Goal: Task Accomplishment & Management: Complete application form

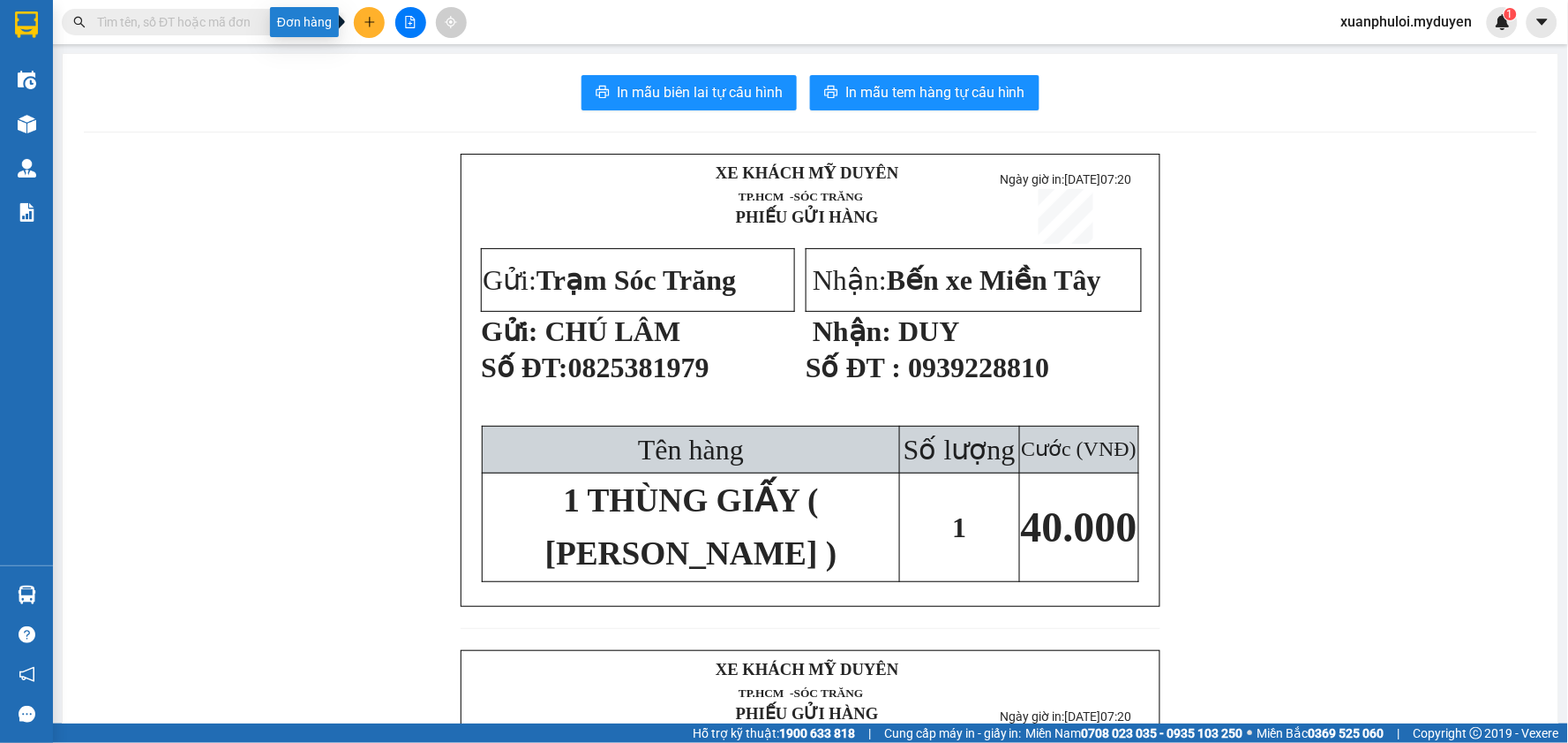
click at [372, 24] on icon "plus" at bounding box center [369, 21] width 12 height 12
click at [409, 66] on div "Tạo đơn hàng" at bounding box center [439, 66] width 77 height 20
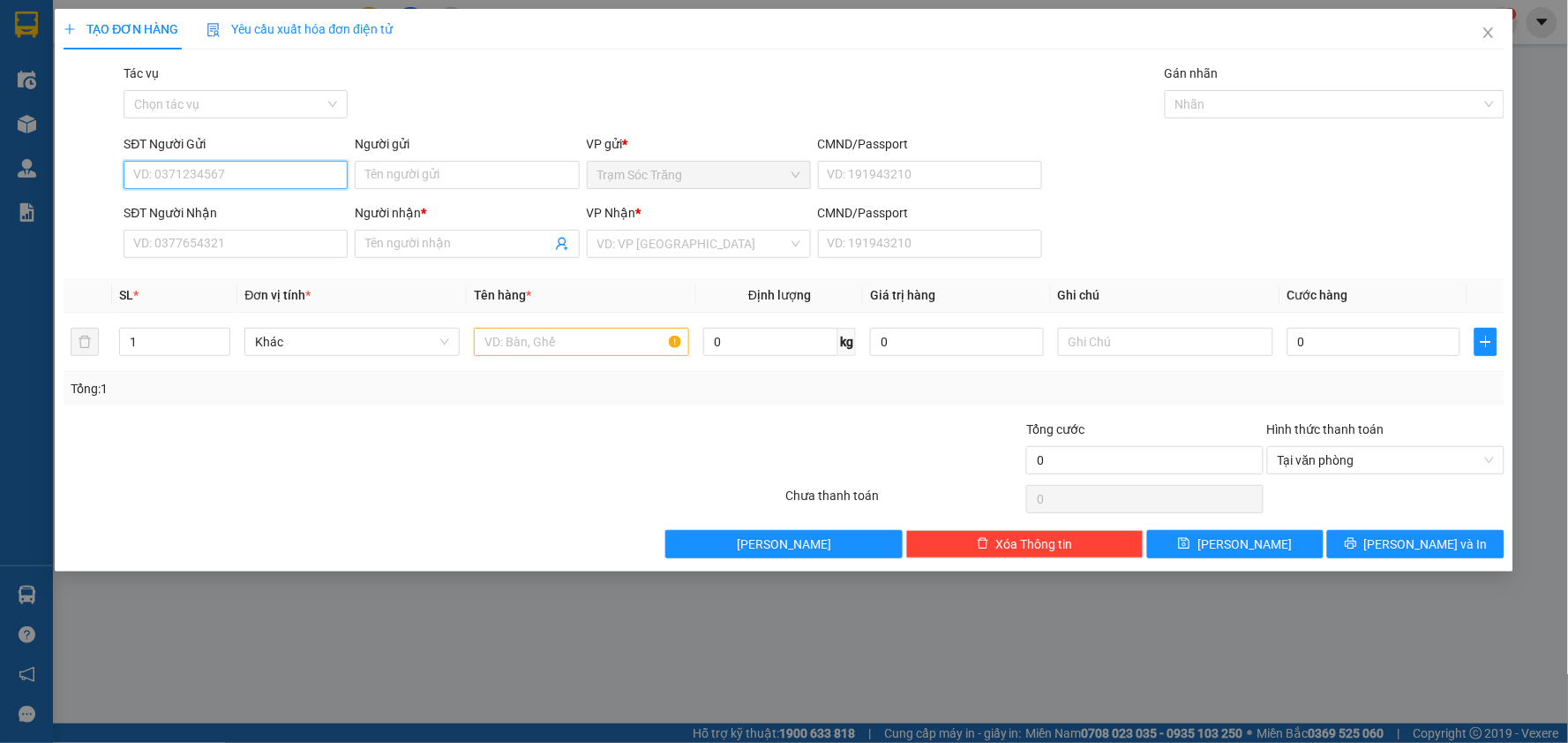
click at [231, 173] on input "SĐT Người Gửi" at bounding box center [235, 175] width 224 height 28
type input "0903964862"
click at [223, 205] on div "0903964862 - [PERSON_NAME]" at bounding box center [235, 209] width 203 height 20
type input "QUẾ PHƯƠNG"
type input "0708332199"
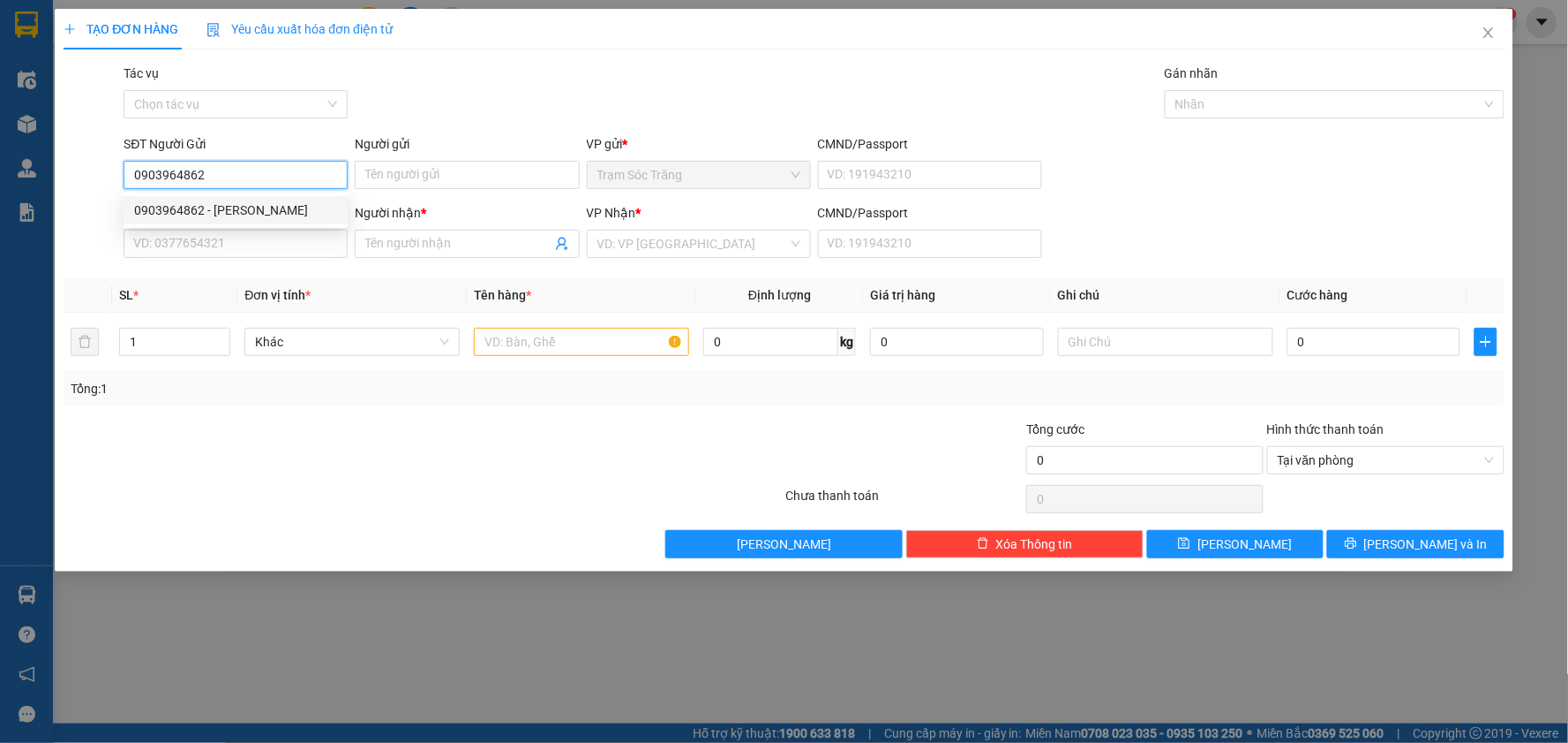
type input "[PERSON_NAME]"
type input "20.000"
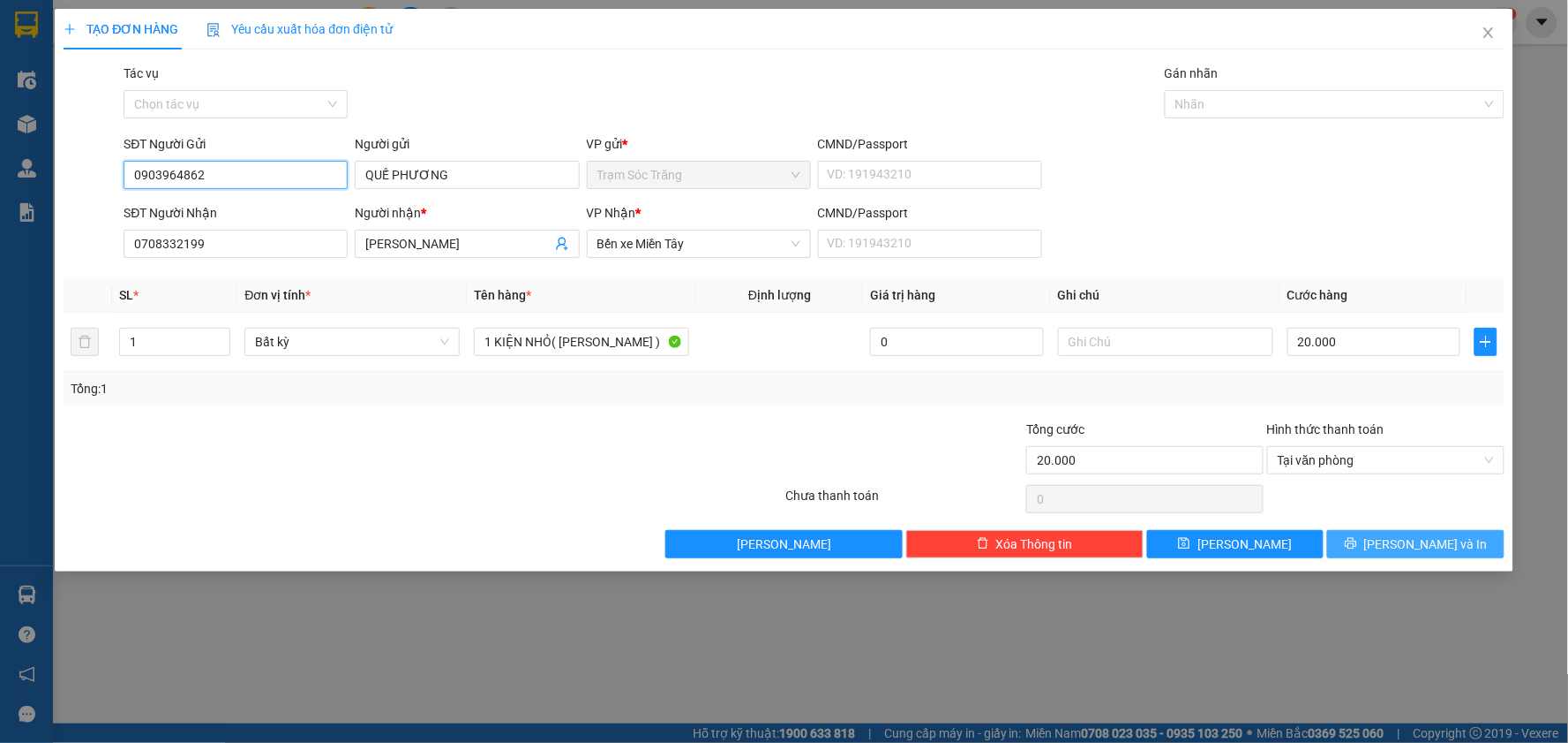
type input "0903964862"
click at [1448, 537] on span "[PERSON_NAME] và In" at bounding box center [1426, 544] width 124 height 20
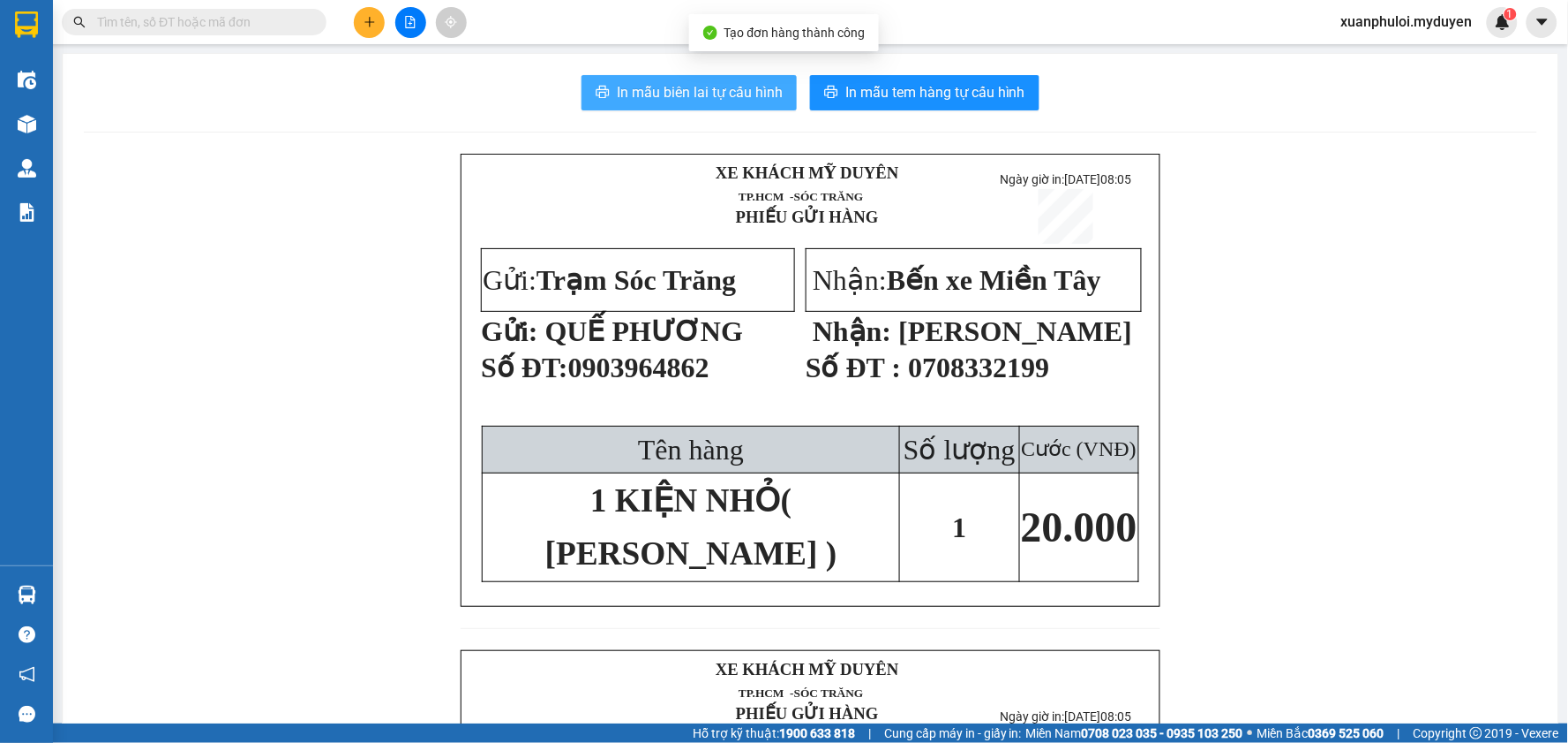
click at [699, 90] on span "In mẫu biên lai tự cấu hình" at bounding box center [700, 92] width 166 height 22
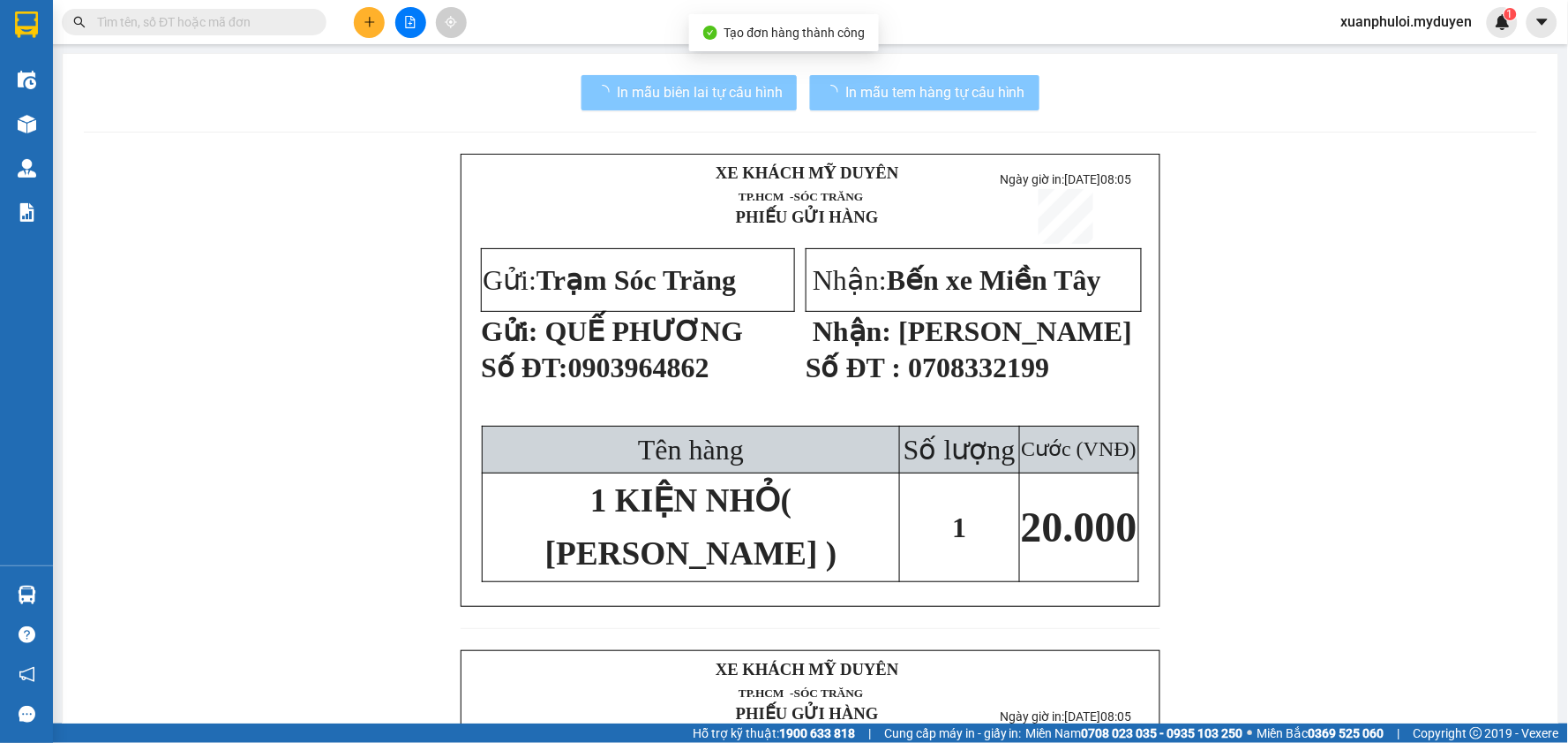
click at [920, 77] on button "In mẫu tem hàng tự cấu hình" at bounding box center [925, 93] width 230 height 35
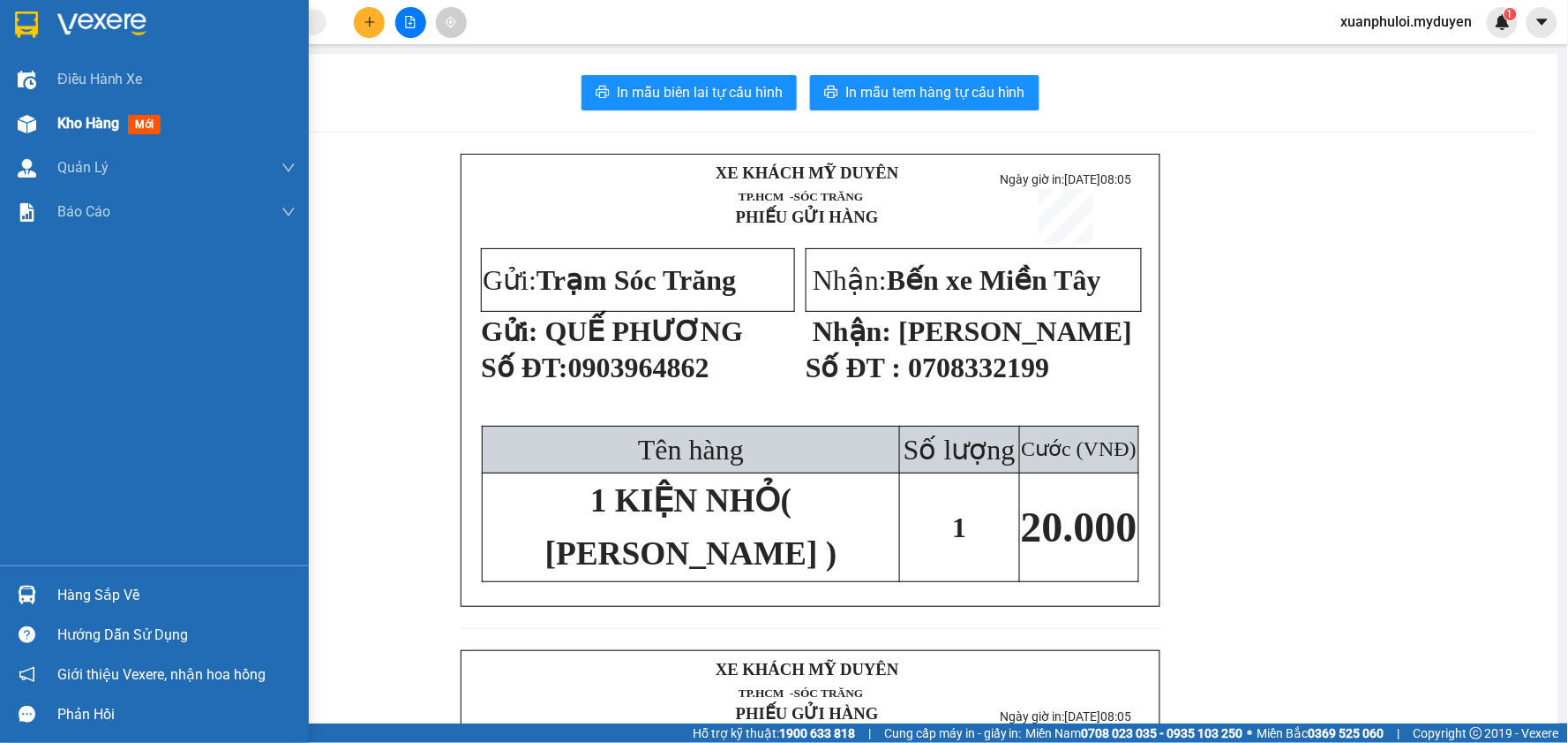
click at [88, 116] on span "Kho hàng" at bounding box center [88, 123] width 61 height 17
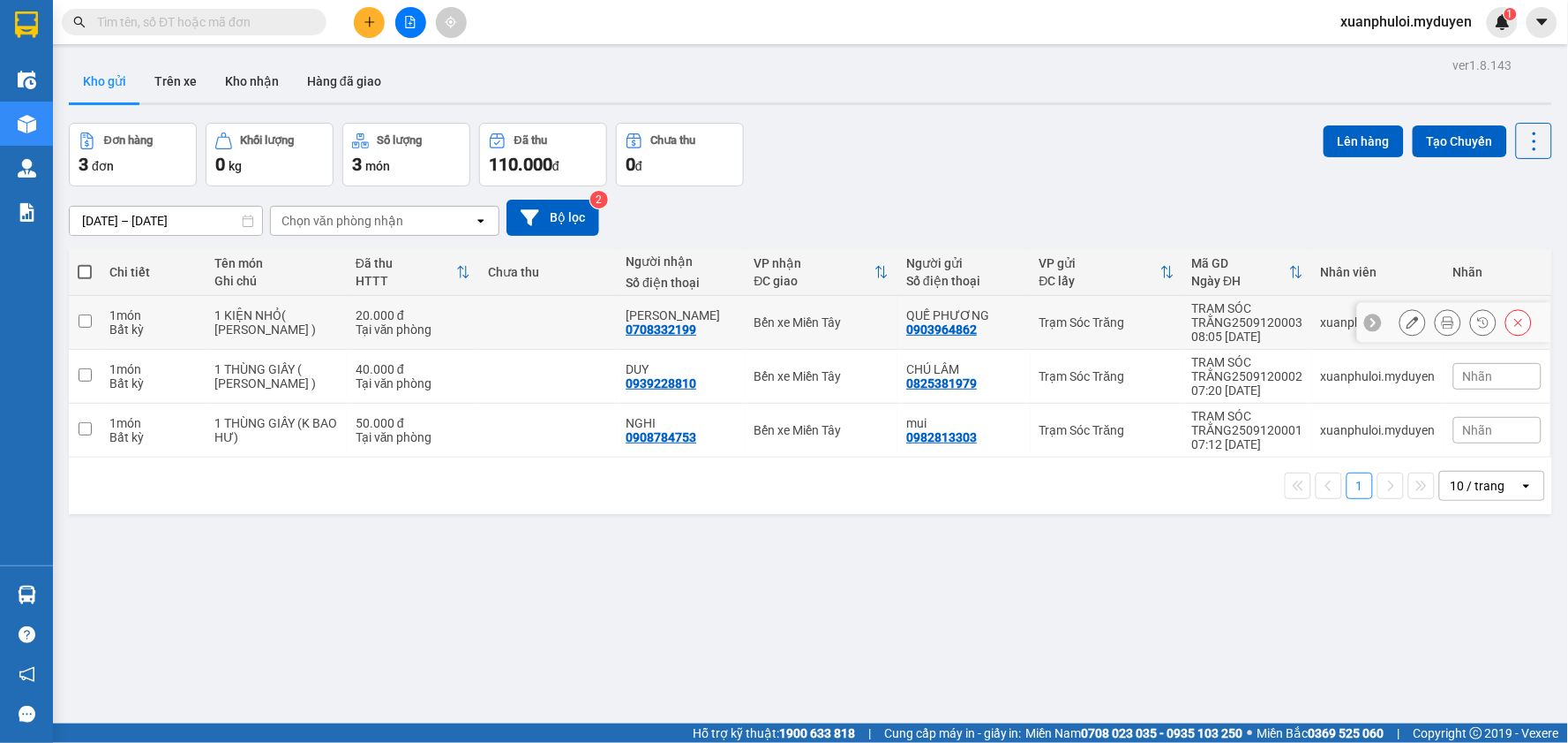
click at [88, 322] on input "checkbox" at bounding box center [85, 321] width 13 height 13
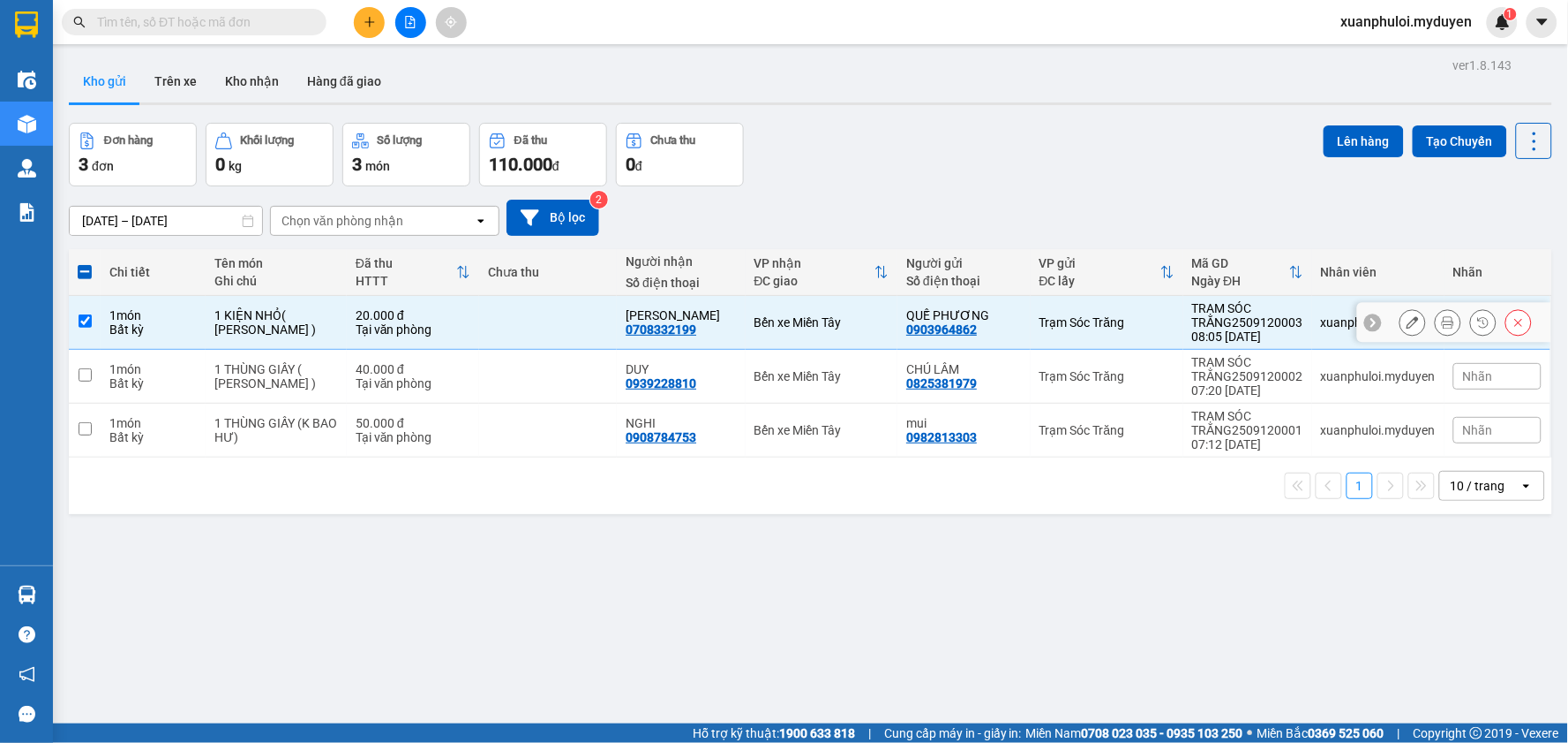
click at [88, 324] on input "checkbox" at bounding box center [85, 321] width 13 height 13
checkbox input "false"
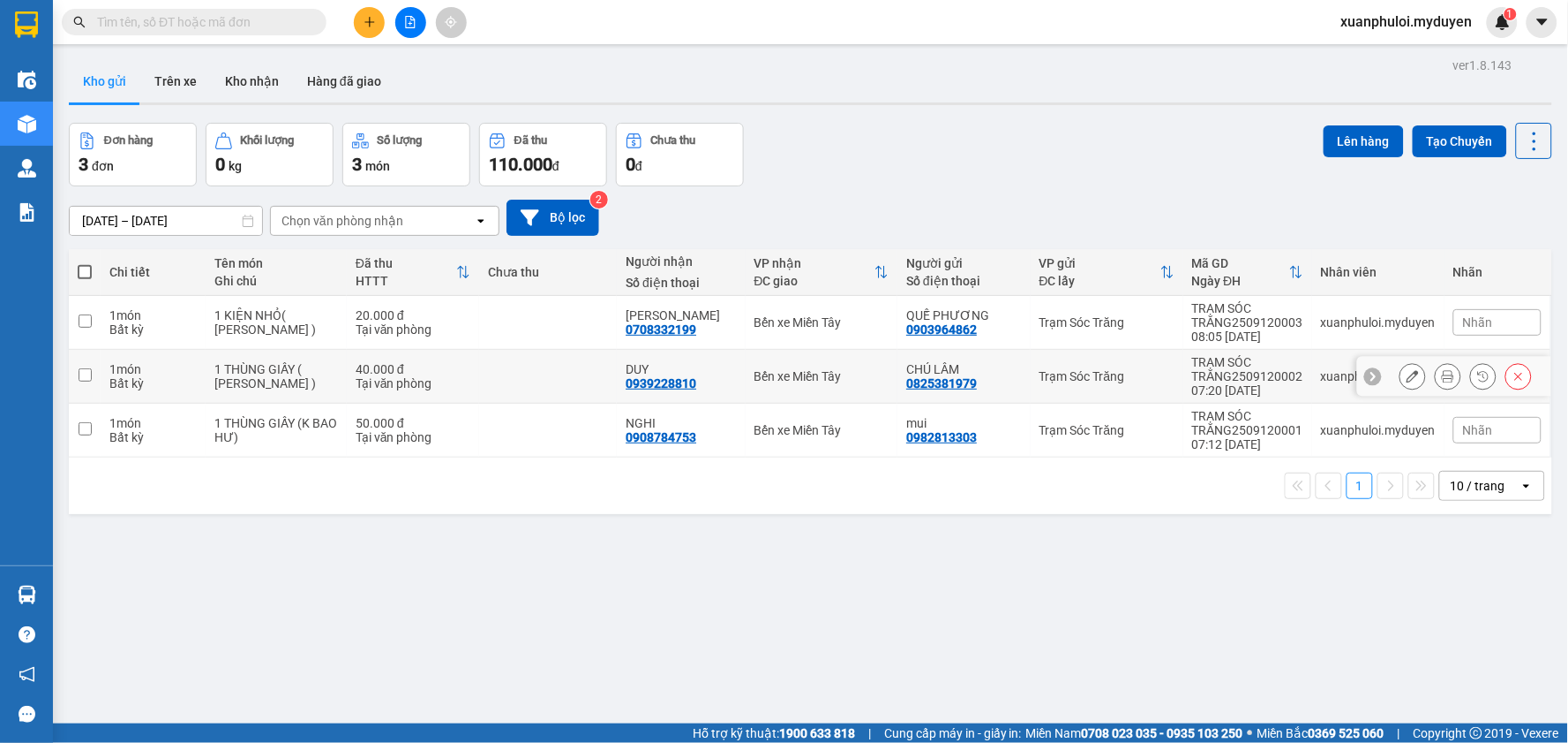
click at [85, 376] on input "checkbox" at bounding box center [85, 374] width 13 height 13
checkbox input "true"
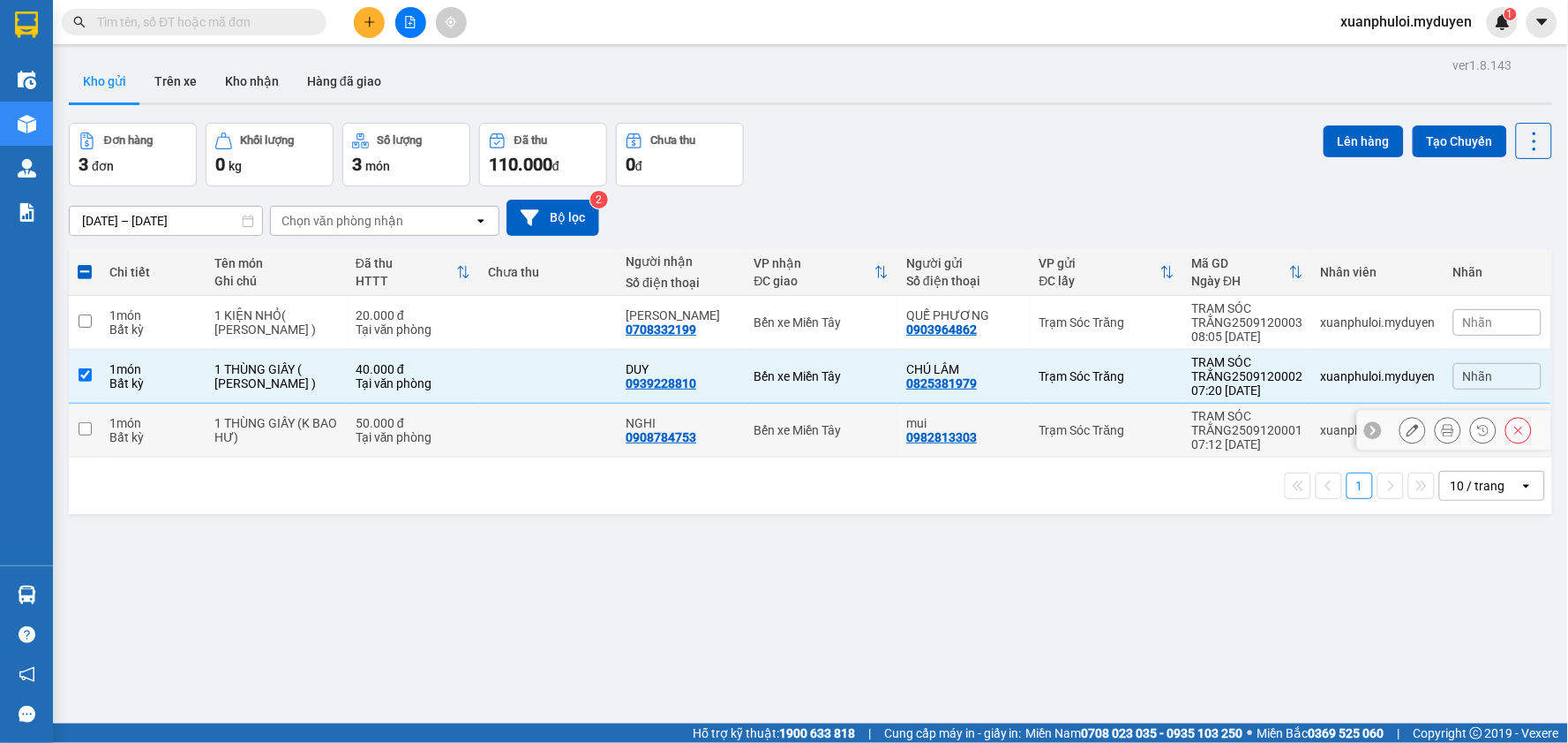
click at [85, 426] on input "checkbox" at bounding box center [85, 428] width 13 height 13
checkbox input "true"
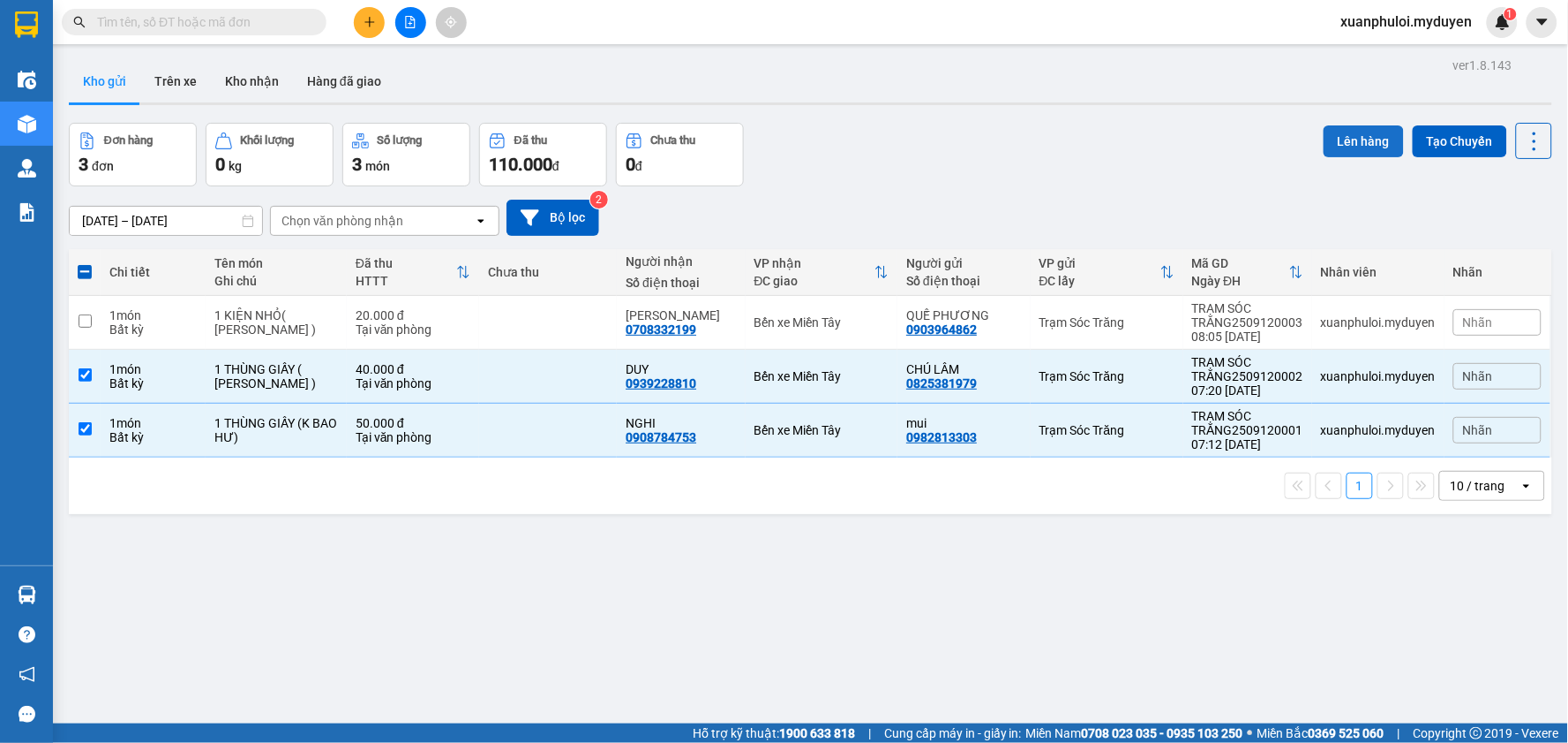
click at [1329, 151] on button "Lên hàng" at bounding box center [1363, 142] width 80 height 32
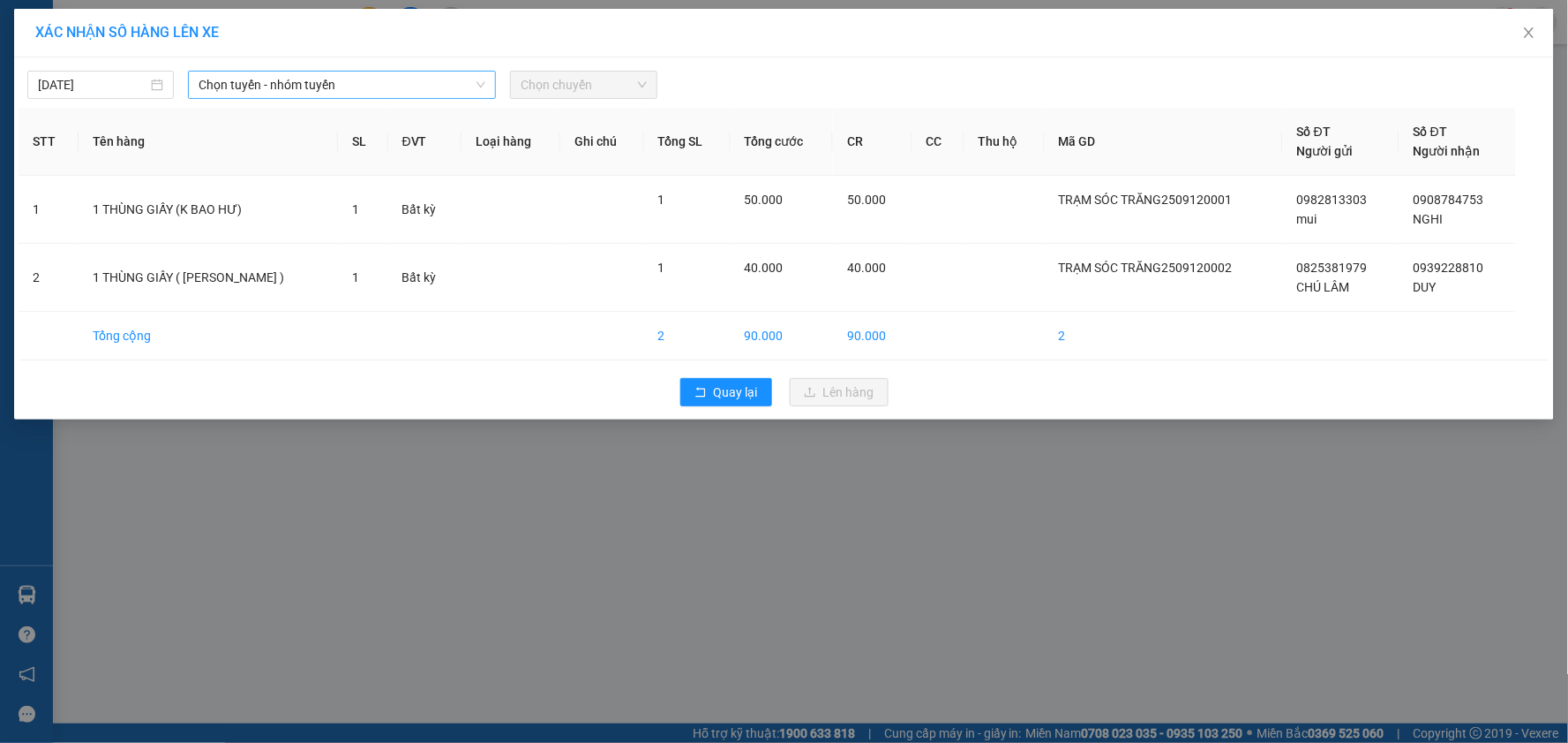
click at [252, 87] on span "Chọn tuyến - nhóm tuyến" at bounding box center [342, 85] width 287 height 26
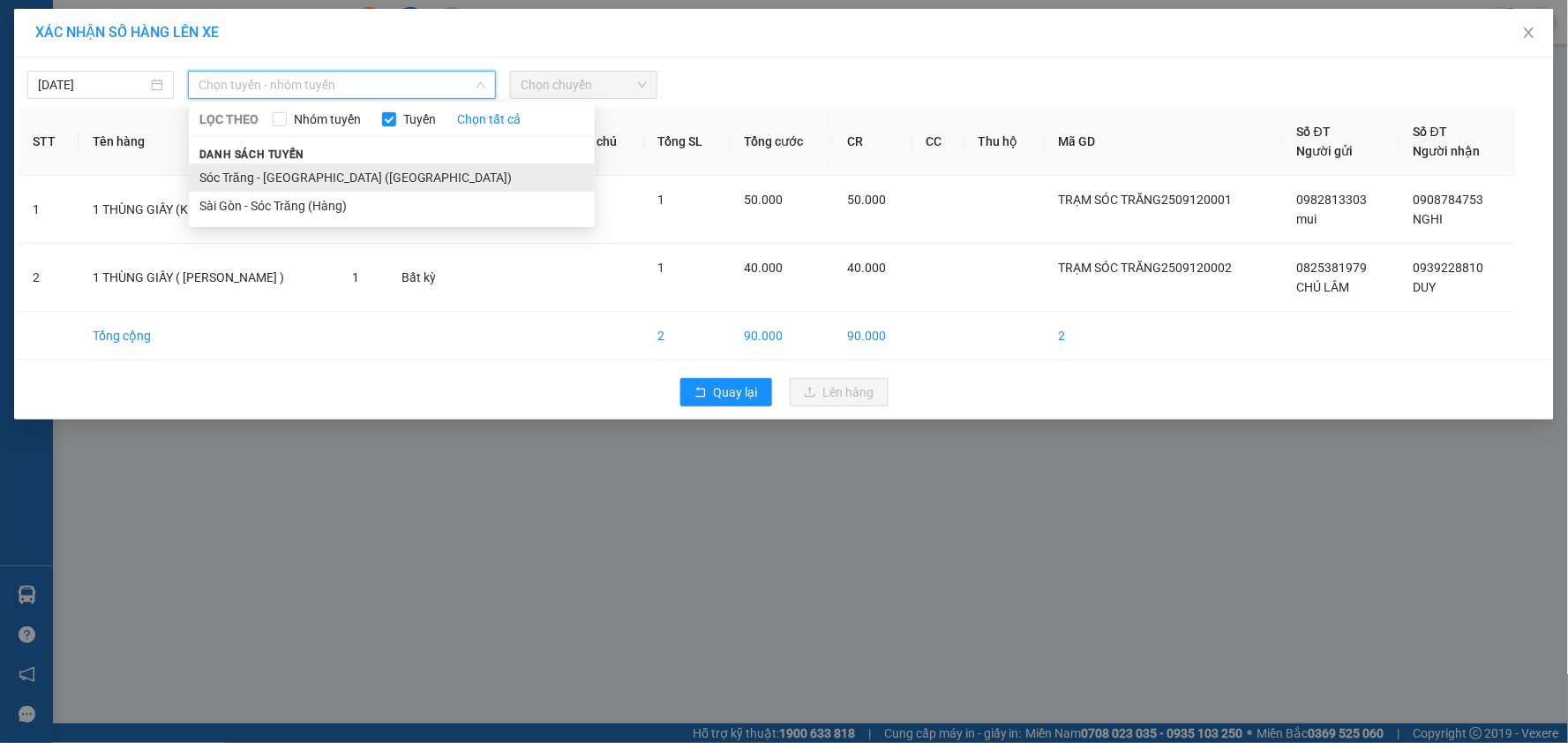
click at [294, 172] on li "Sóc Trăng - [GEOGRAPHIC_DATA] ([GEOGRAPHIC_DATA])" at bounding box center [392, 177] width 406 height 28
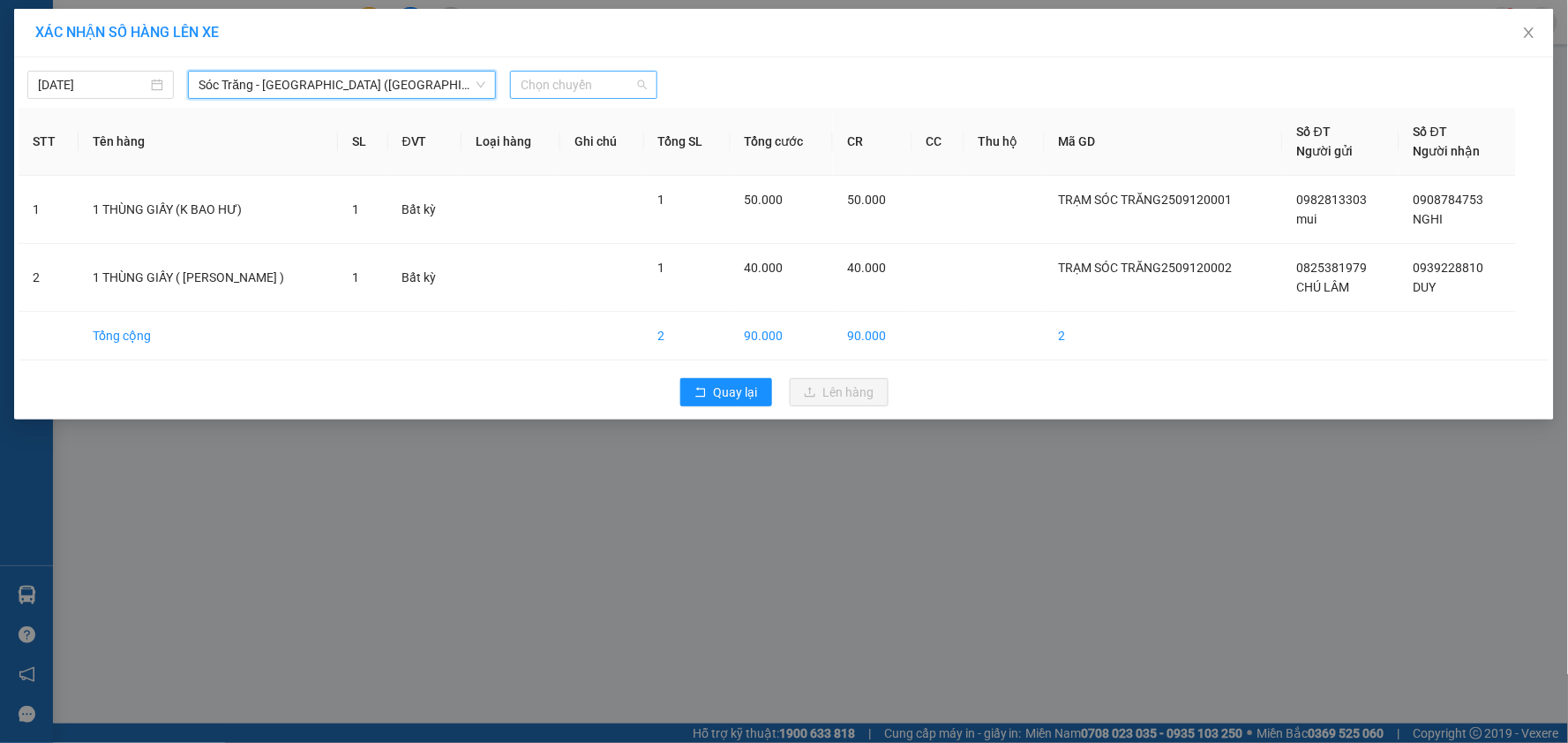
click at [557, 77] on span "Chọn chuyến" at bounding box center [583, 85] width 126 height 26
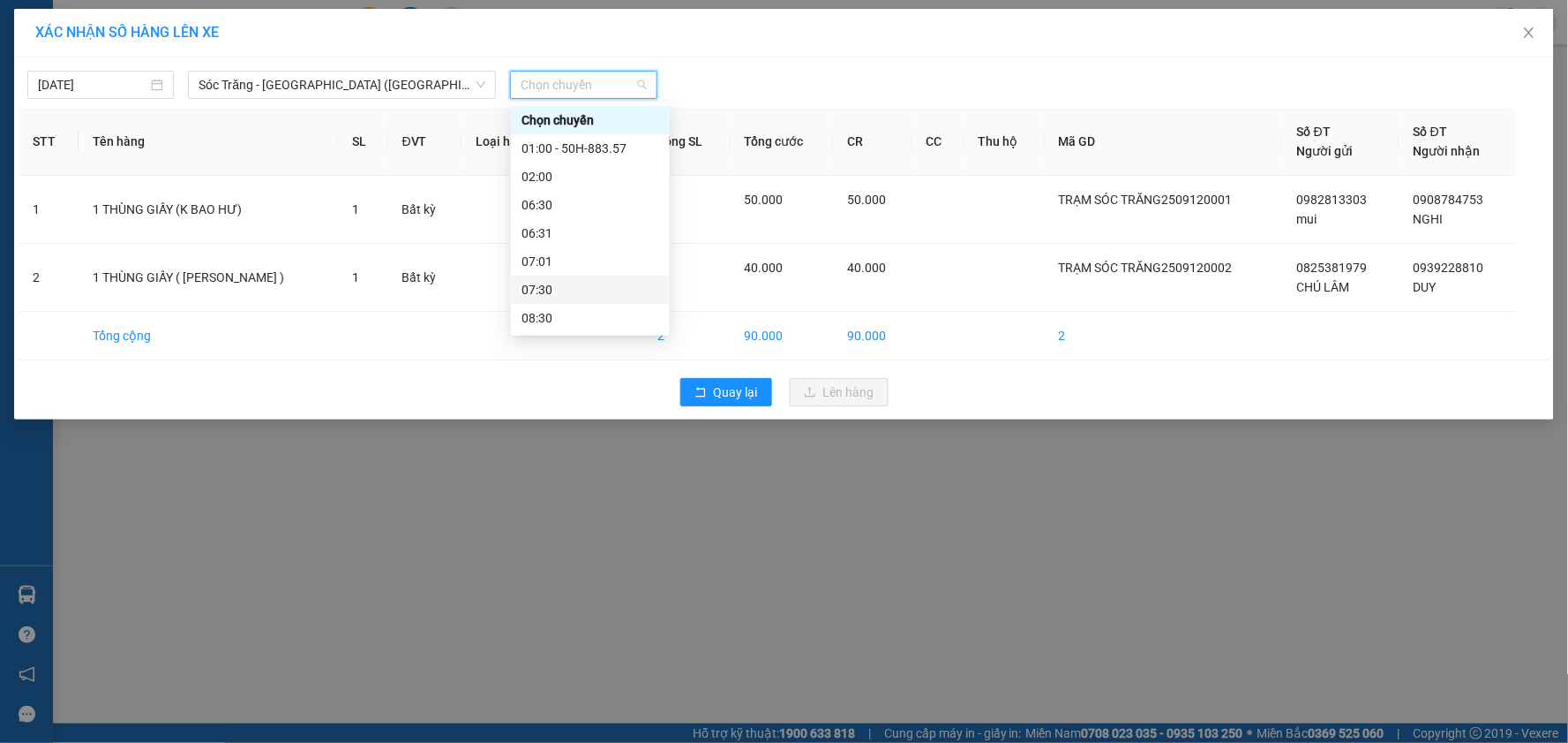
click at [568, 291] on div "07:30" at bounding box center [590, 290] width 138 height 20
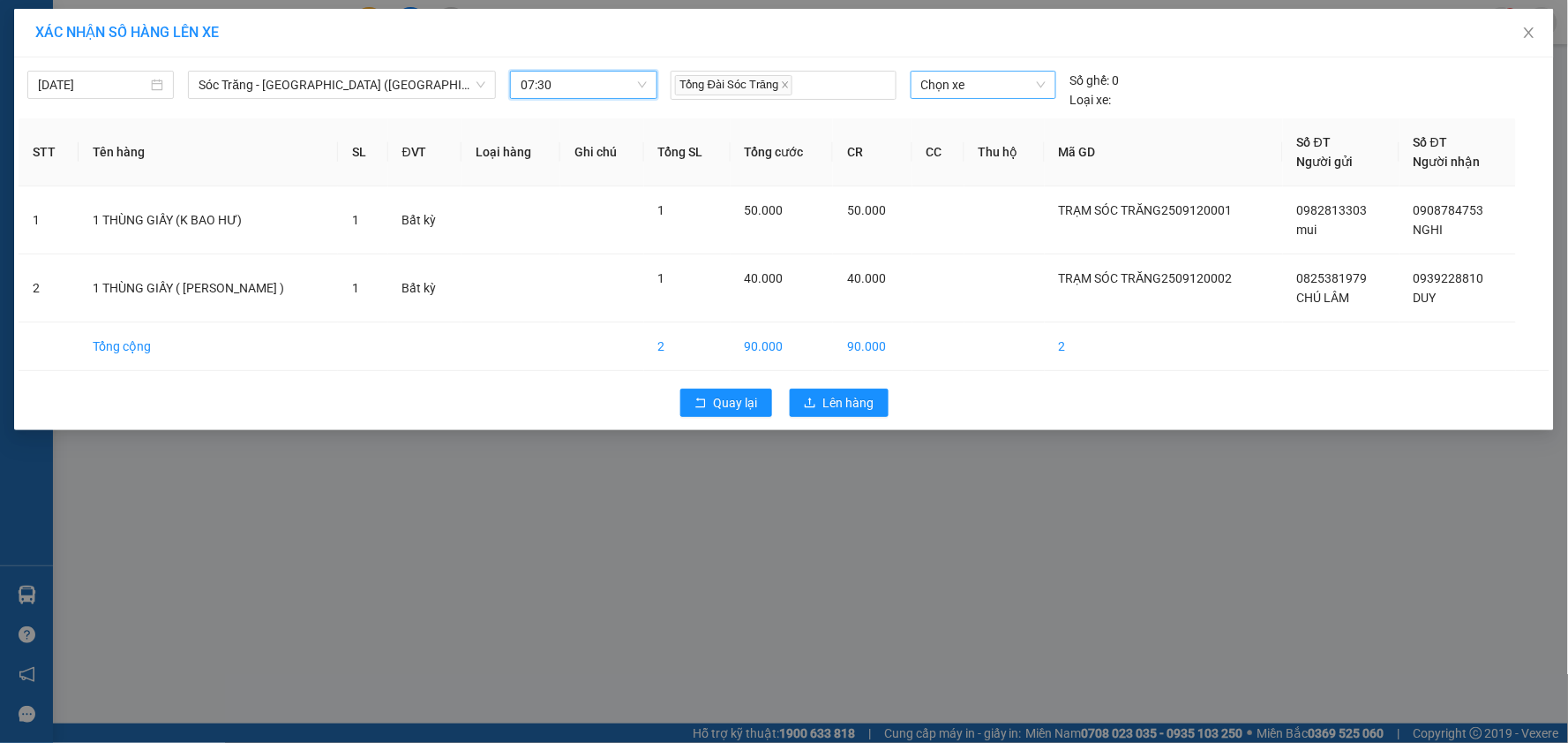
click at [985, 83] on span "Chọn xe" at bounding box center [984, 85] width 125 height 26
type input "79"
click at [984, 116] on div "51B-182.79" at bounding box center [984, 120] width 125 height 20
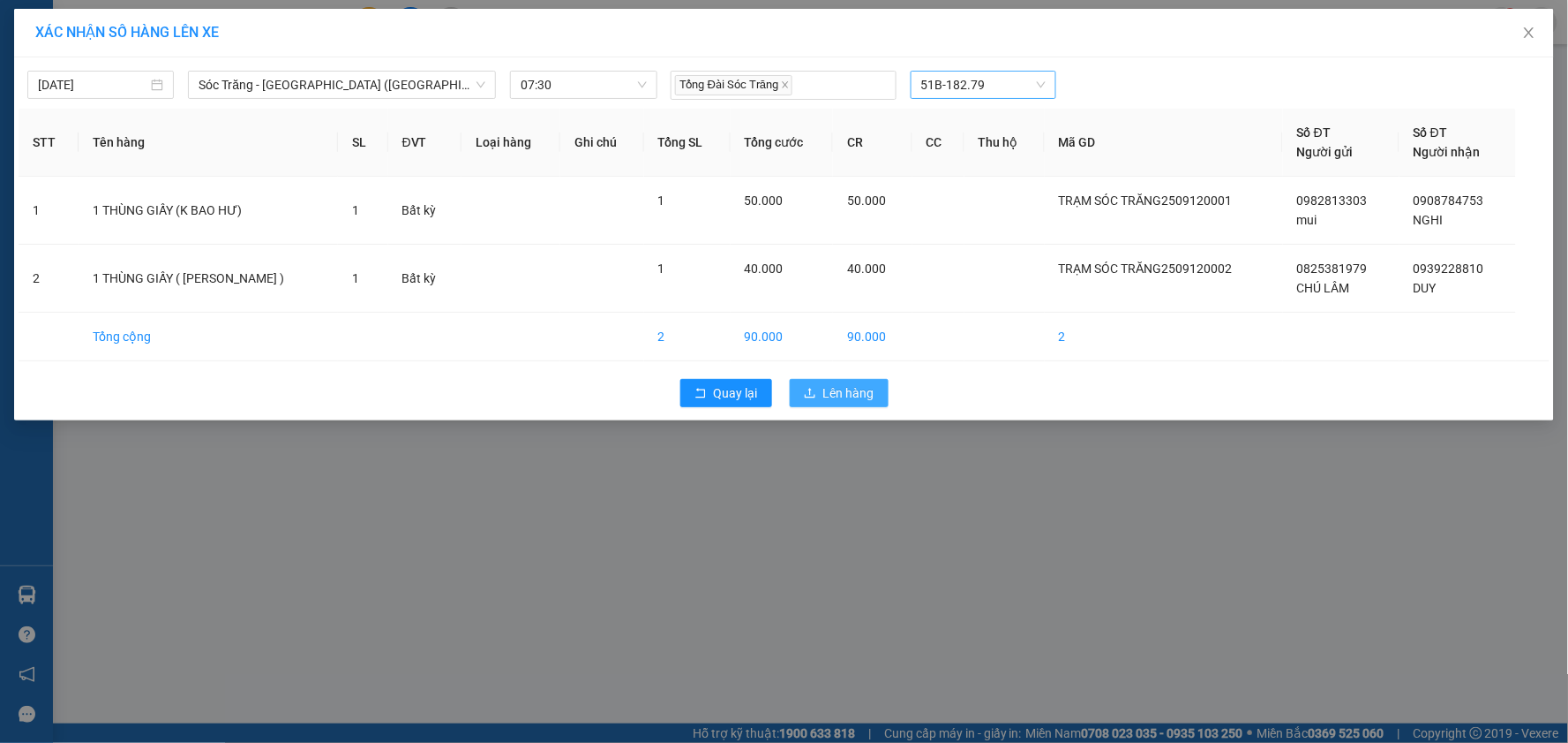
click at [850, 393] on span "Lên hàng" at bounding box center [849, 393] width 51 height 20
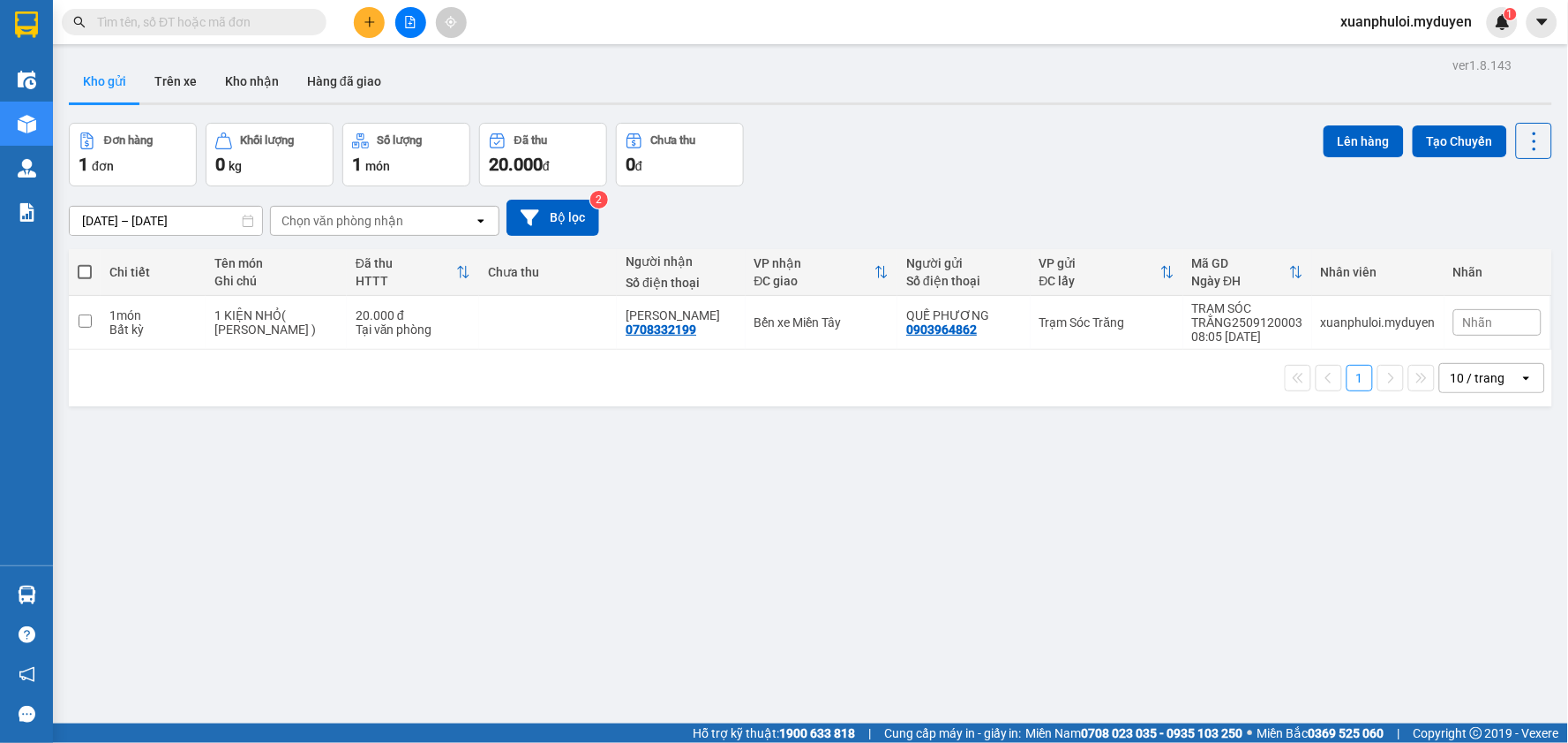
click at [365, 23] on icon "plus" at bounding box center [369, 21] width 12 height 12
click at [419, 75] on div "Tạo đơn hàng" at bounding box center [439, 66] width 77 height 20
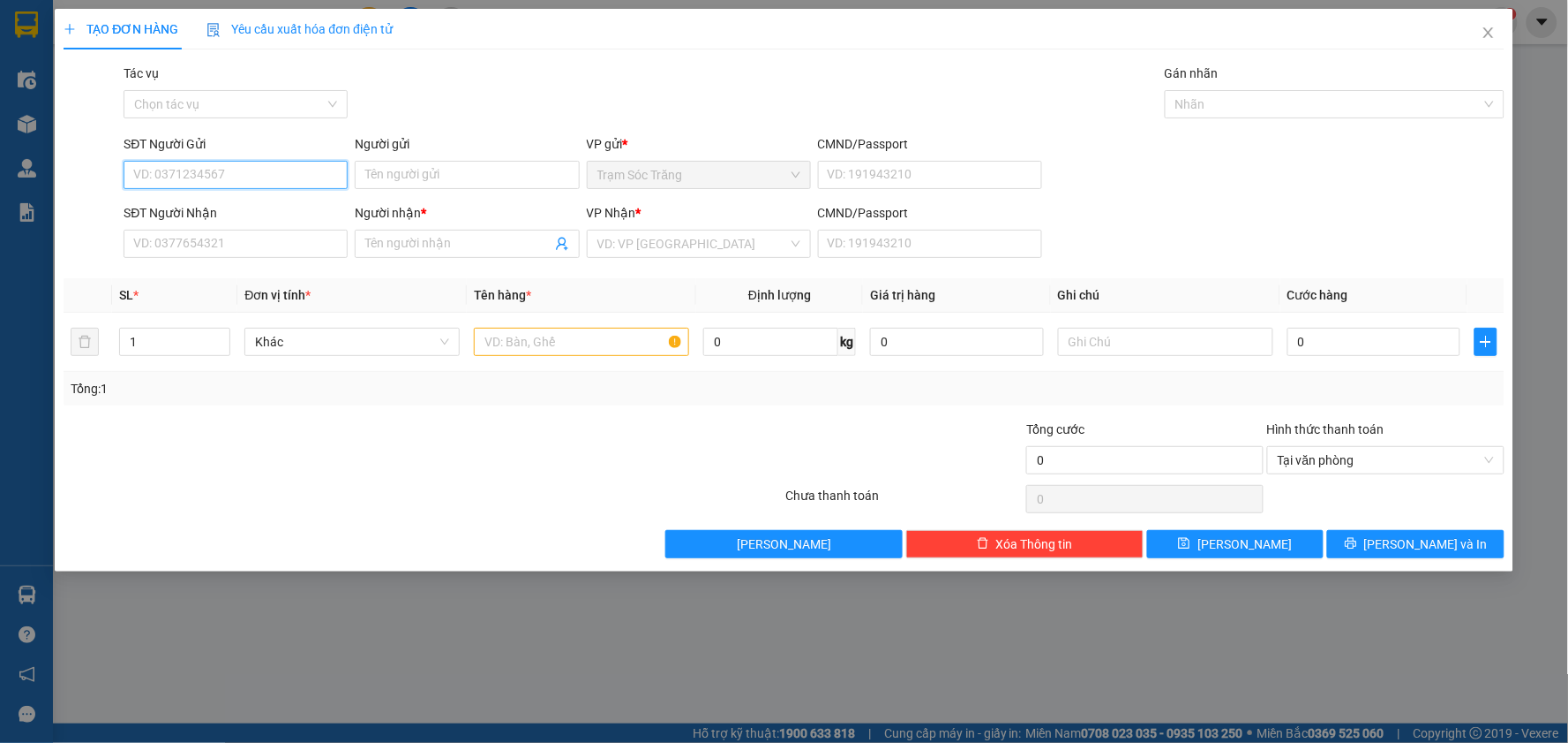
click at [214, 180] on input "SĐT Người Gửi" at bounding box center [235, 175] width 224 height 28
click at [231, 206] on div "0839090186 - ĐƯỜNG" at bounding box center [235, 209] width 203 height 20
type input "0839090186"
type input "ĐƯỜNG"
type input "0918384712"
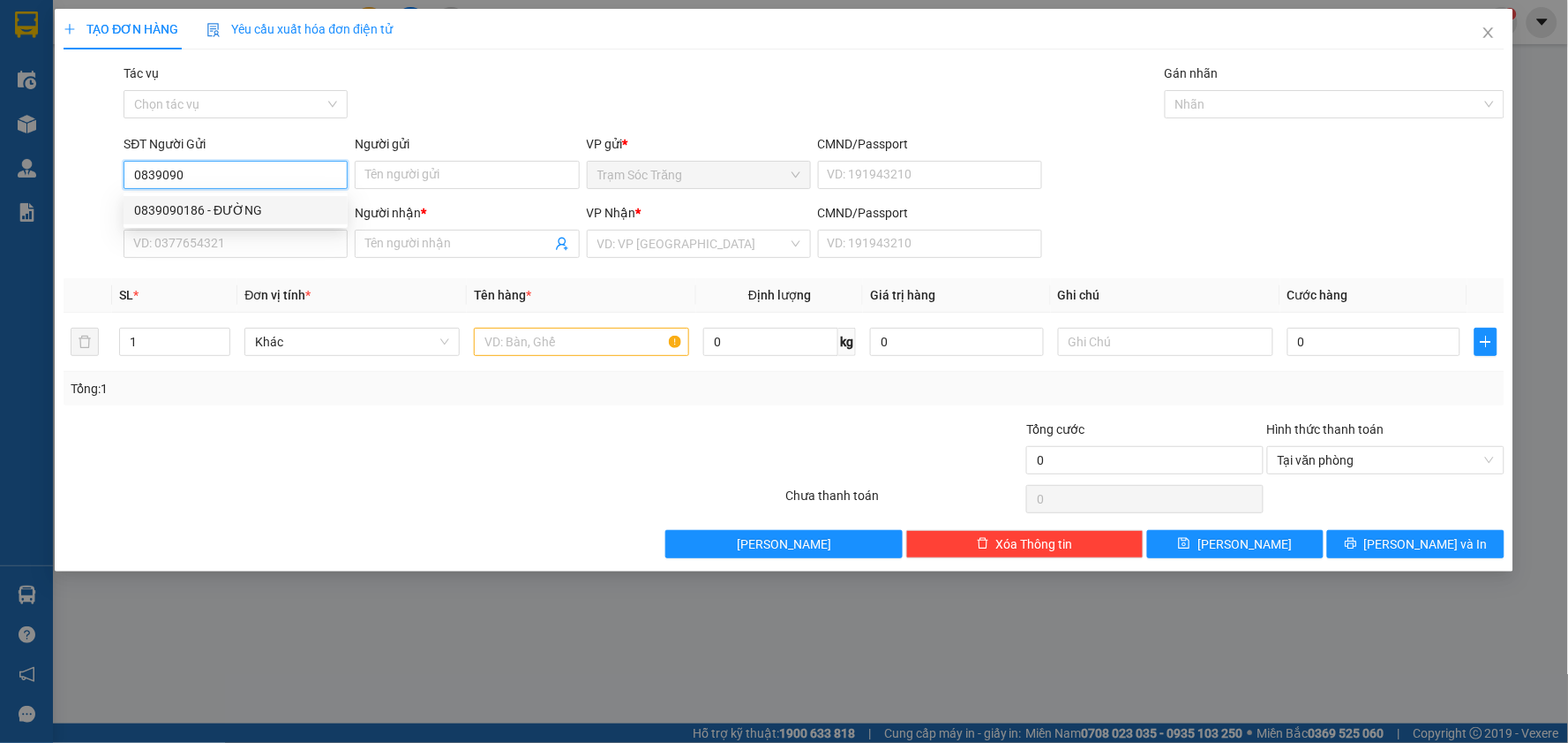
type input "HẢI"
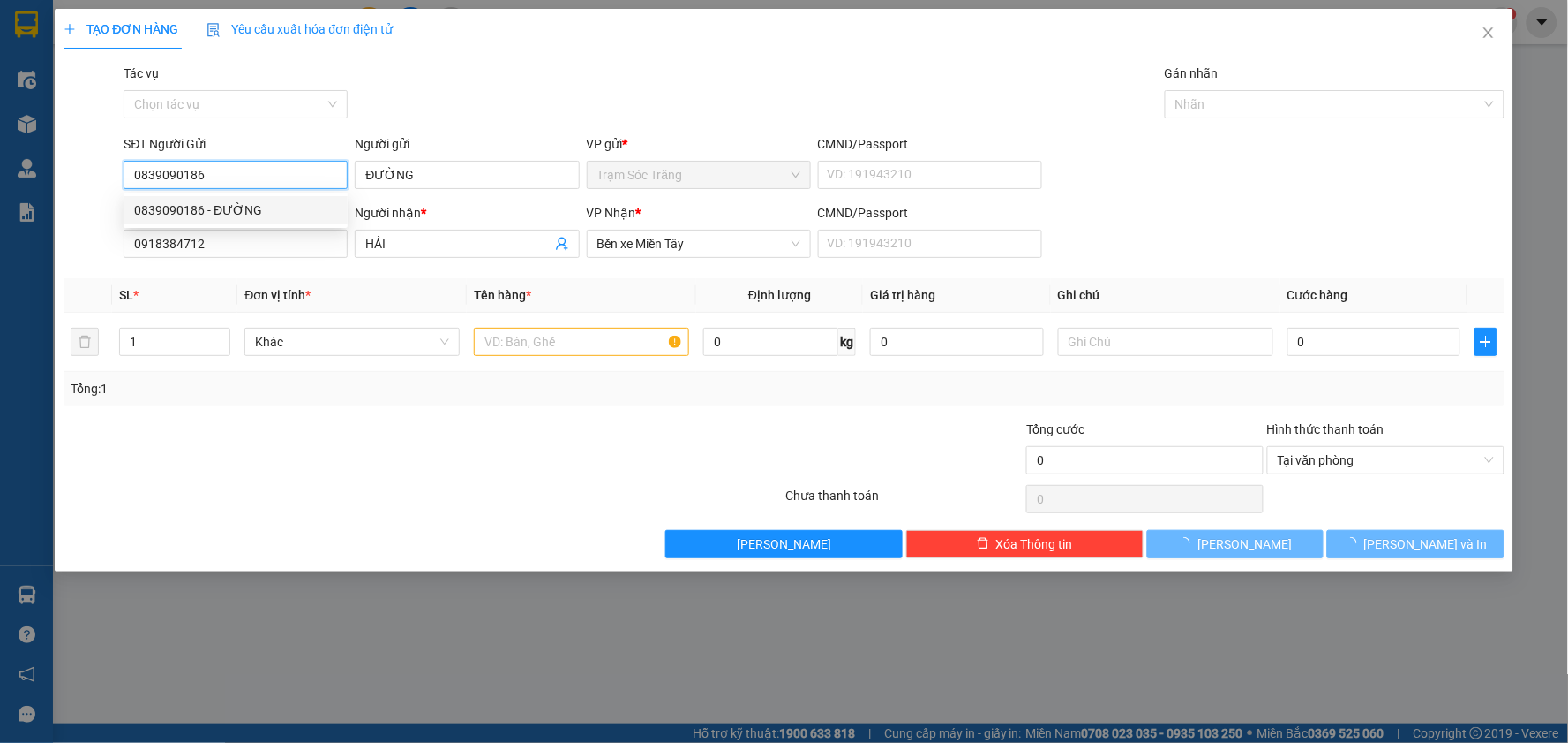
type input "120.000"
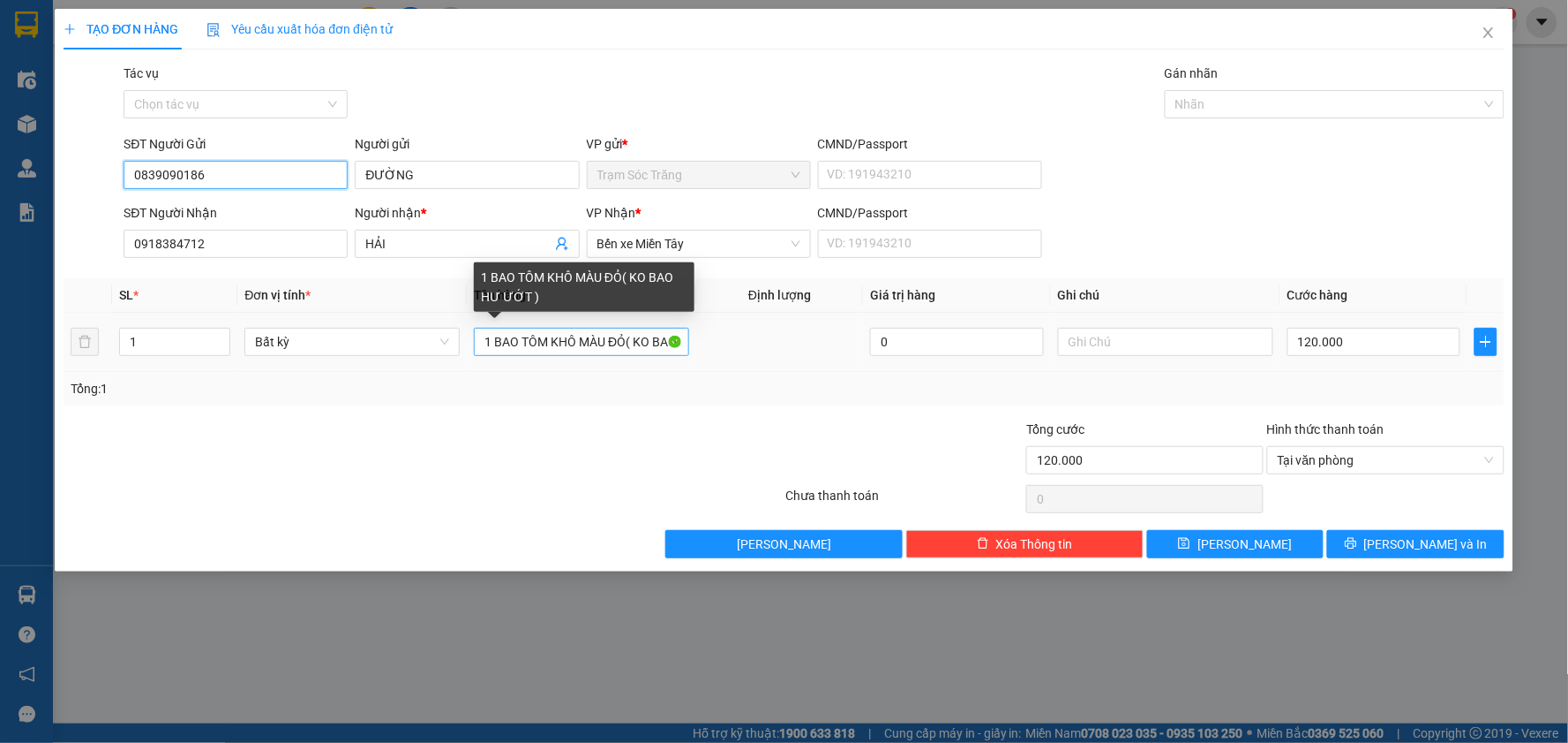
type input "0839090186"
click at [494, 341] on input "1 BAO TÔM KHÔ MÀU ĐỎ( KO BAO HƯ ƯỚT )" at bounding box center [581, 342] width 215 height 28
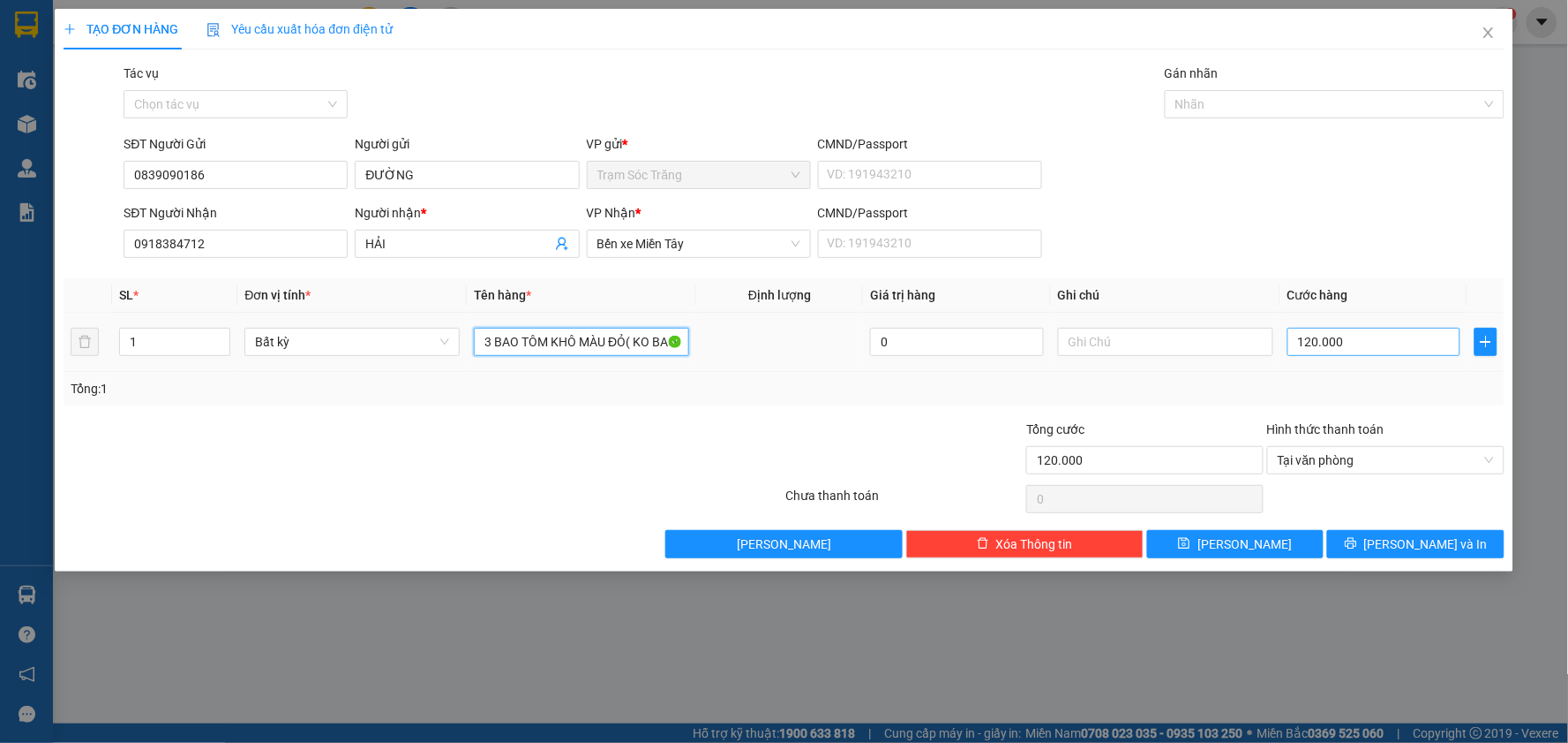
type input "3 BAO TÔM KHÔ MÀU ĐỎ( KO BAO HƯ ƯỚT )"
click at [1356, 355] on input "120.000" at bounding box center [1374, 342] width 174 height 28
type input "3"
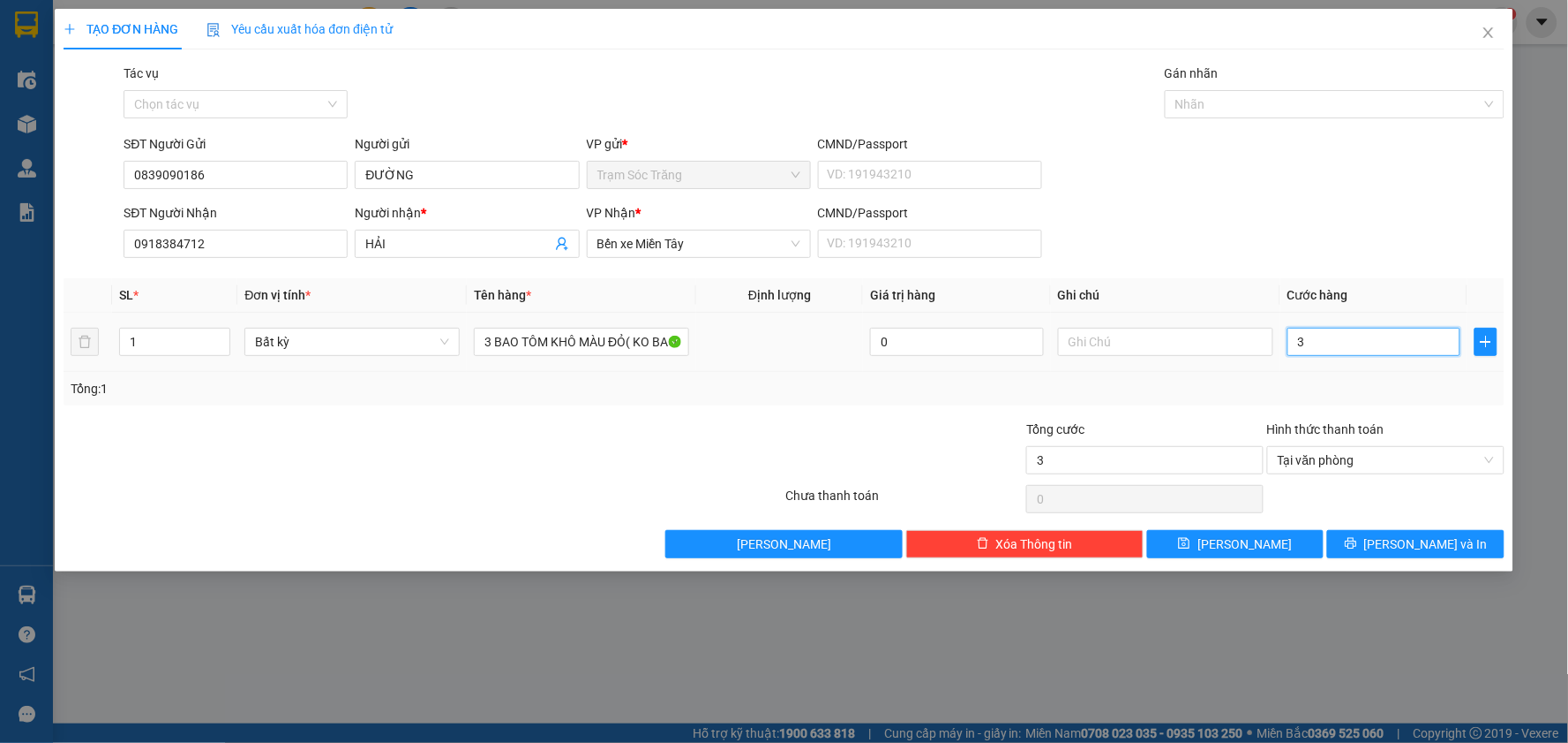
type input "36"
type input "360"
type input "3.600"
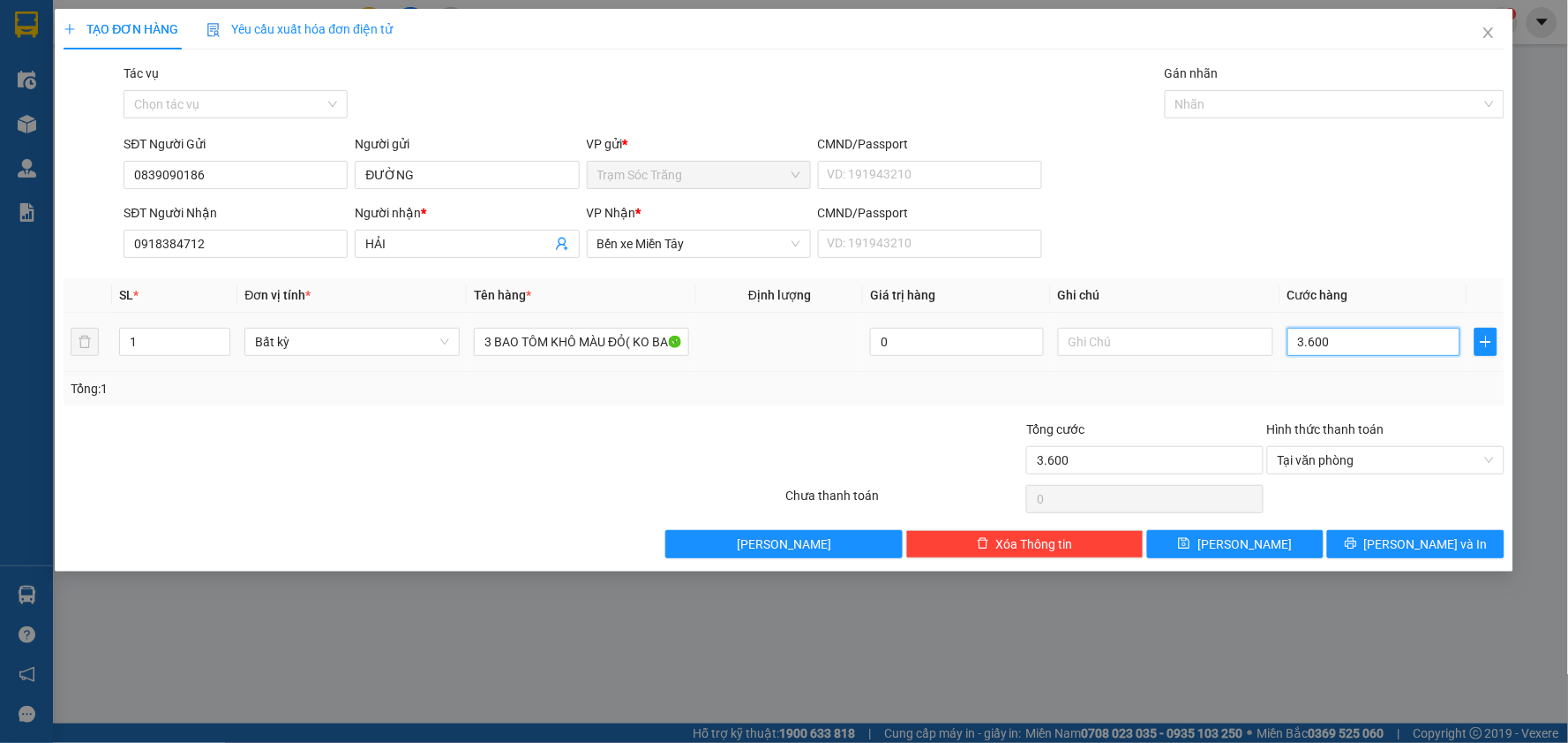
type input "36.000"
type input "360.000"
click at [1412, 547] on span "[PERSON_NAME] và In" at bounding box center [1426, 544] width 124 height 20
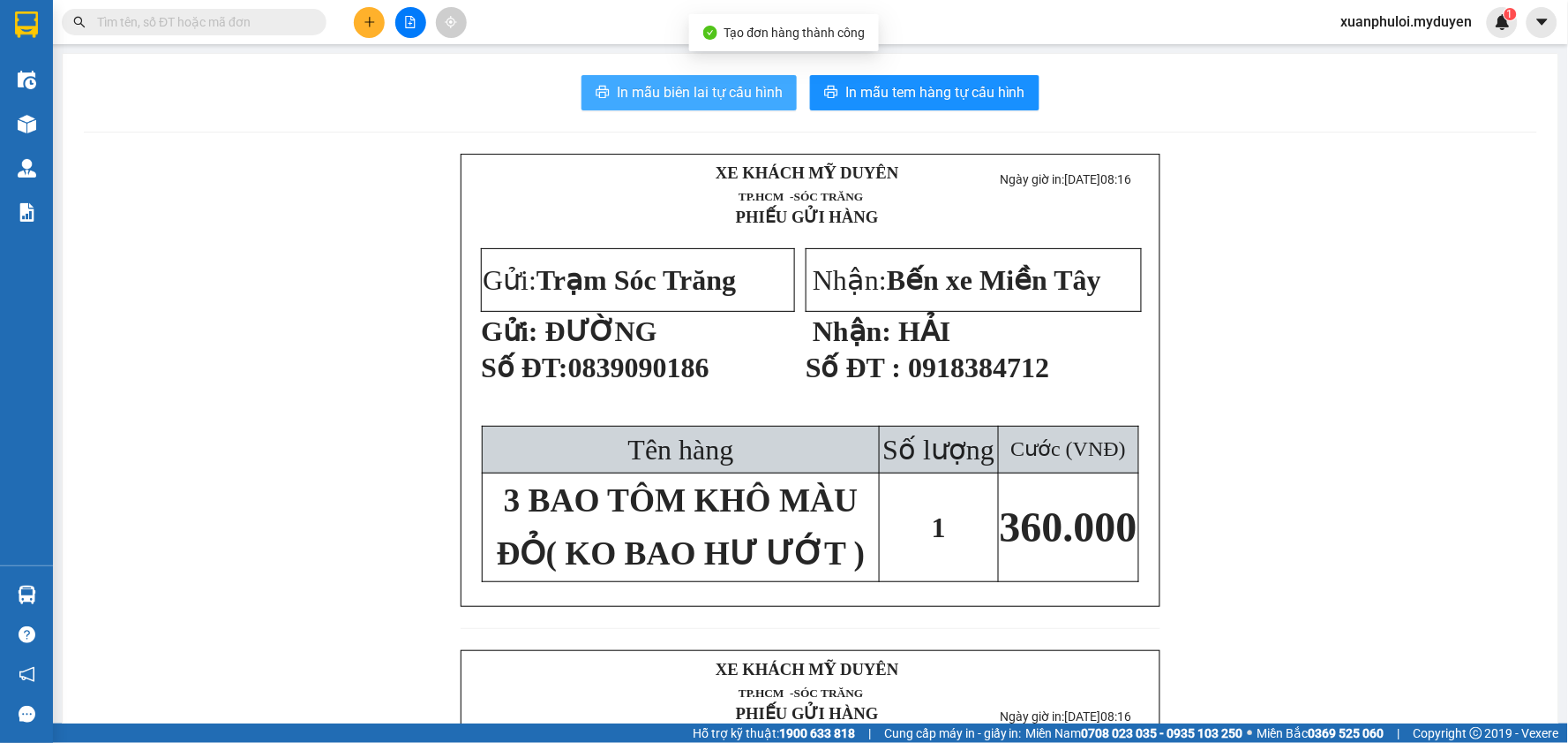
click at [728, 100] on span "In mẫu biên lai tự cấu hình" at bounding box center [700, 92] width 166 height 22
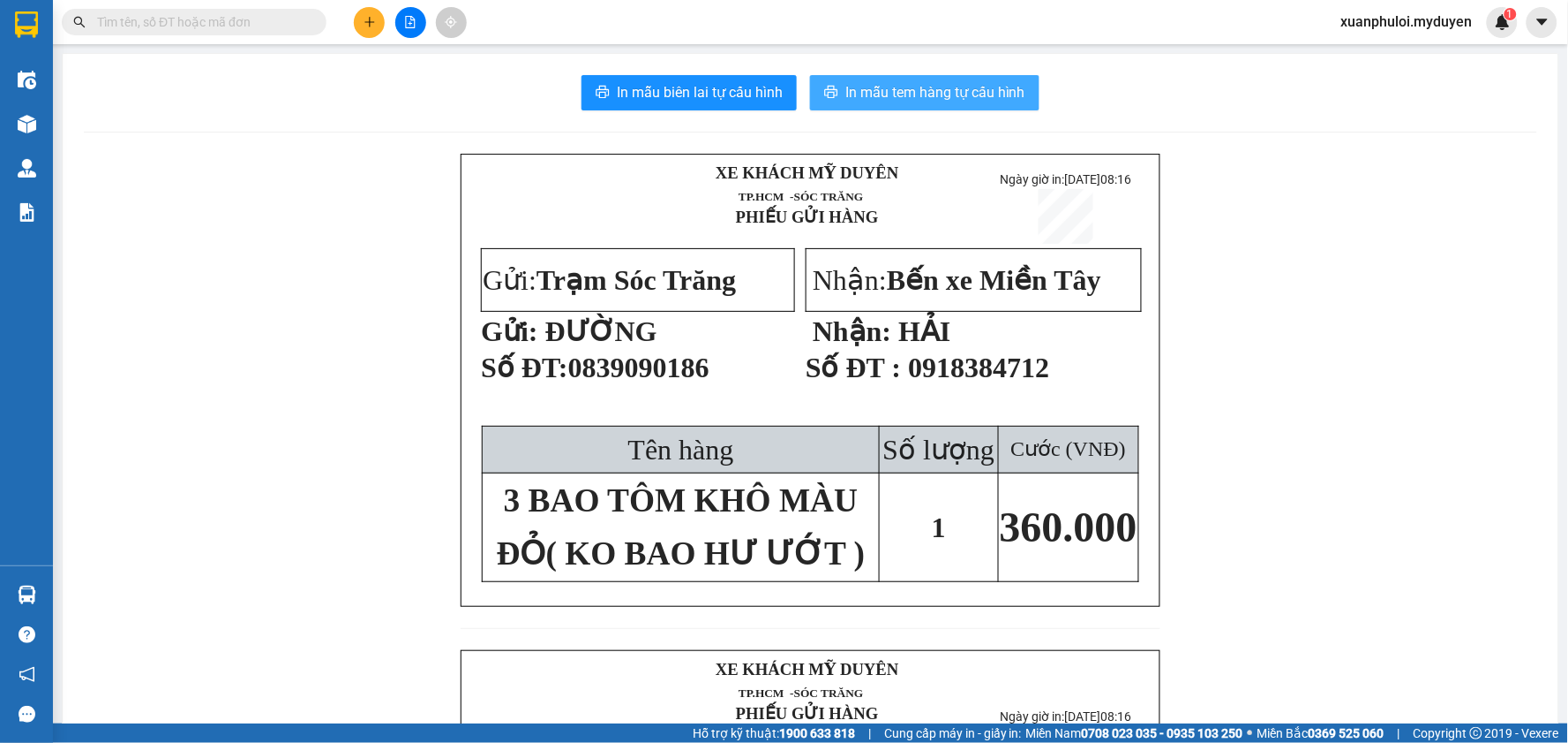
click at [894, 87] on span "In mẫu tem hàng tự cấu hình" at bounding box center [935, 92] width 180 height 22
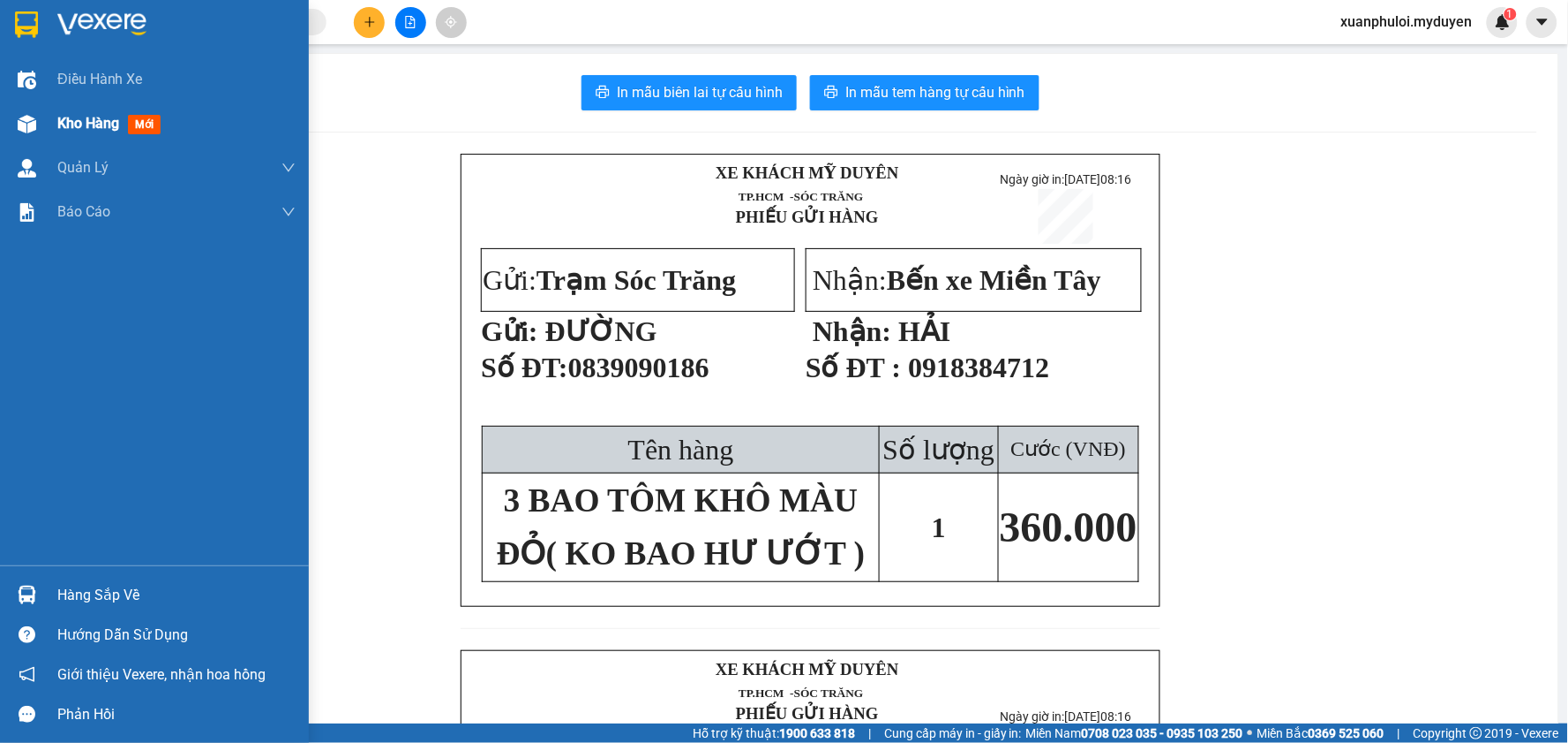
click at [48, 119] on div "Kho hàng mới" at bounding box center [154, 123] width 309 height 44
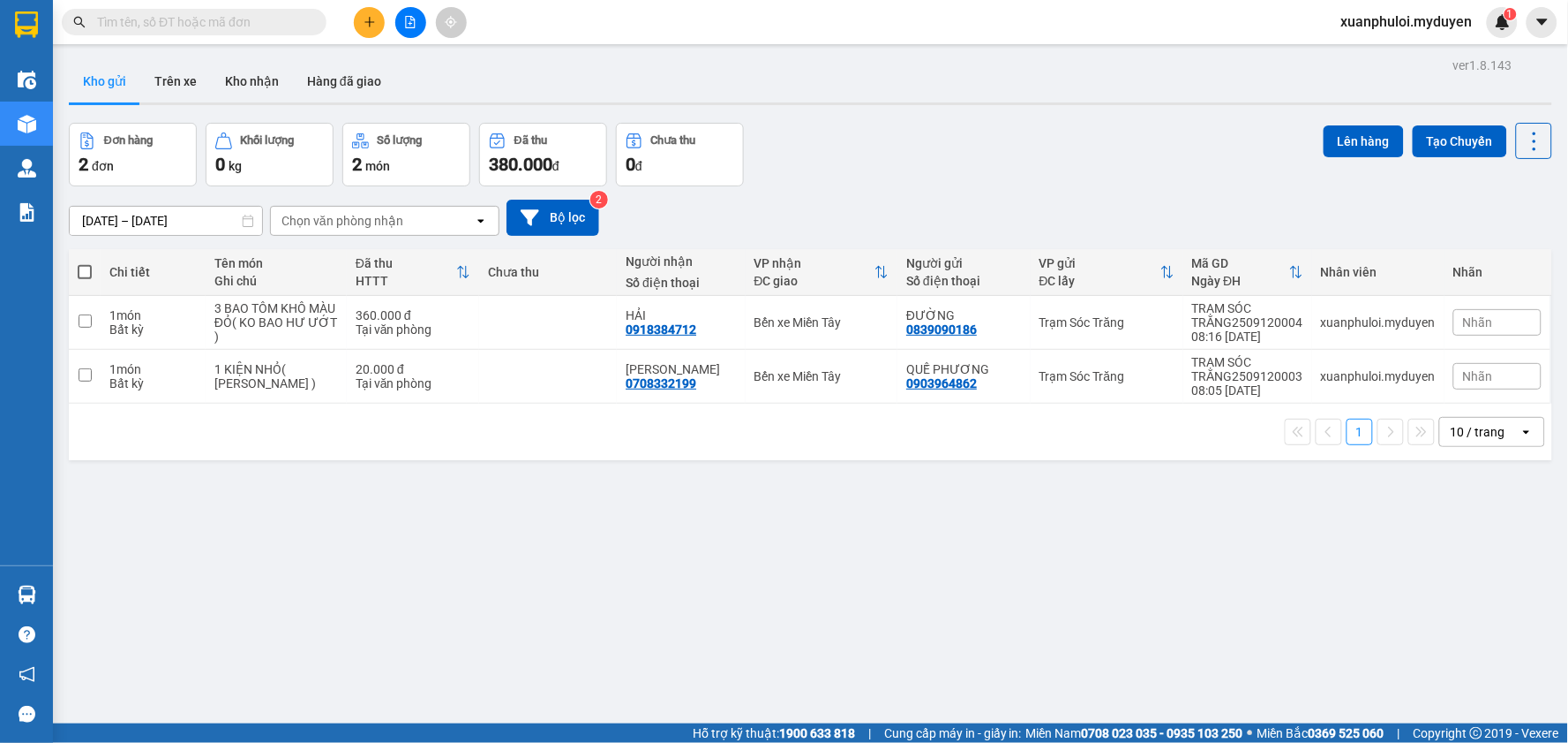
click at [91, 270] on span at bounding box center [84, 271] width 14 height 14
click at [85, 263] on input "checkbox" at bounding box center [85, 263] width 0 height 0
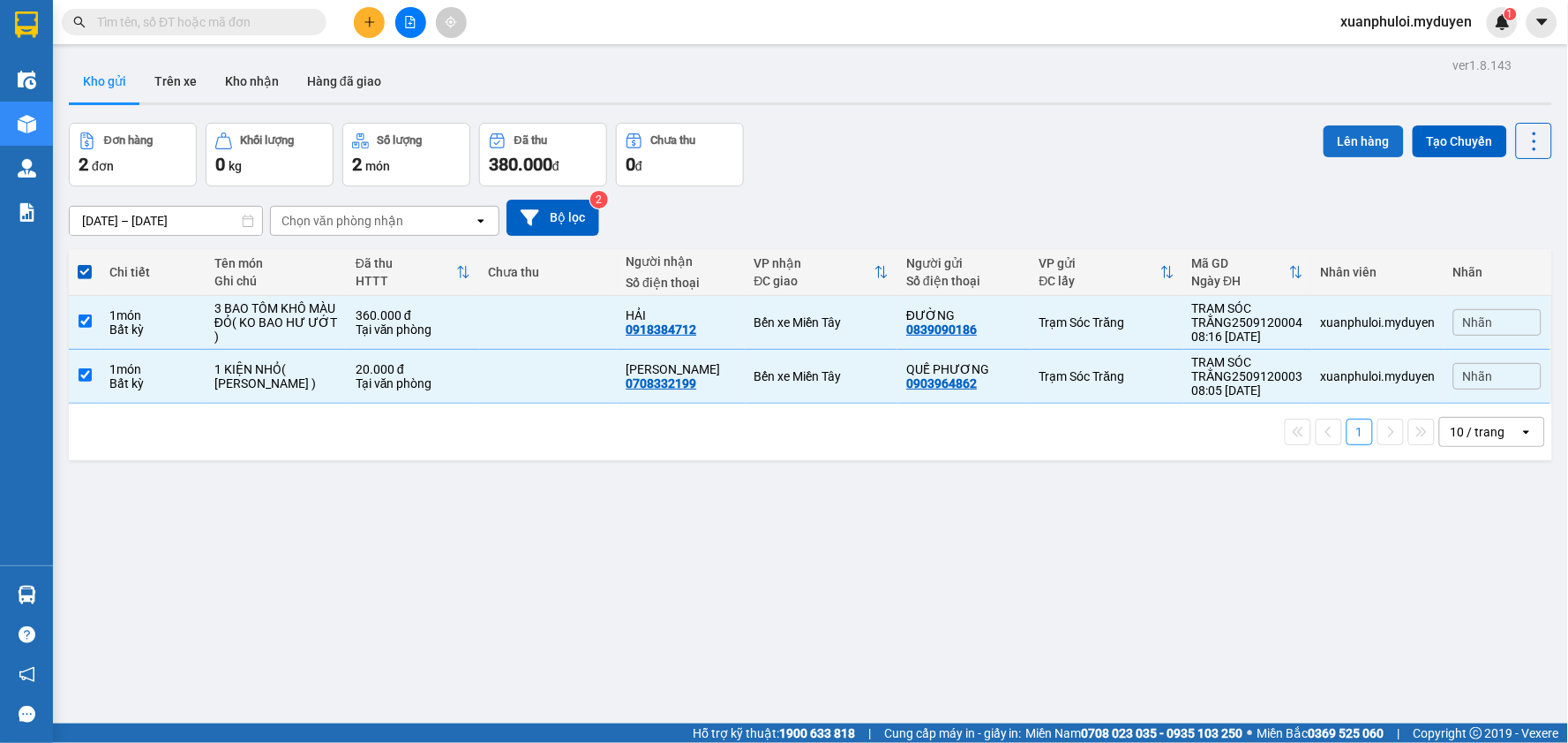
click at [1359, 136] on button "Lên hàng" at bounding box center [1363, 142] width 80 height 32
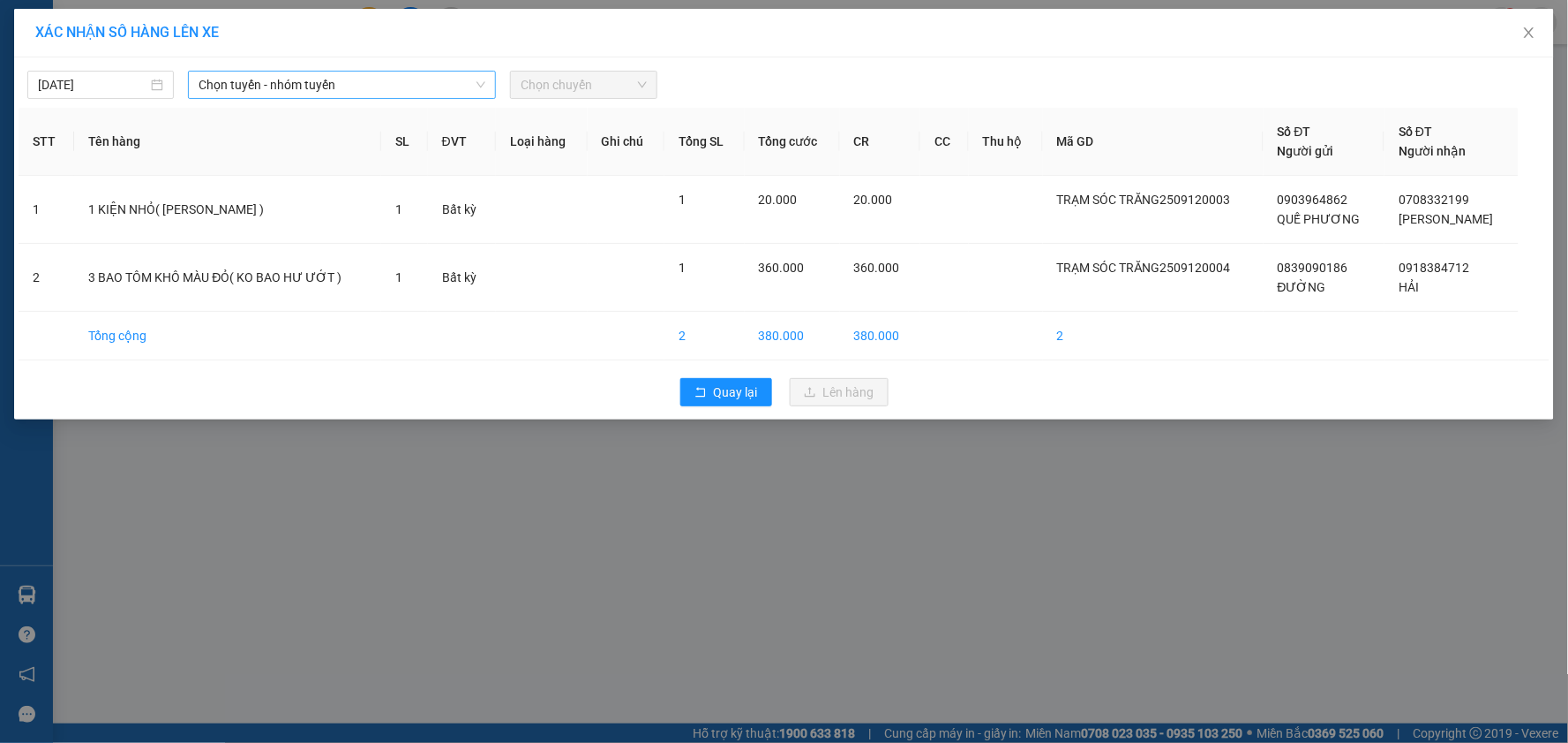
click at [248, 92] on span "Chọn tuyến - nhóm tuyến" at bounding box center [342, 85] width 287 height 26
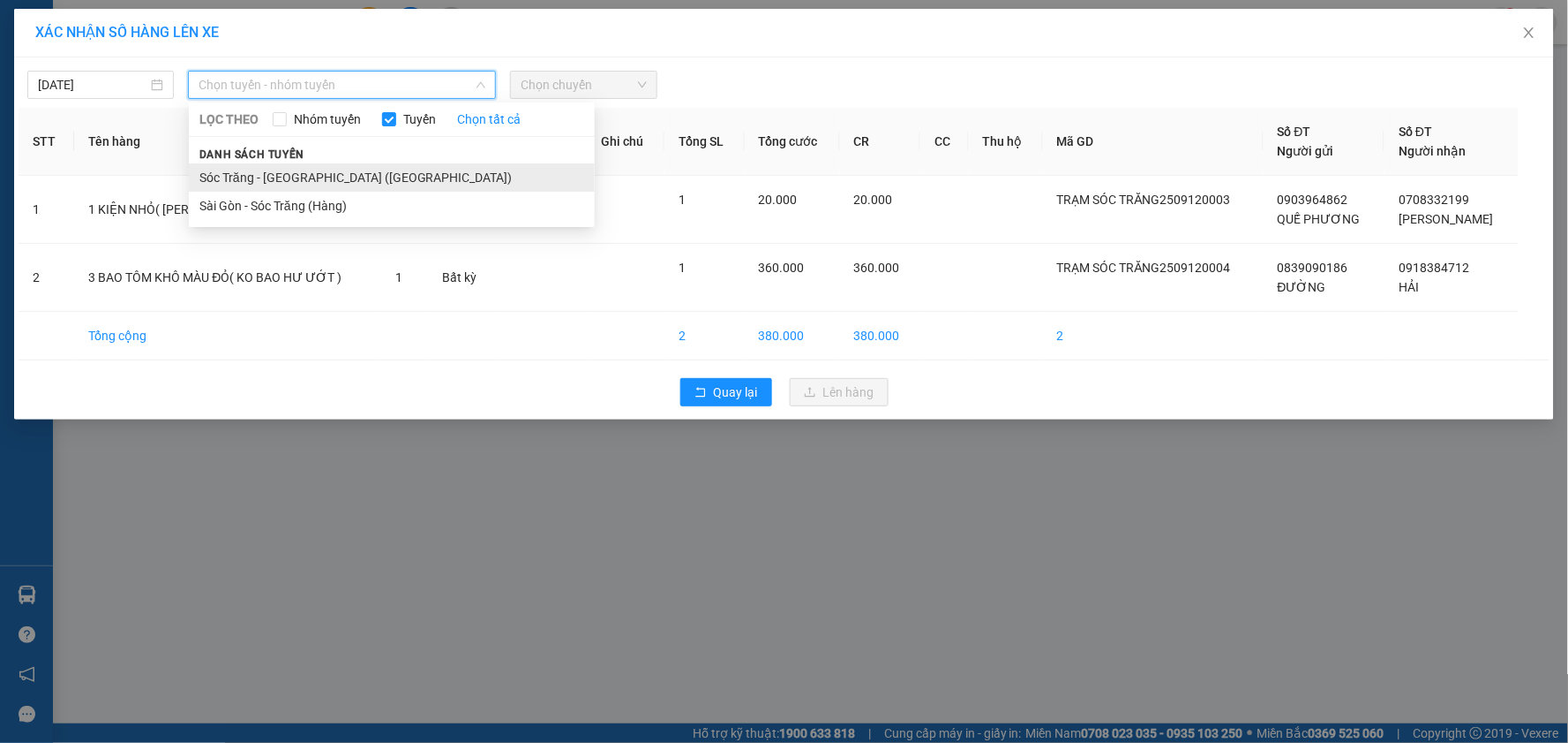
click at [266, 165] on li "Sóc Trăng - [GEOGRAPHIC_DATA] ([GEOGRAPHIC_DATA])" at bounding box center [392, 177] width 406 height 28
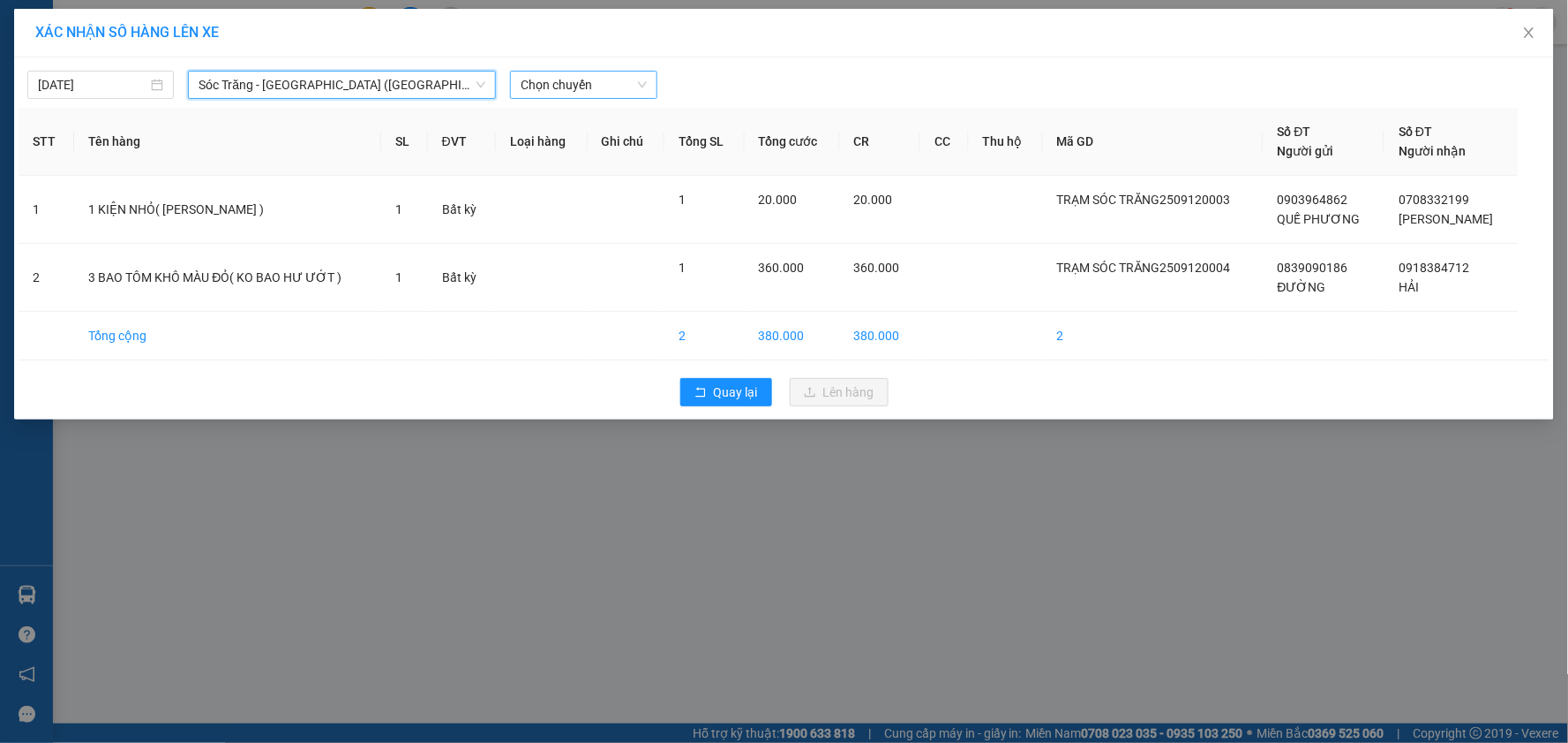
click at [588, 74] on span "Chọn chuyến" at bounding box center [583, 85] width 126 height 26
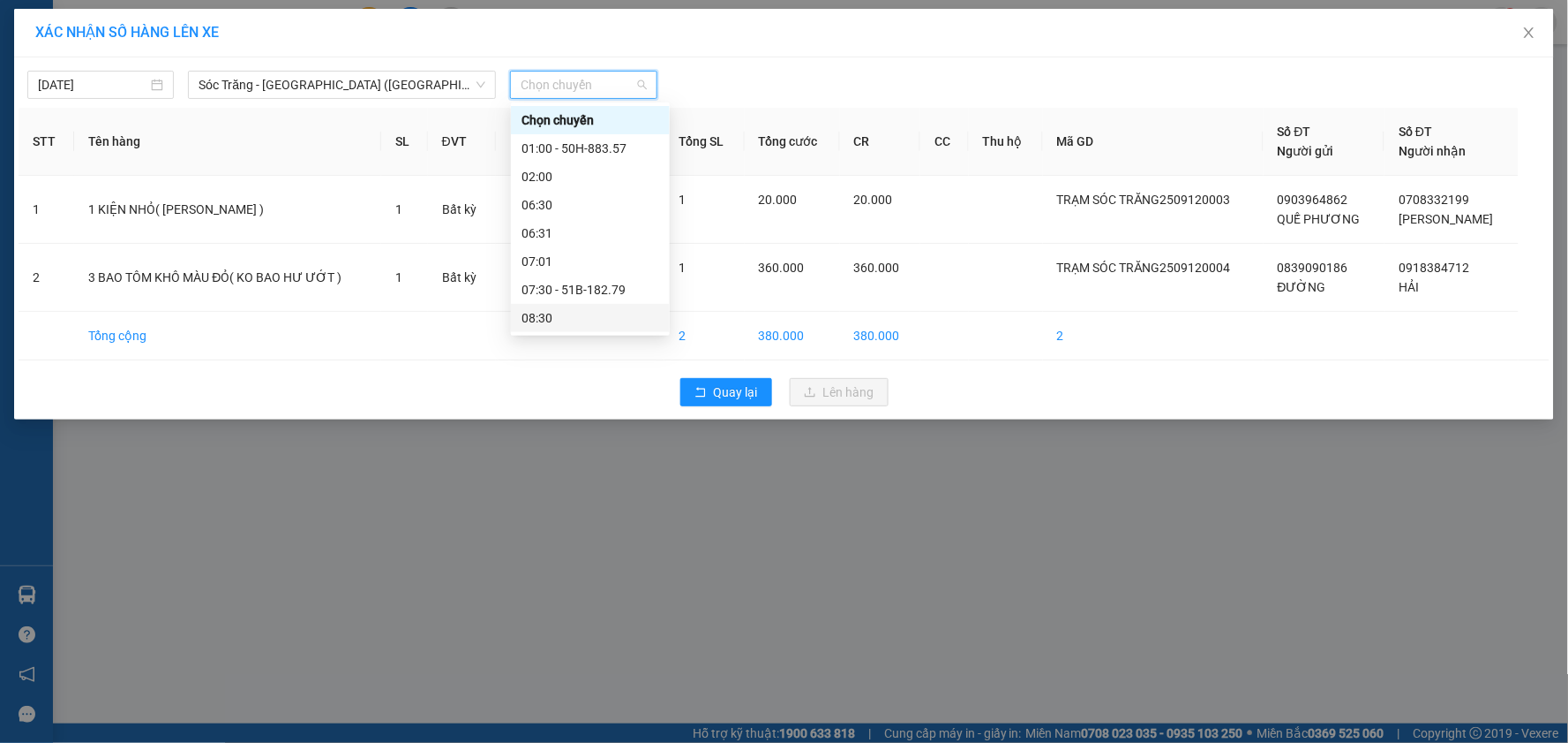
click at [563, 308] on div "08:30" at bounding box center [590, 317] width 138 height 20
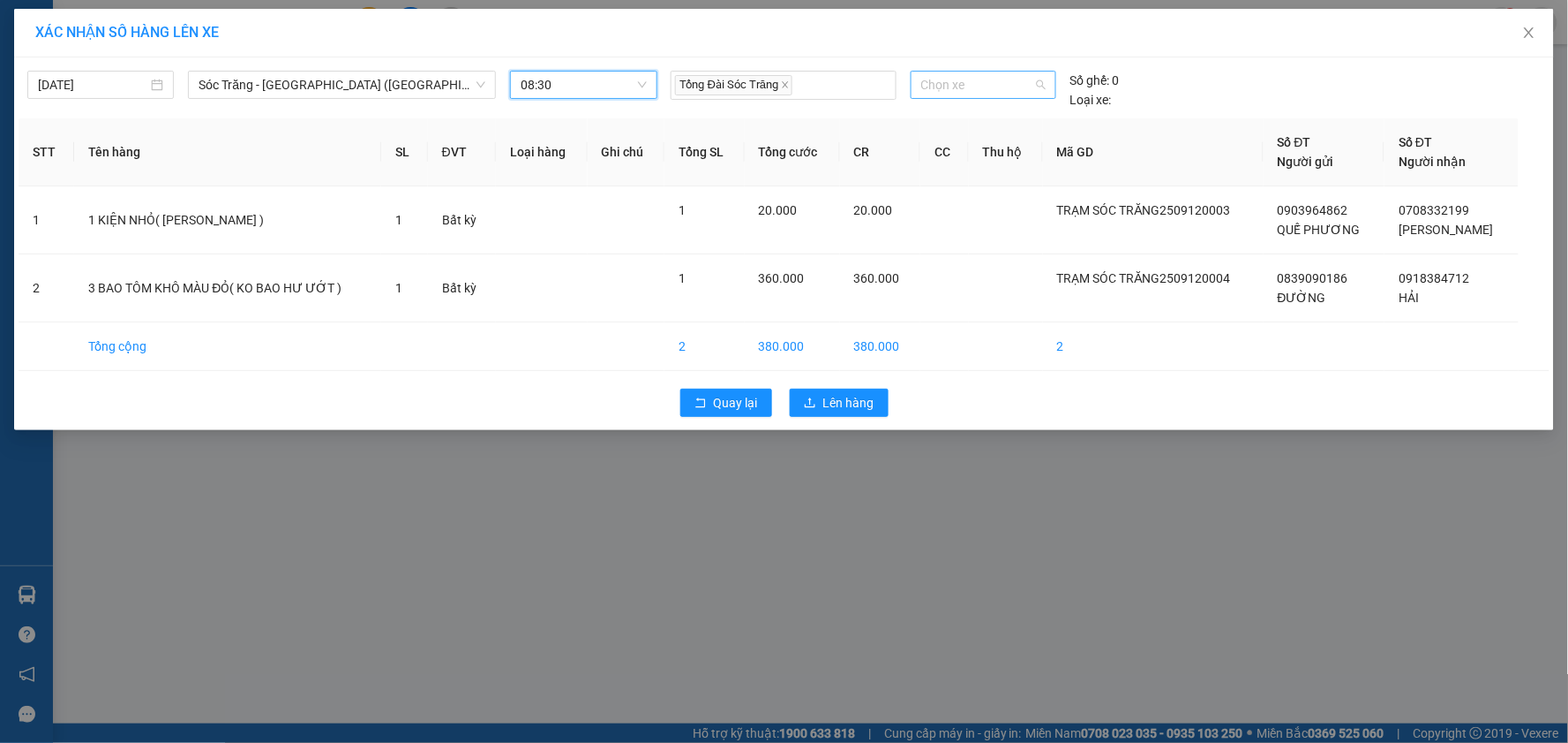
click at [991, 83] on span "Chọn xe" at bounding box center [984, 85] width 125 height 26
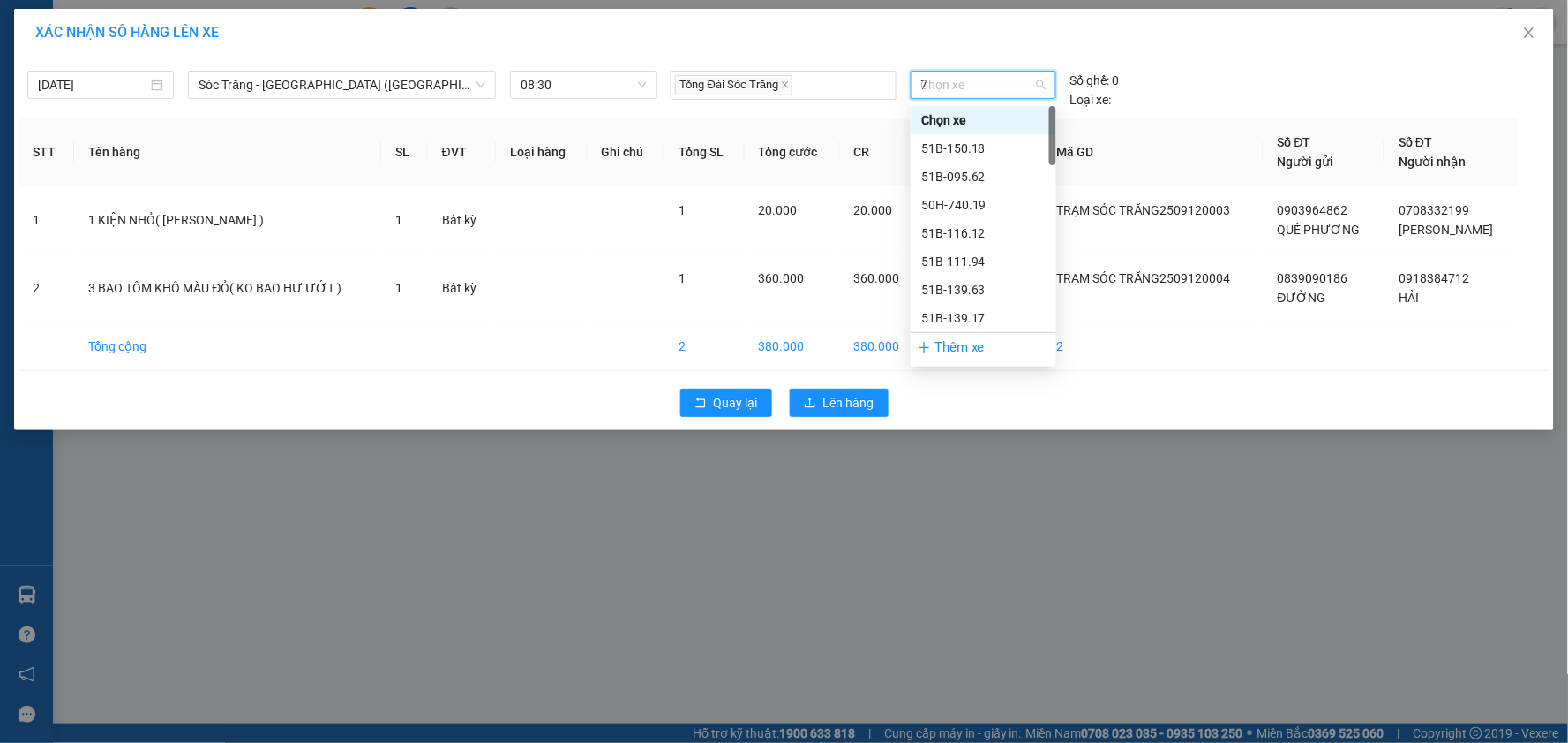
type input "78"
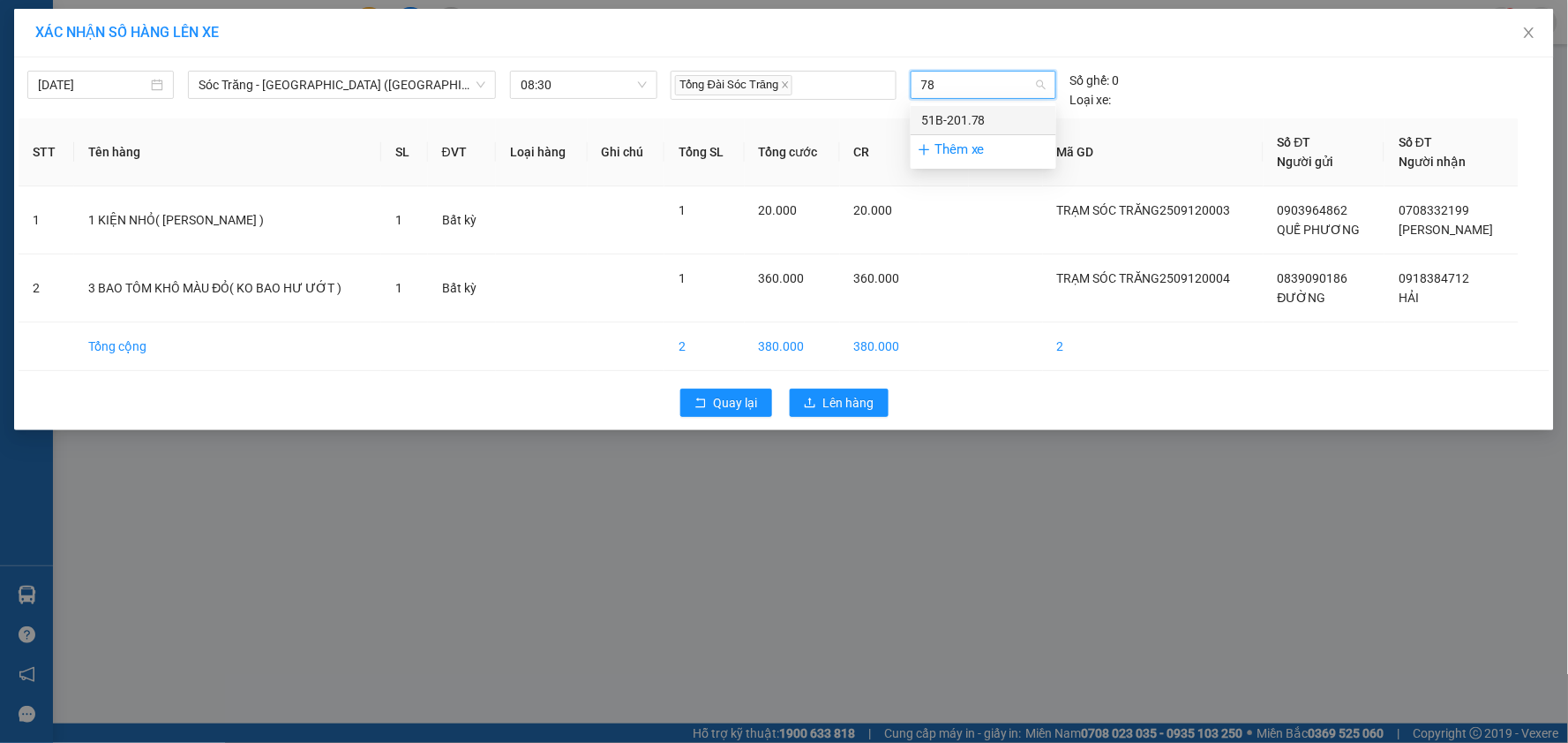
click at [972, 122] on div "51B-201.78" at bounding box center [984, 120] width 125 height 20
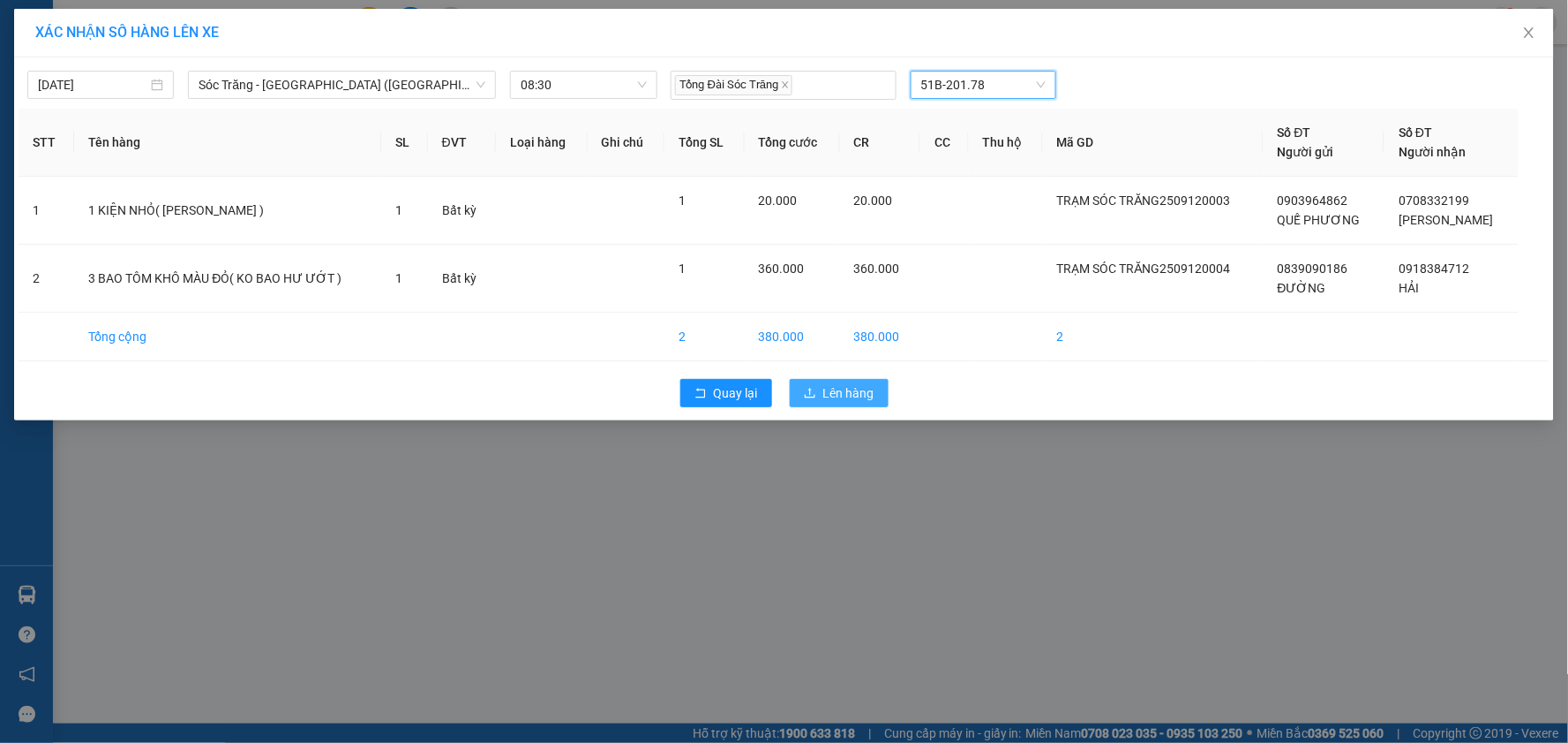
click at [845, 381] on button "Lên hàng" at bounding box center [839, 393] width 99 height 28
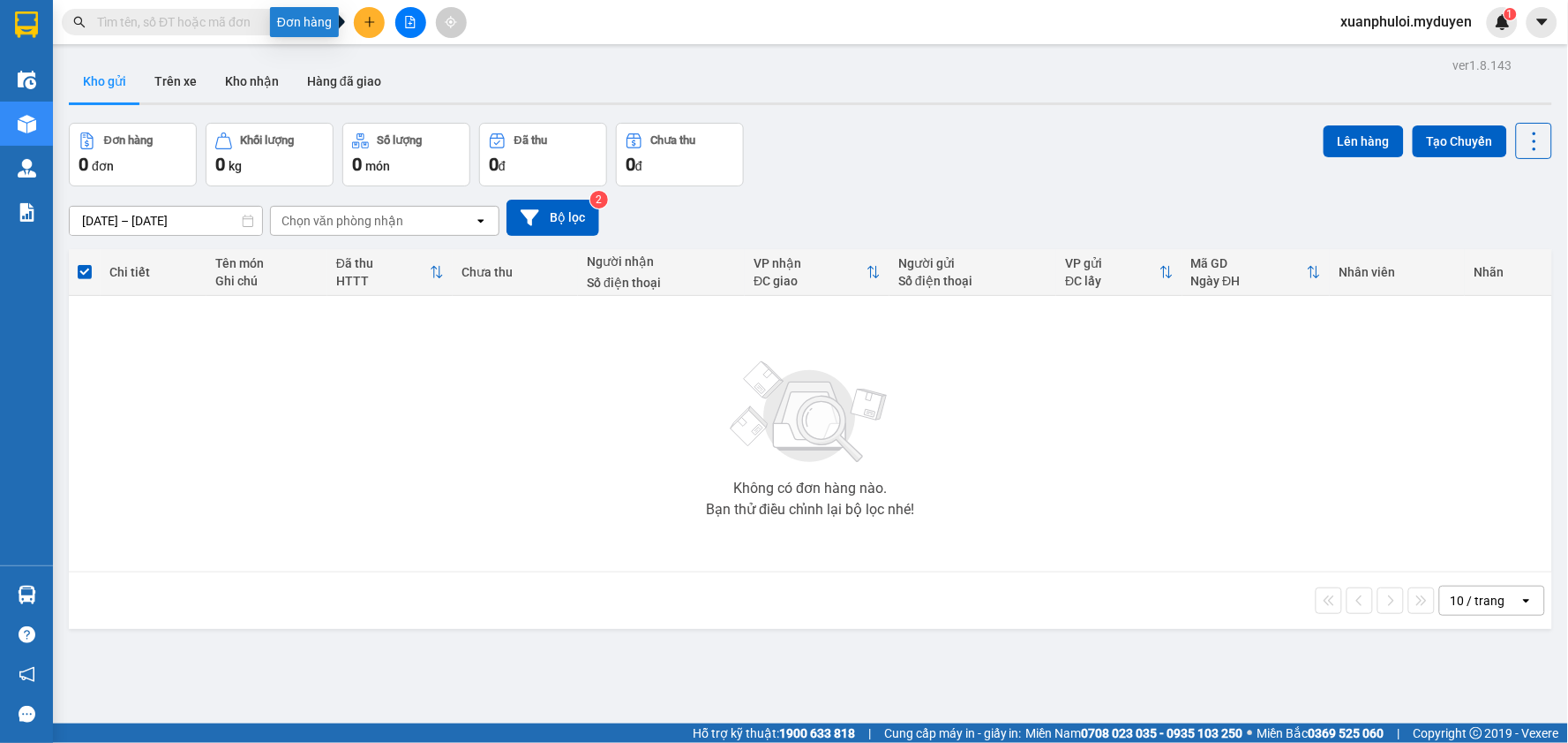
click at [371, 9] on button at bounding box center [369, 22] width 31 height 31
click at [420, 72] on div "Tạo đơn hàng" at bounding box center [439, 66] width 77 height 20
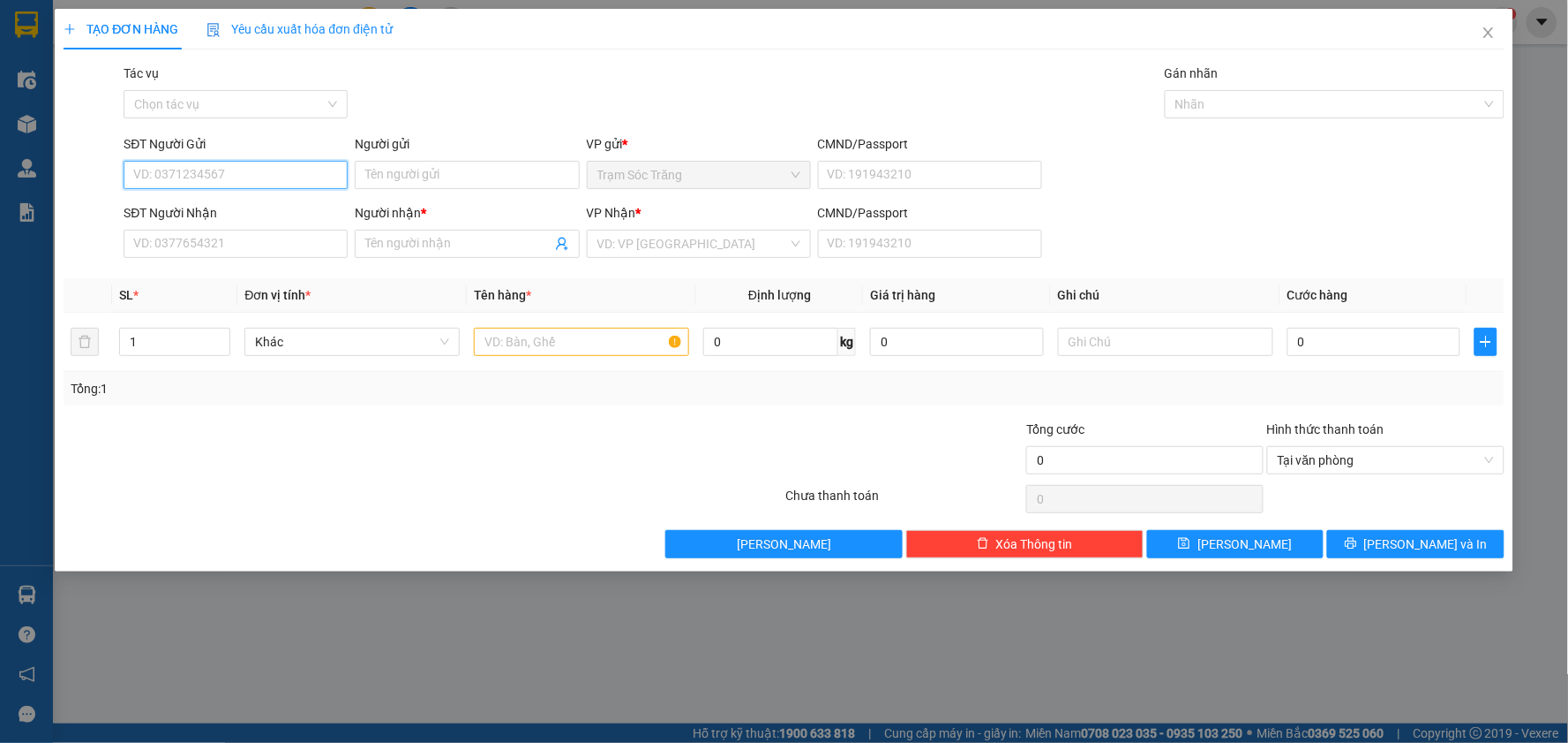
click at [280, 169] on input "SĐT Người Gửi" at bounding box center [235, 175] width 224 height 28
type input "0911638807"
click at [409, 173] on input "Người gửi" at bounding box center [466, 175] width 224 height 28
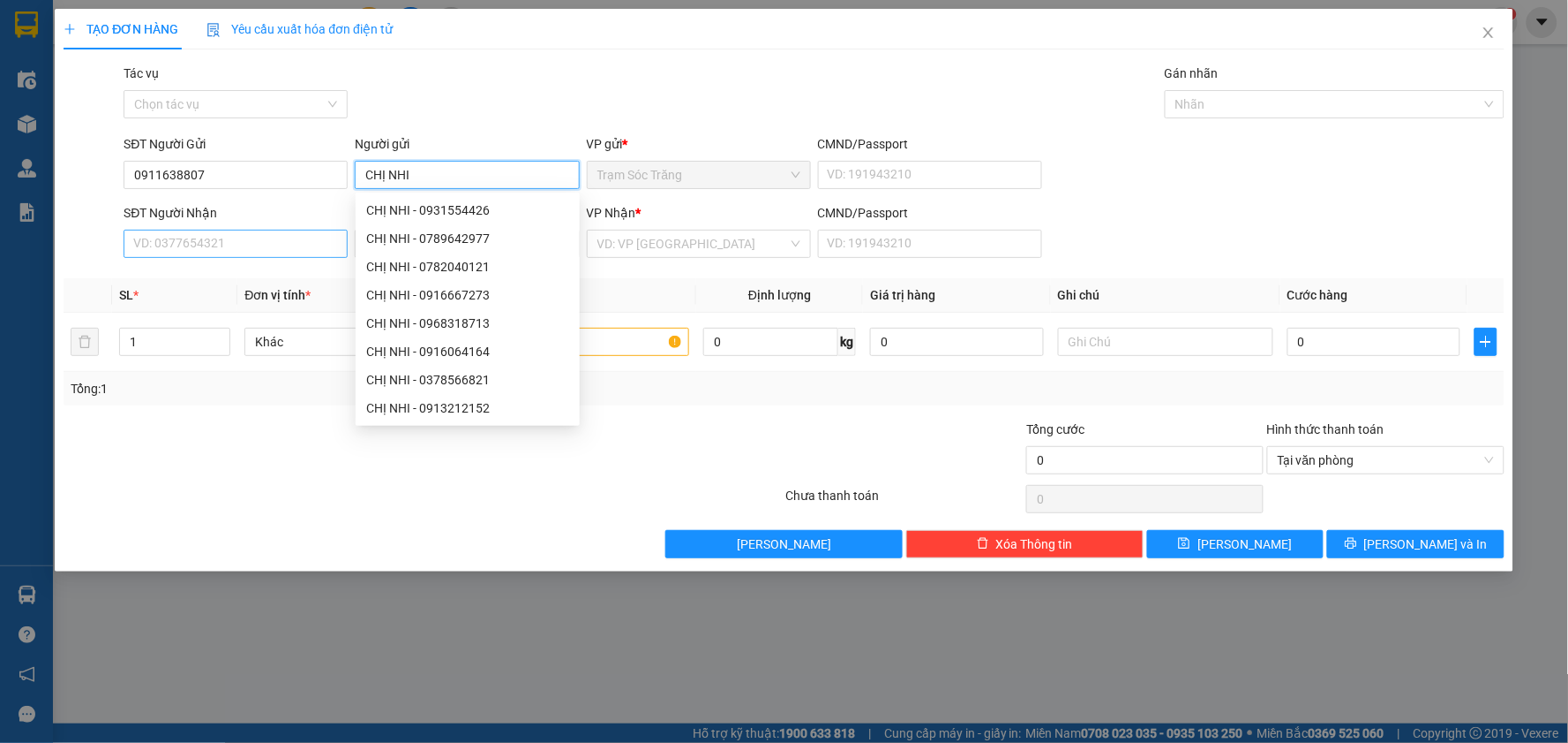
type input "CHỊ NHI"
click at [266, 231] on input "SĐT Người Nhận" at bounding box center [235, 244] width 224 height 28
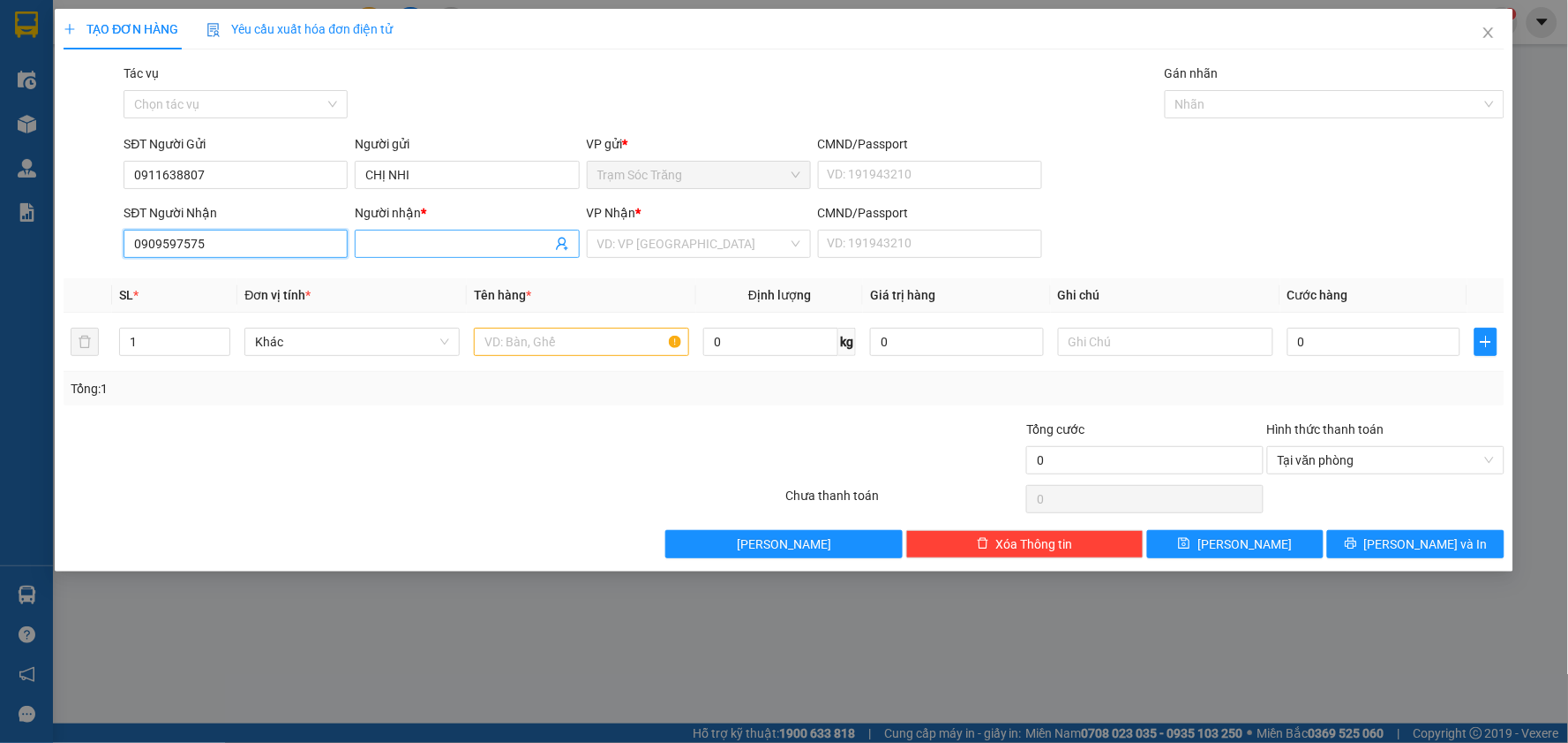
type input "0909597575"
click at [457, 238] on input "Người nhận *" at bounding box center [458, 243] width 185 height 20
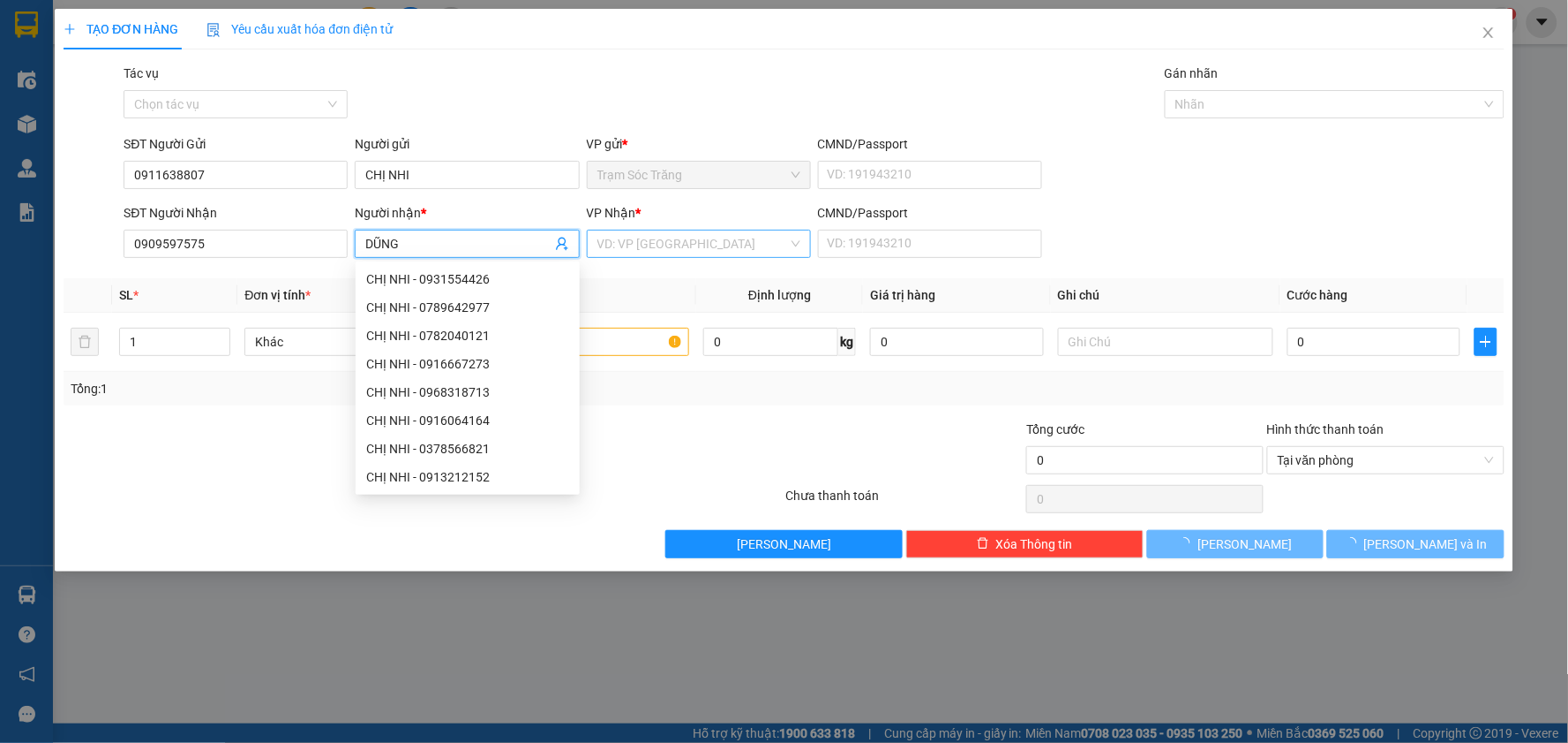
type input "DŨNG"
click at [720, 251] on input "search" at bounding box center [692, 244] width 191 height 26
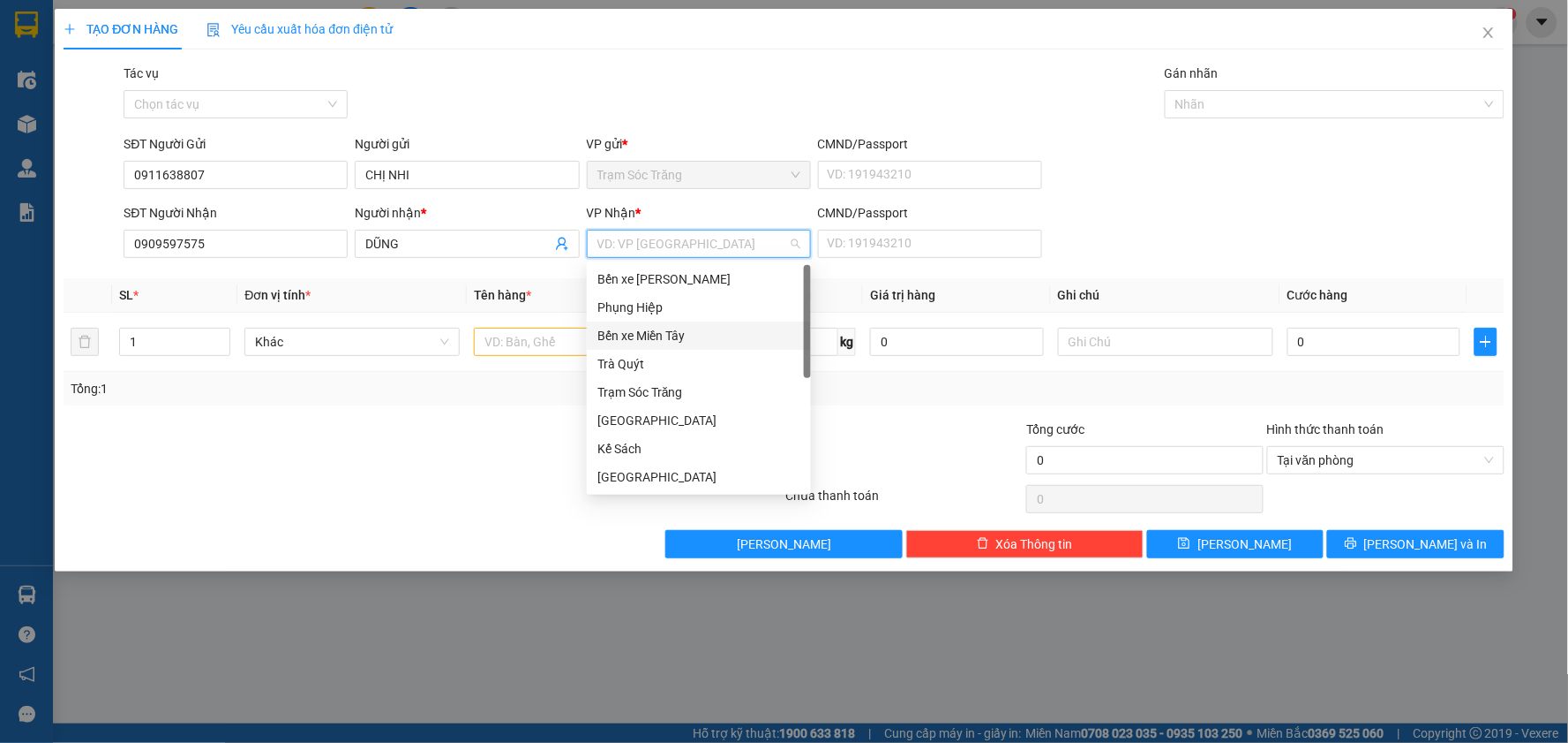
click at [686, 340] on div "Bến xe Miền Tây" at bounding box center [699, 335] width 203 height 20
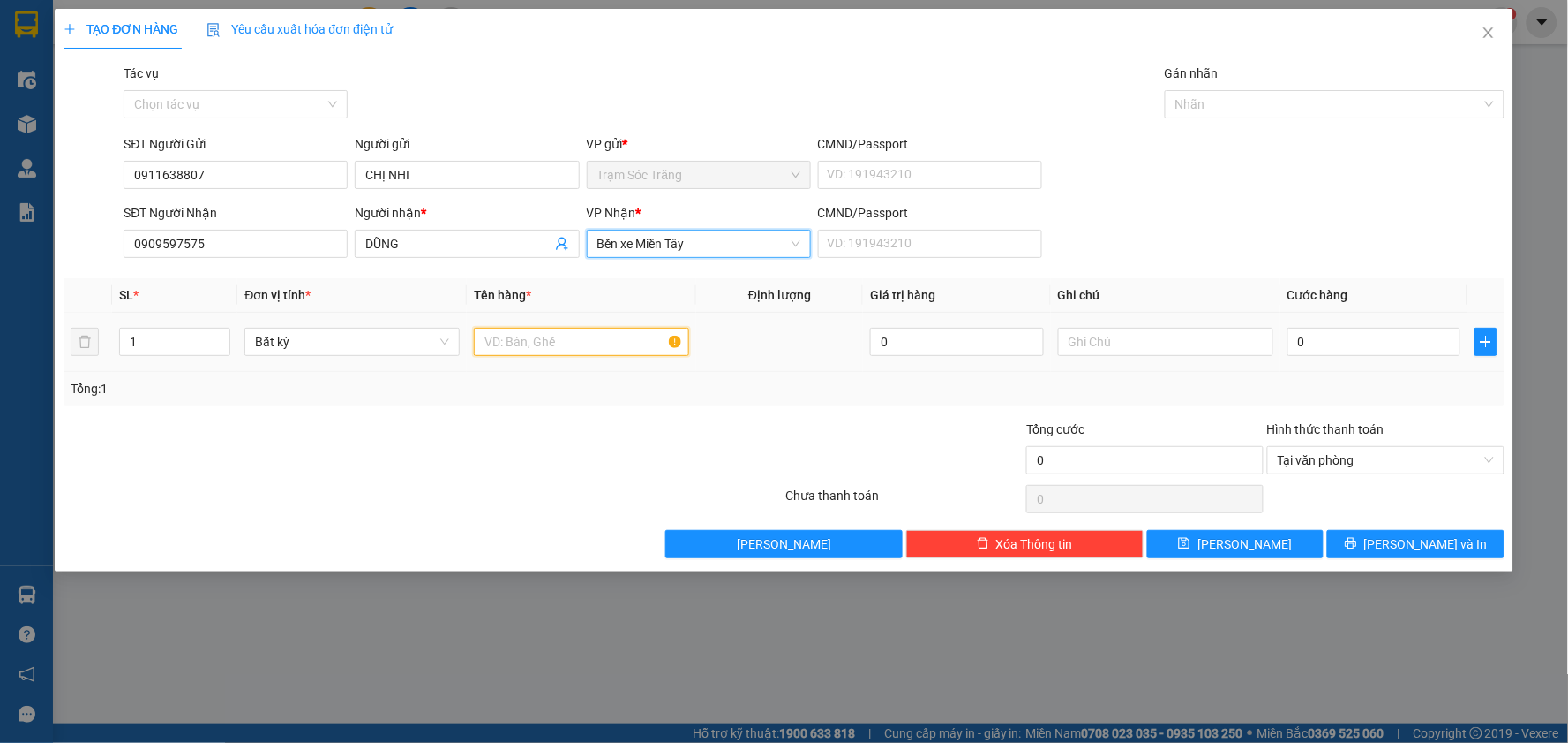
click at [527, 340] on input "text" at bounding box center [581, 342] width 215 height 28
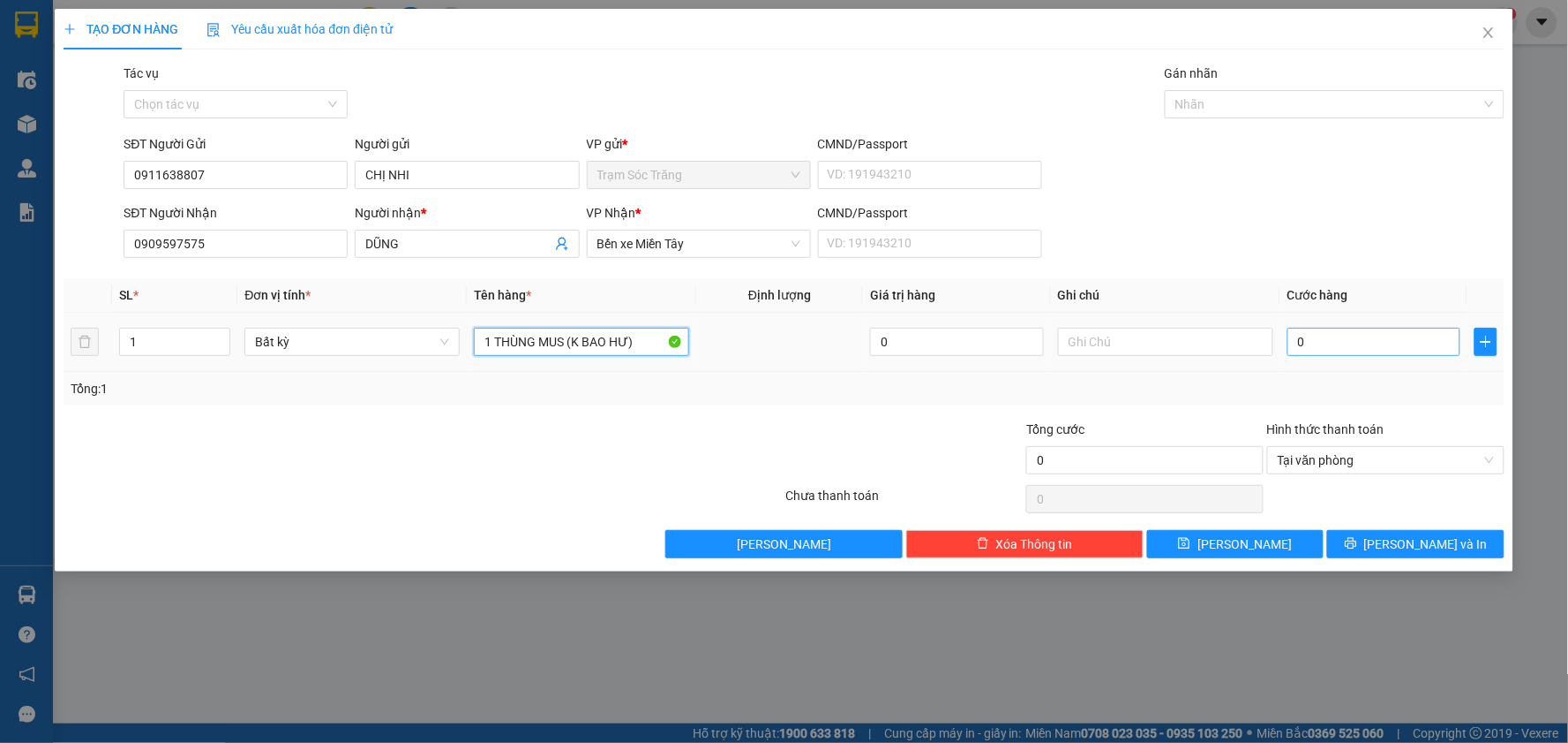
type input "1 THÙNG MUS (K BAO HƯ)"
click at [1387, 339] on input "0" at bounding box center [1374, 342] width 174 height 28
type input "5"
type input "0"
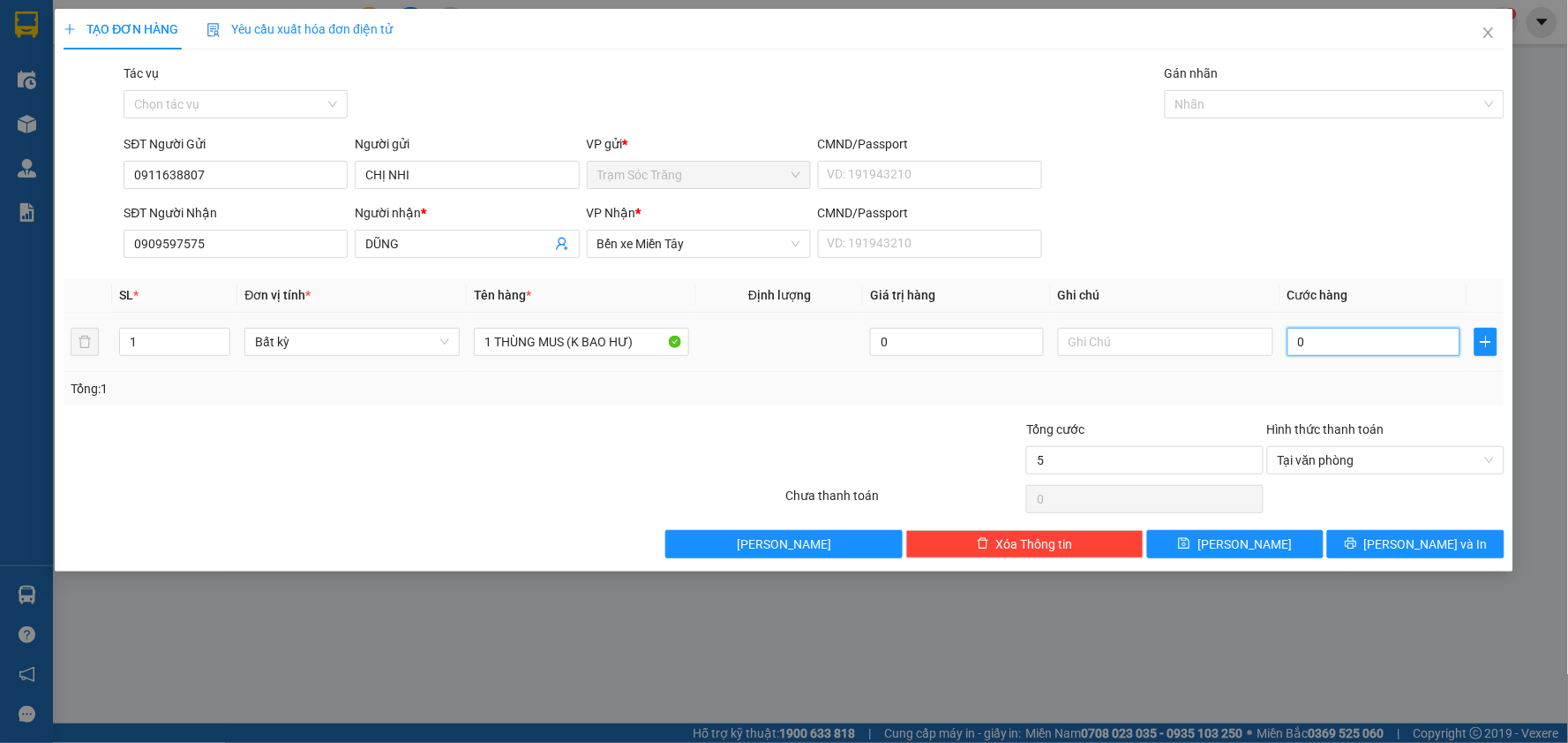
type input "0"
click at [1347, 337] on input "0" at bounding box center [1374, 342] width 174 height 28
type input "4"
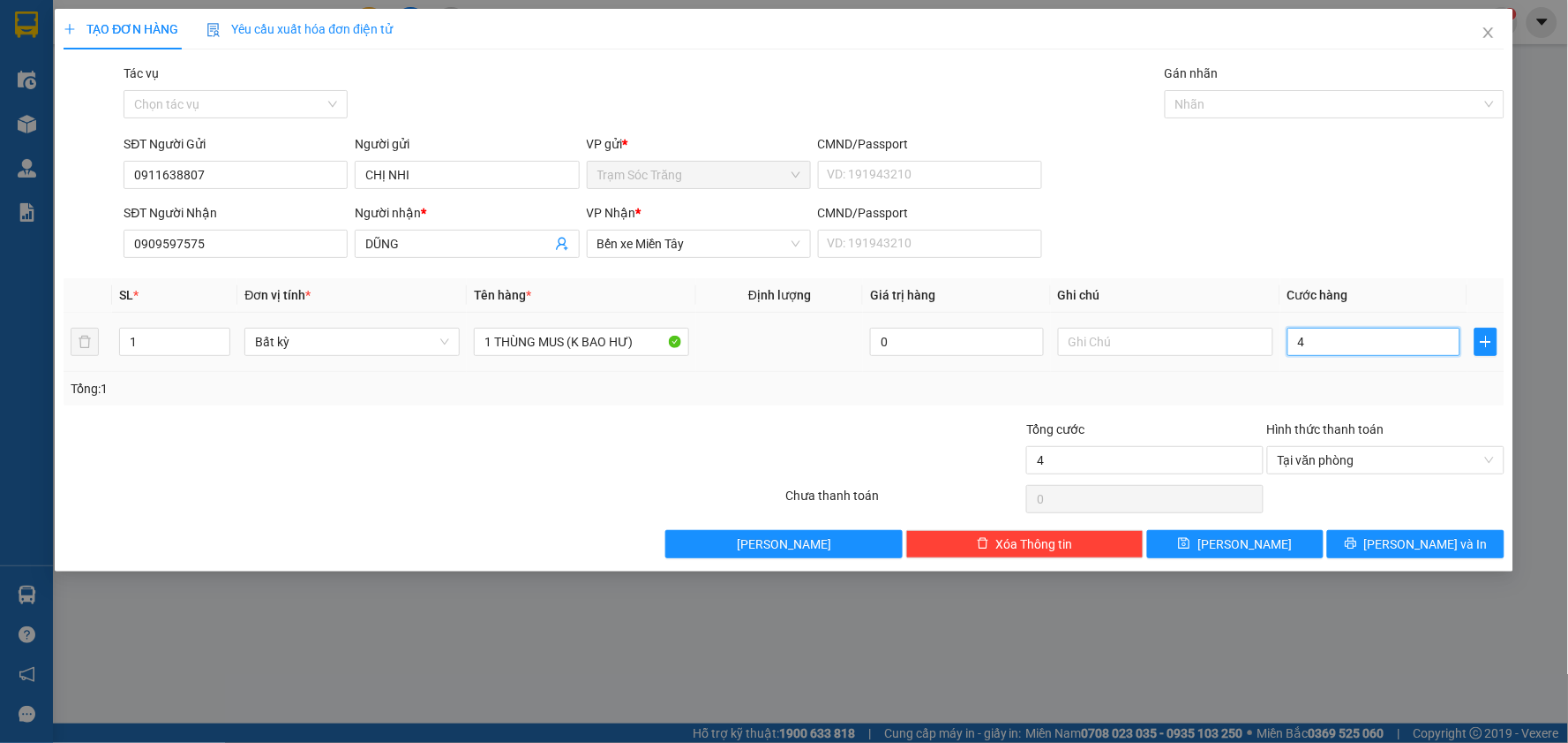
type input "40"
type input "400"
type input "4.000"
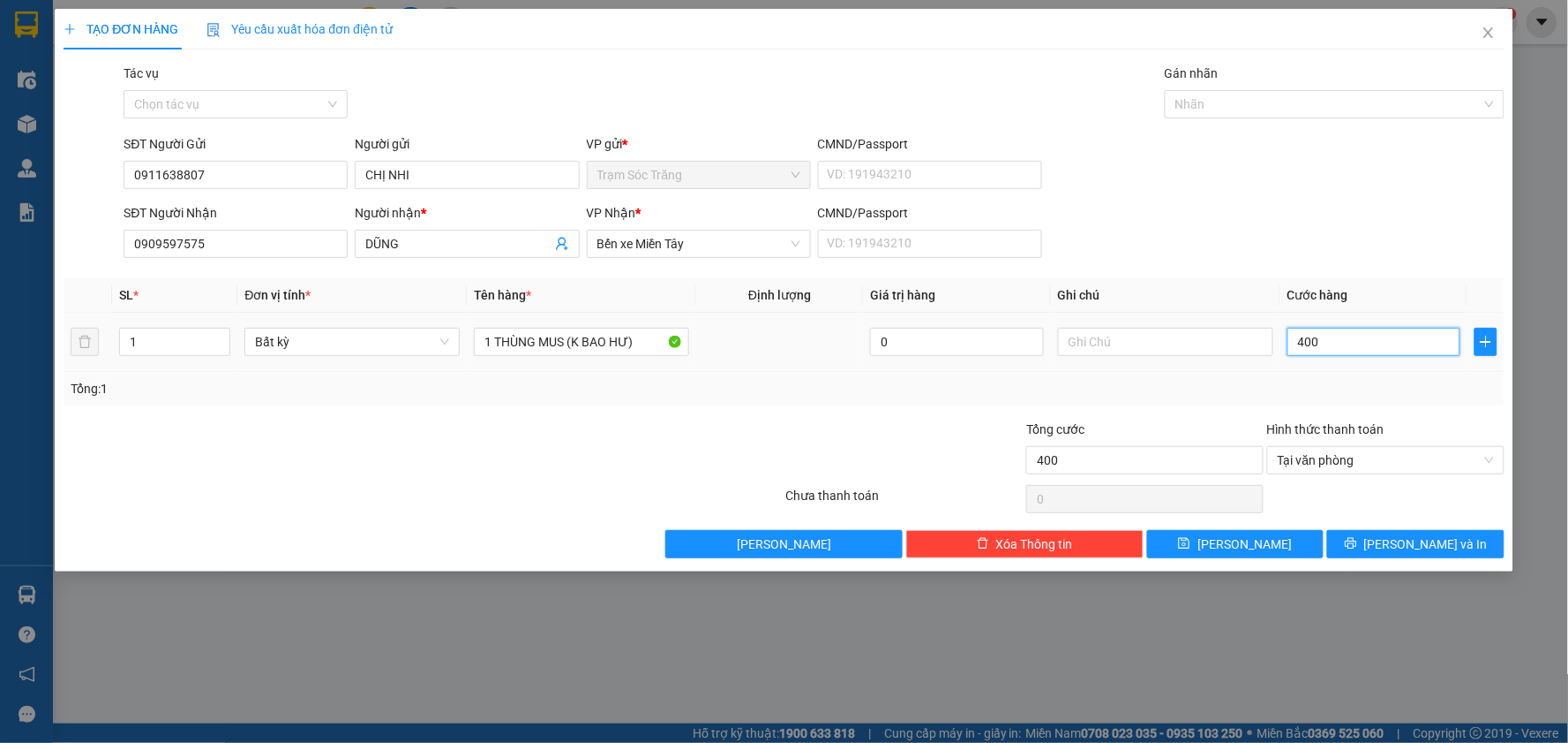
type input "4.000"
type input "40.000"
click at [1398, 538] on button "[PERSON_NAME] và In" at bounding box center [1415, 544] width 178 height 28
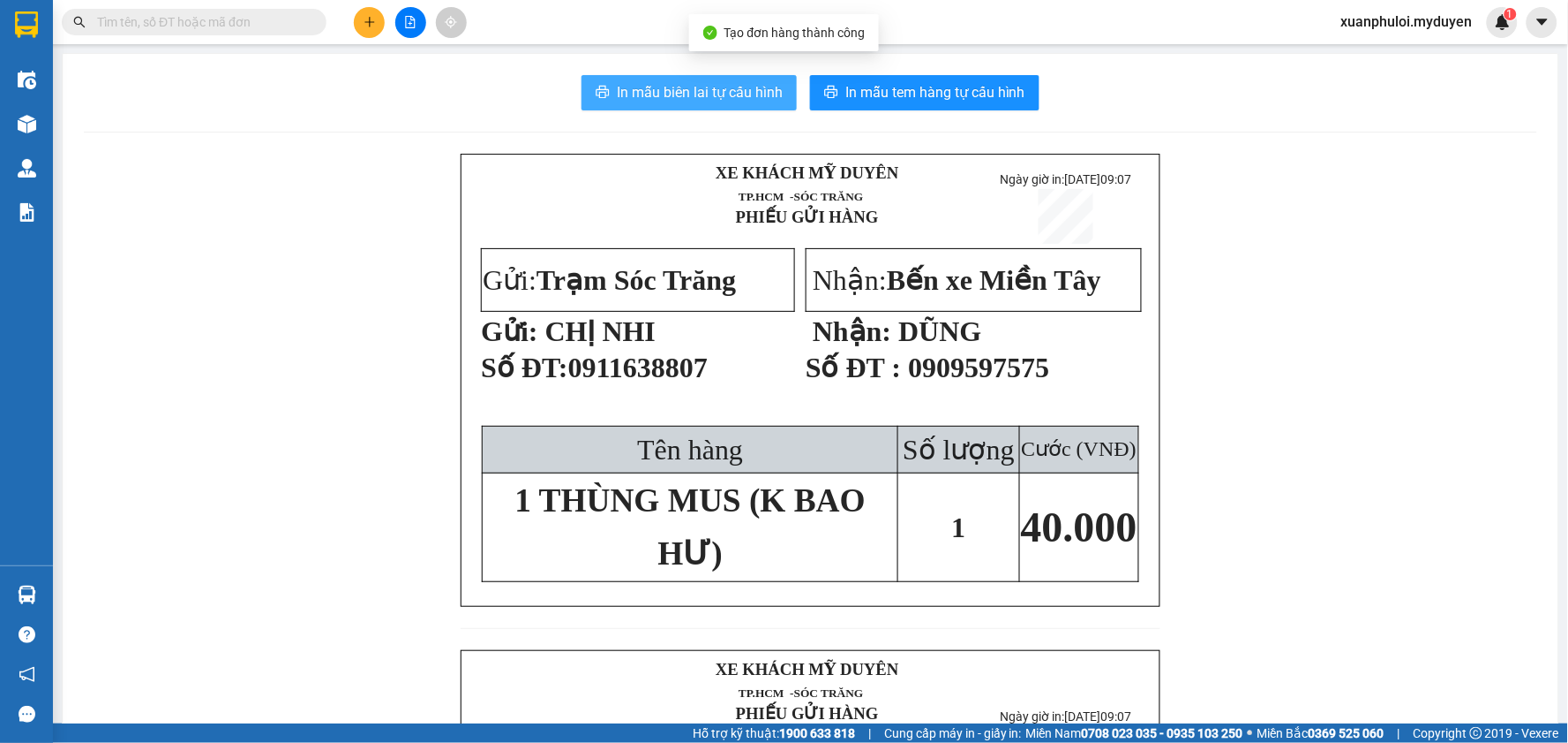
click at [715, 91] on span "In mẫu biên lai tự cấu hình" at bounding box center [700, 92] width 166 height 22
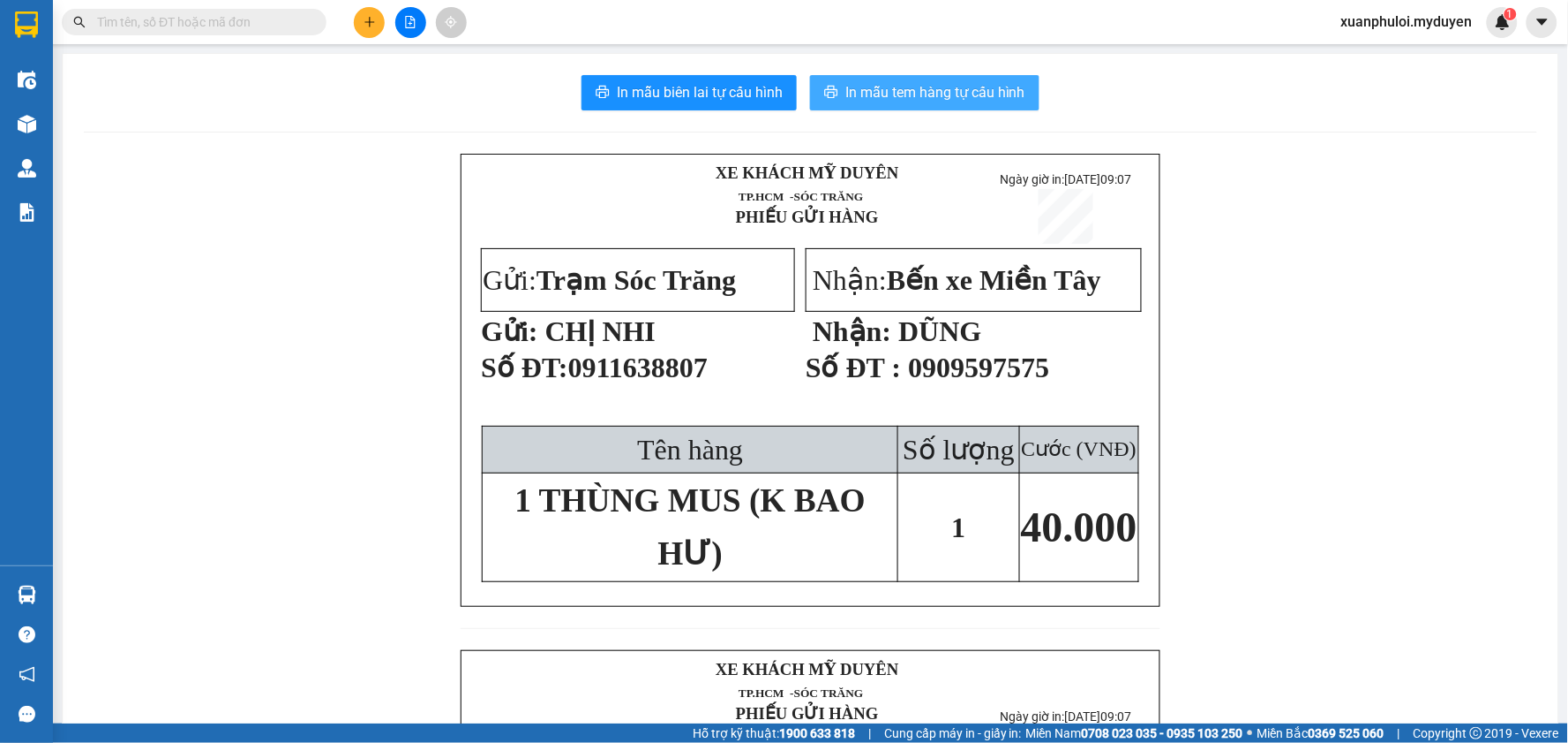
click at [1009, 92] on span "In mẫu tem hàng tự cấu hình" at bounding box center [935, 92] width 180 height 22
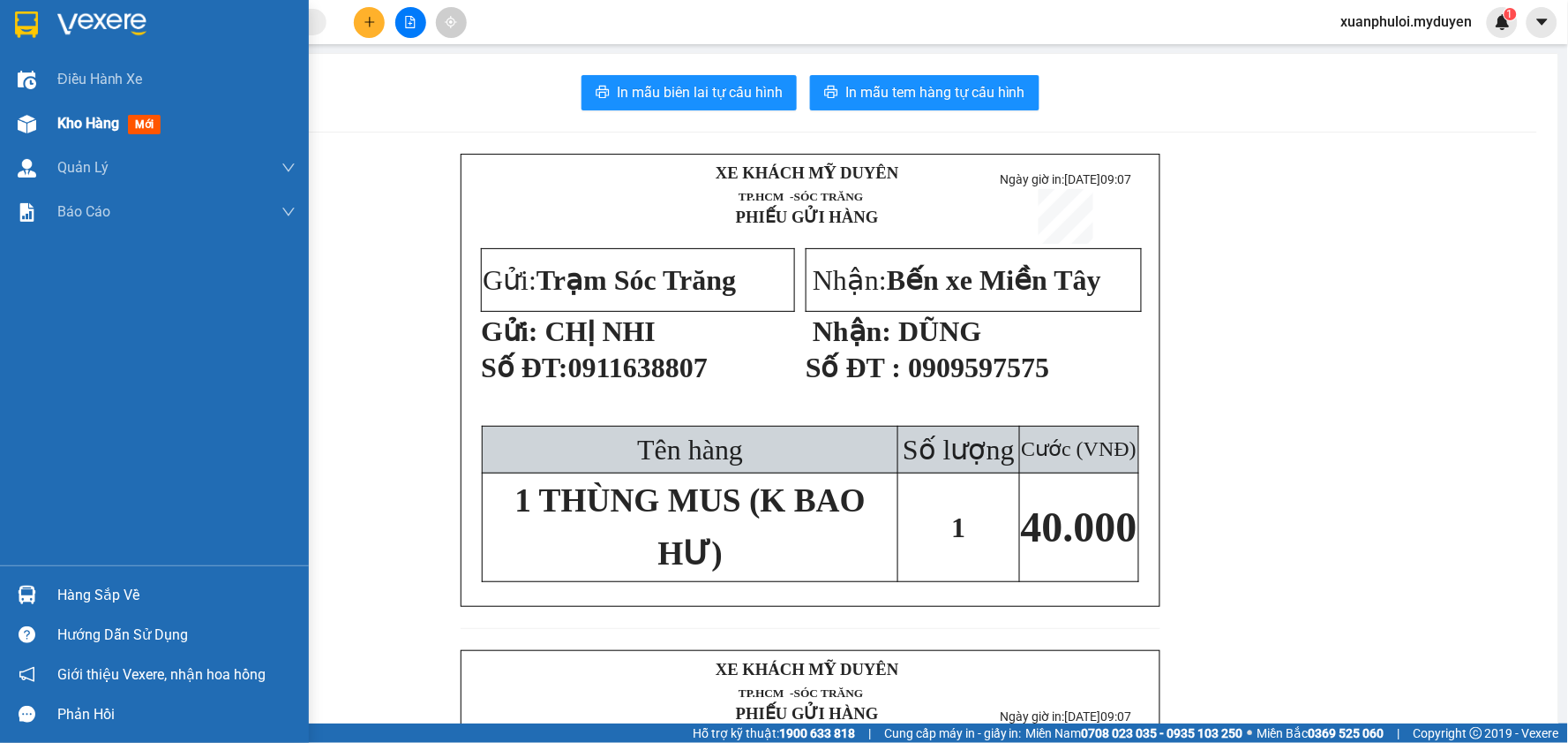
click at [60, 119] on span "Kho hàng" at bounding box center [88, 123] width 61 height 17
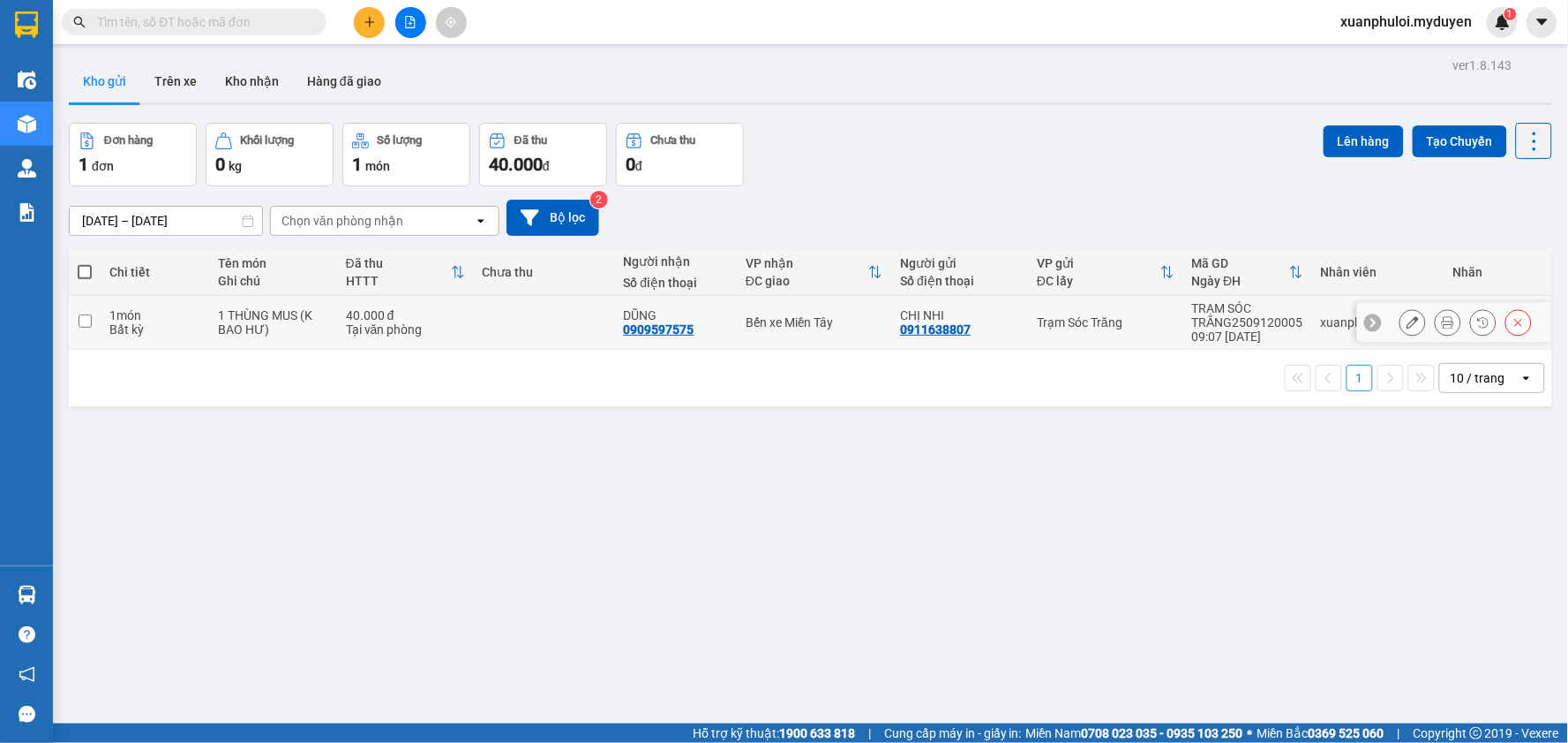
click at [1509, 329] on button at bounding box center [1519, 322] width 25 height 31
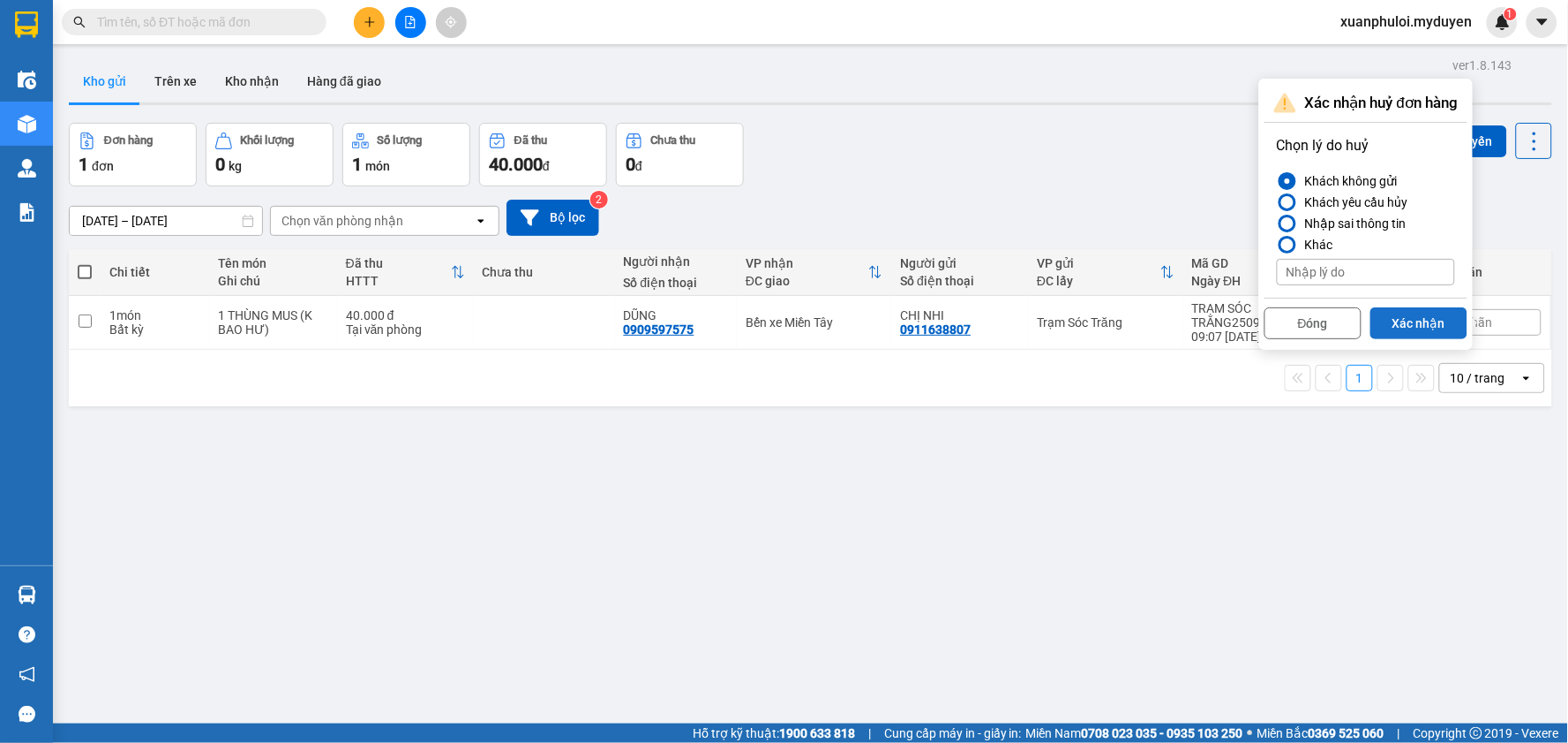
click at [1432, 317] on button "Xác nhận" at bounding box center [1419, 323] width 97 height 32
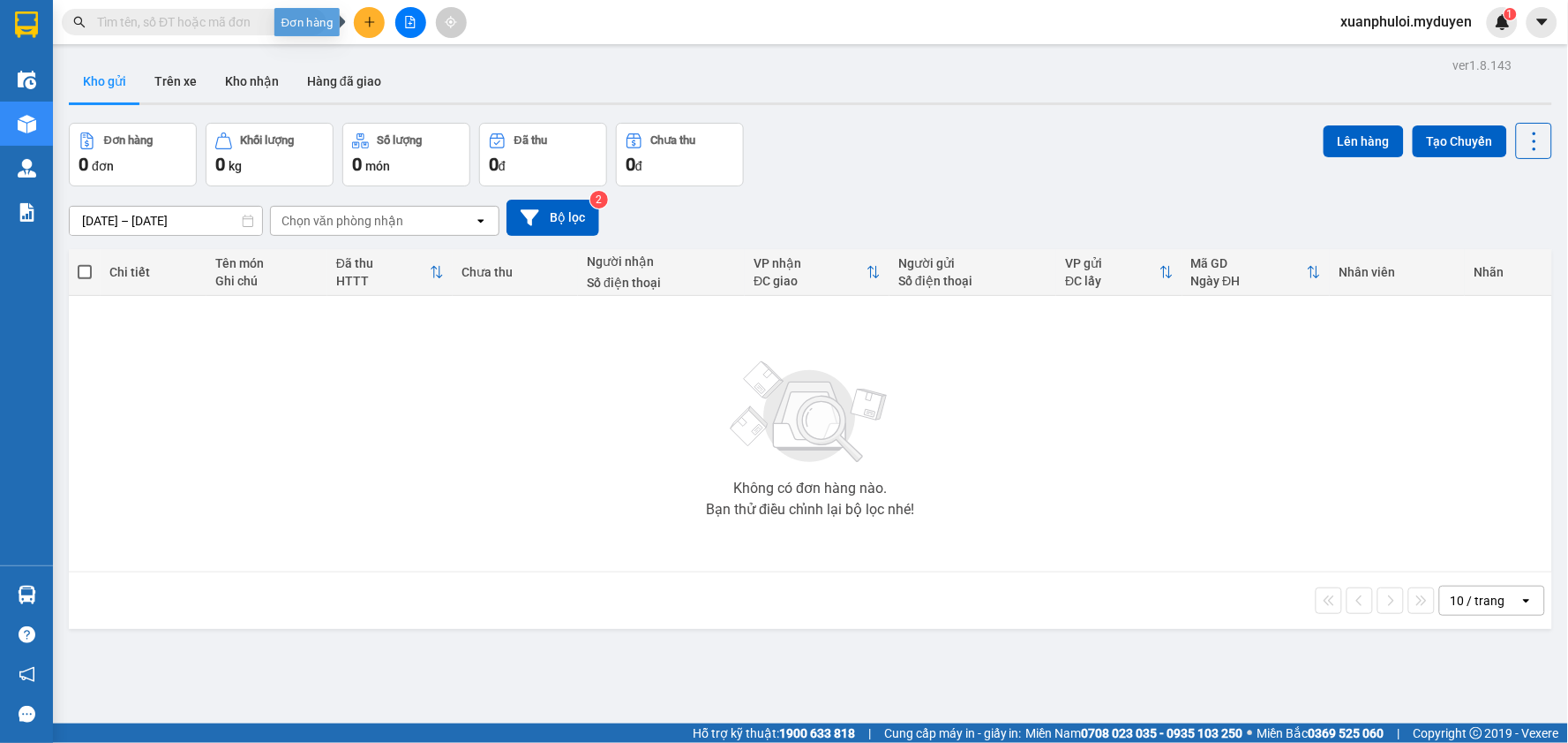
click at [364, 29] on button at bounding box center [369, 22] width 31 height 31
click at [428, 65] on div "Tạo đơn hàng" at bounding box center [439, 66] width 77 height 20
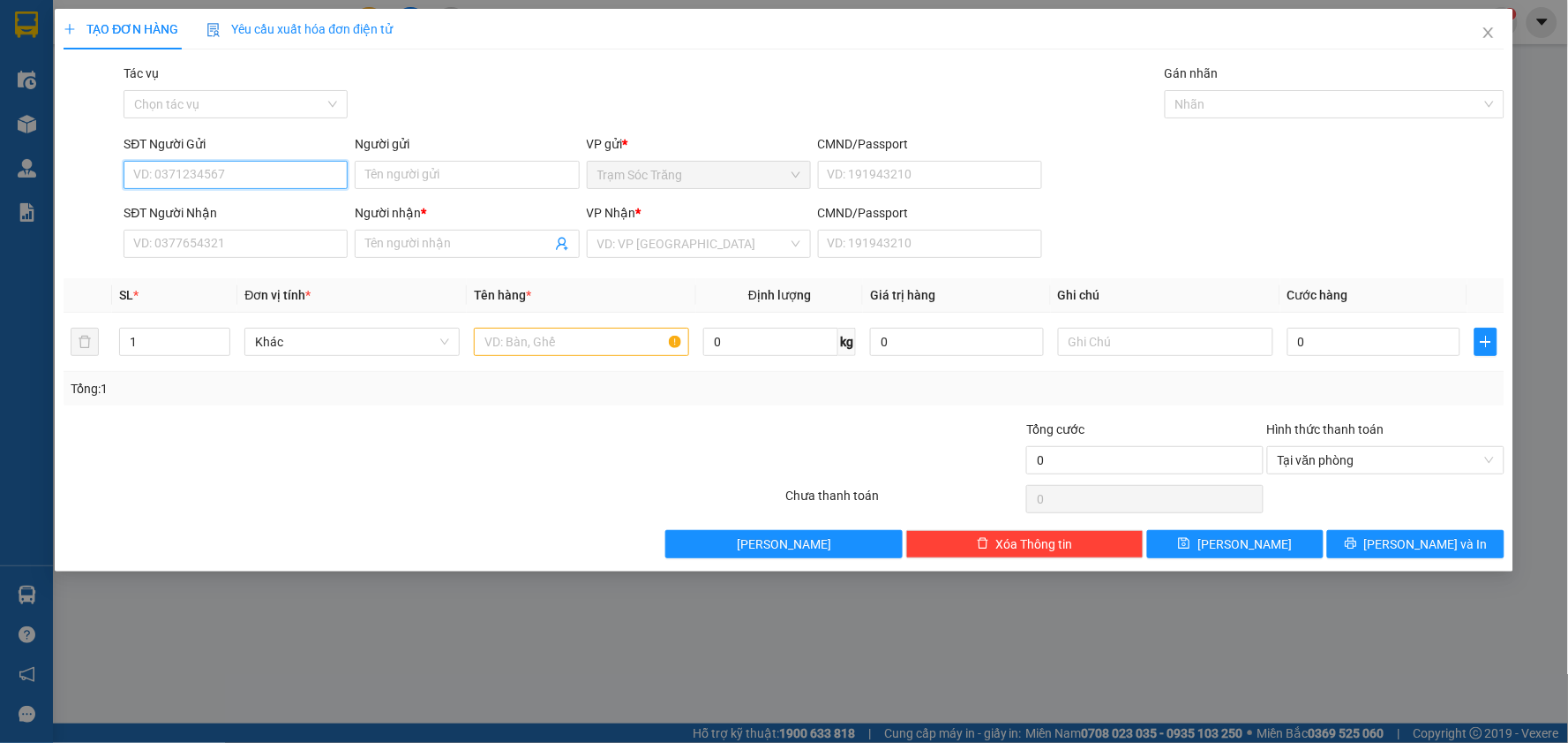
click at [253, 183] on input "SĐT Người Gửi" at bounding box center [235, 175] width 224 height 28
type input "0377766958"
click at [244, 213] on div "0377766958 - KHƯƠNG" at bounding box center [235, 209] width 203 height 20
type input "KHƯƠNG"
type input "0356127008"
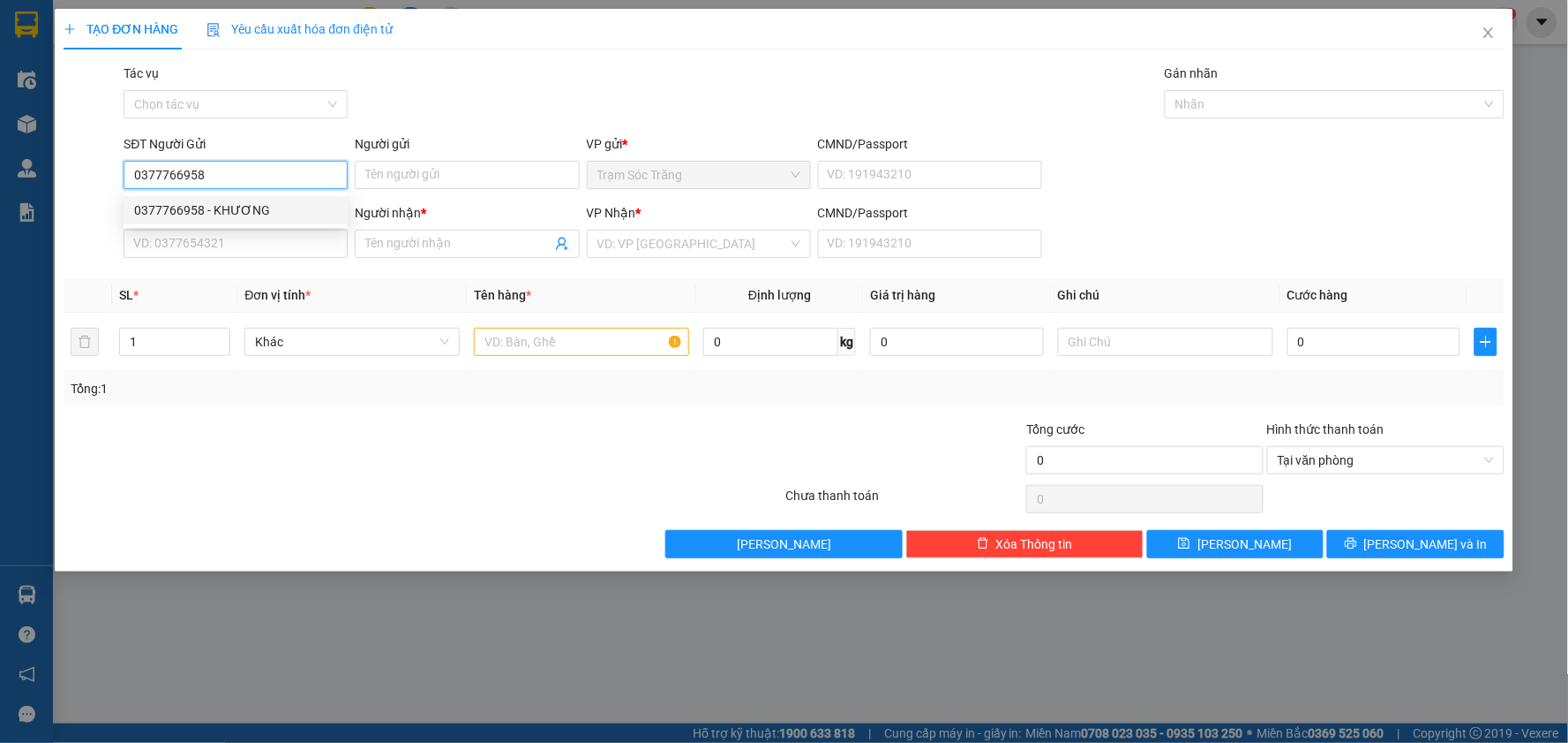
type input "DUY"
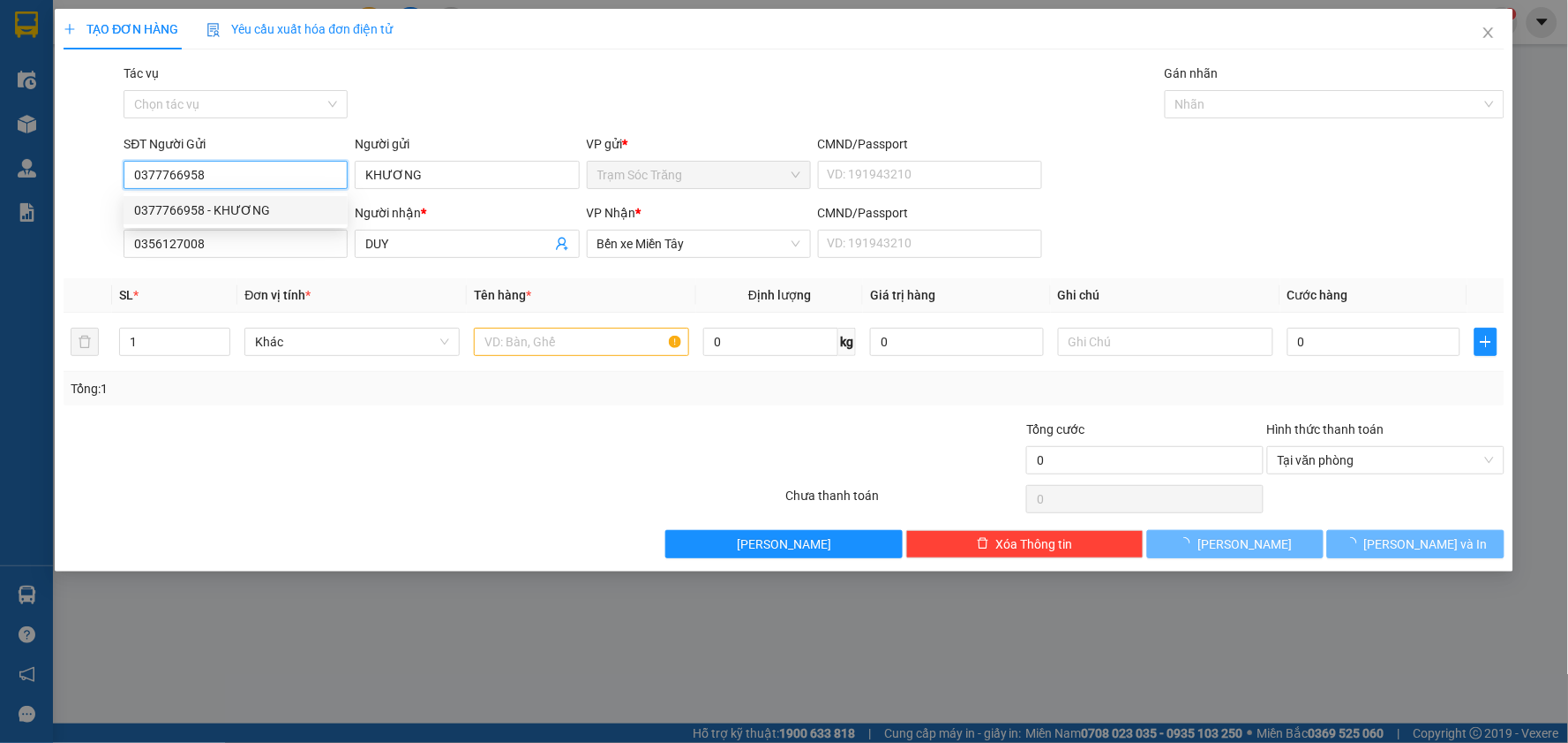
type input "40.000"
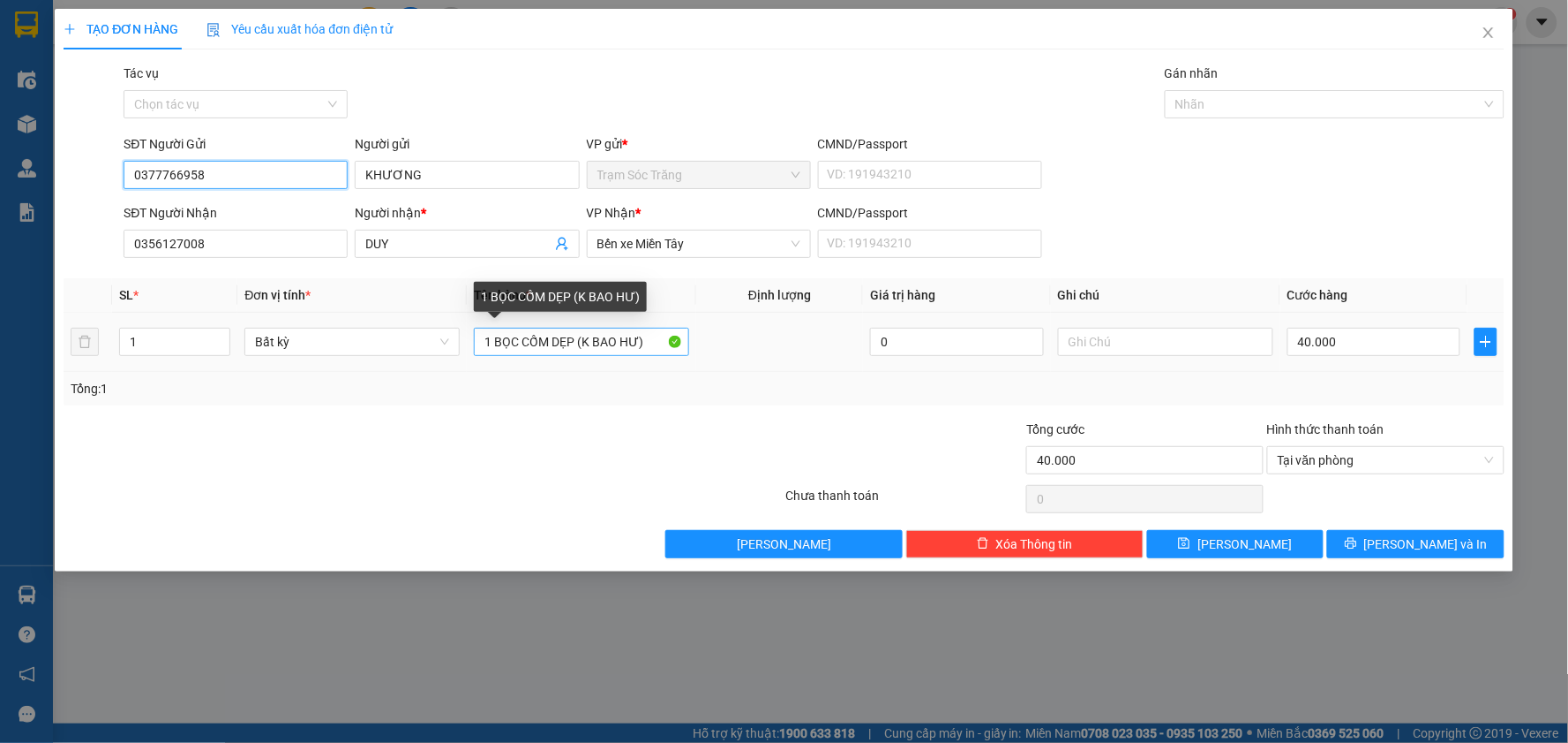
type input "0377766958"
click at [574, 338] on input "1 BỌC CỐM DẸP (K BAO HƯ)" at bounding box center [581, 342] width 215 height 28
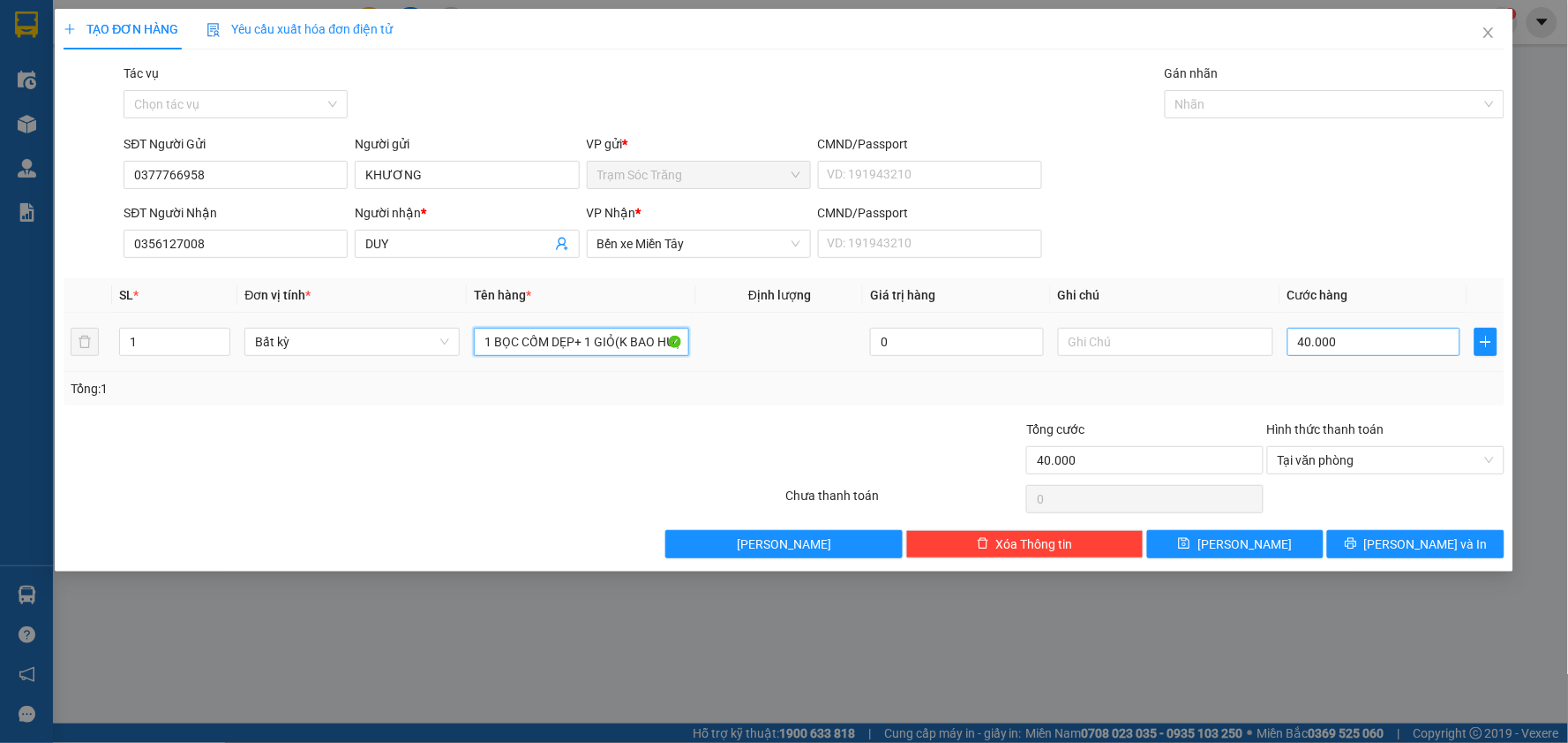
type input "1 BỌC CỐM DẸP+ 1 GIỎ(K BAO HƯ)"
click at [1347, 336] on input "40.000" at bounding box center [1374, 342] width 174 height 28
type input "6"
type input "60"
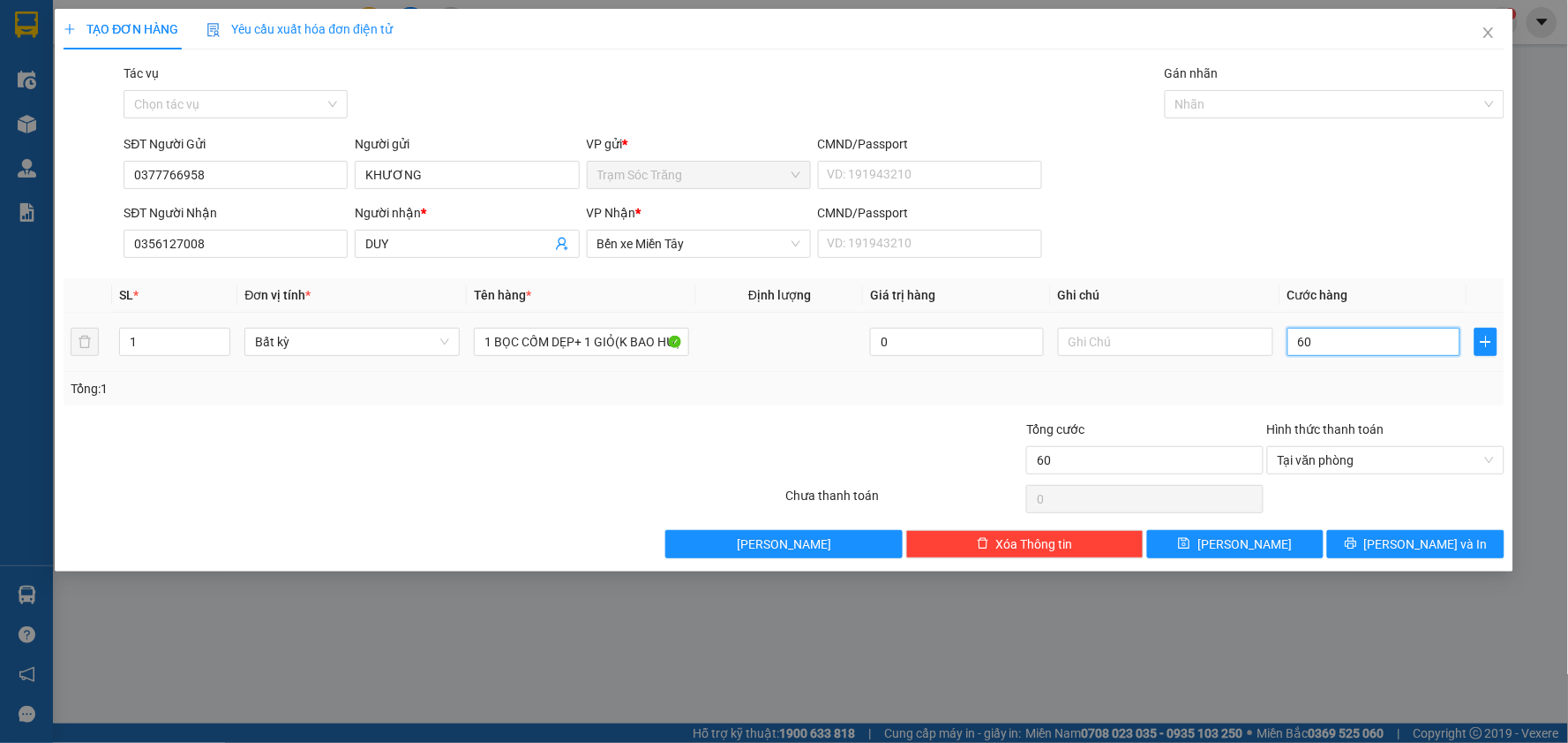
type input "600"
type input "6.000"
type input "60.000"
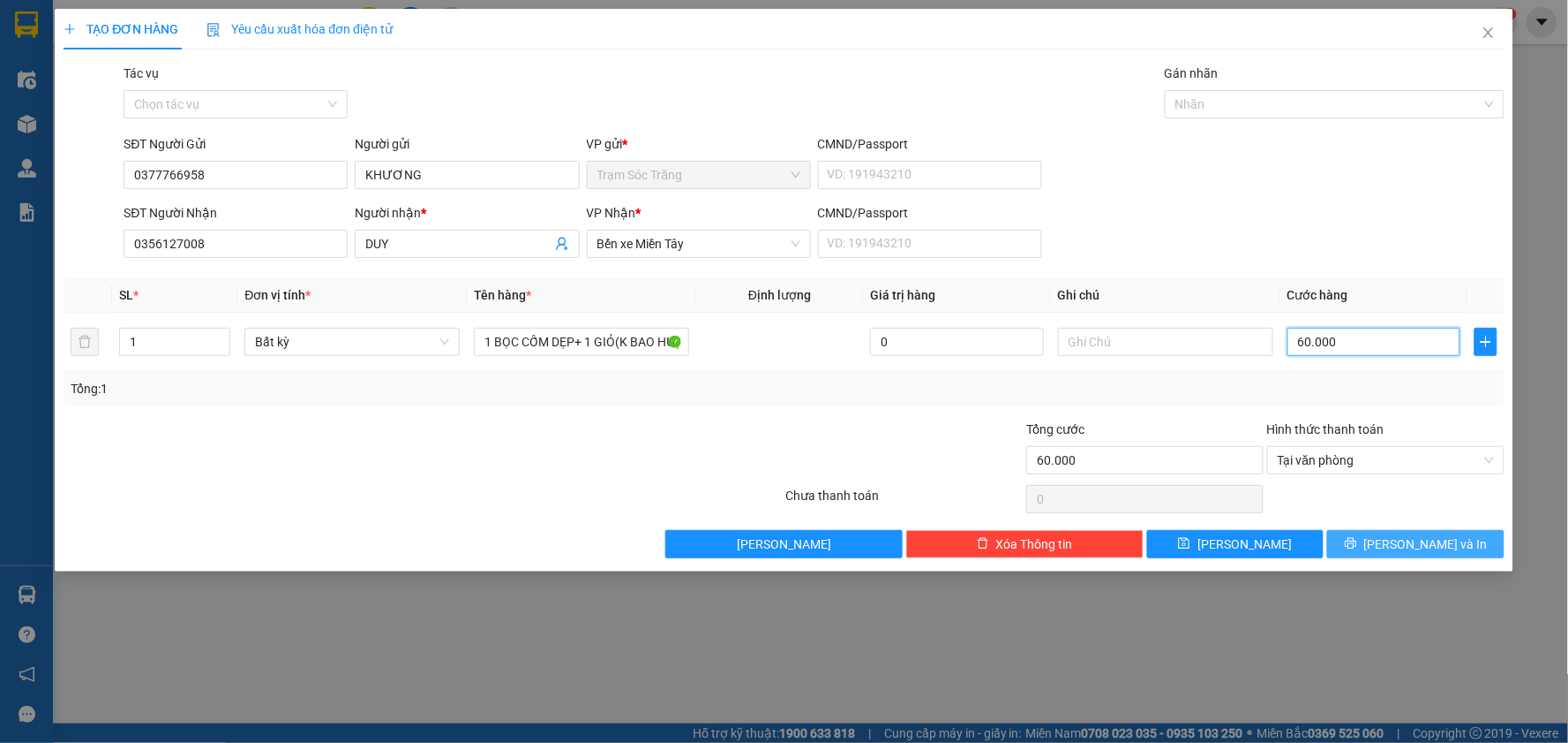
type input "60.000"
click at [1427, 541] on span "[PERSON_NAME] và In" at bounding box center [1426, 544] width 124 height 20
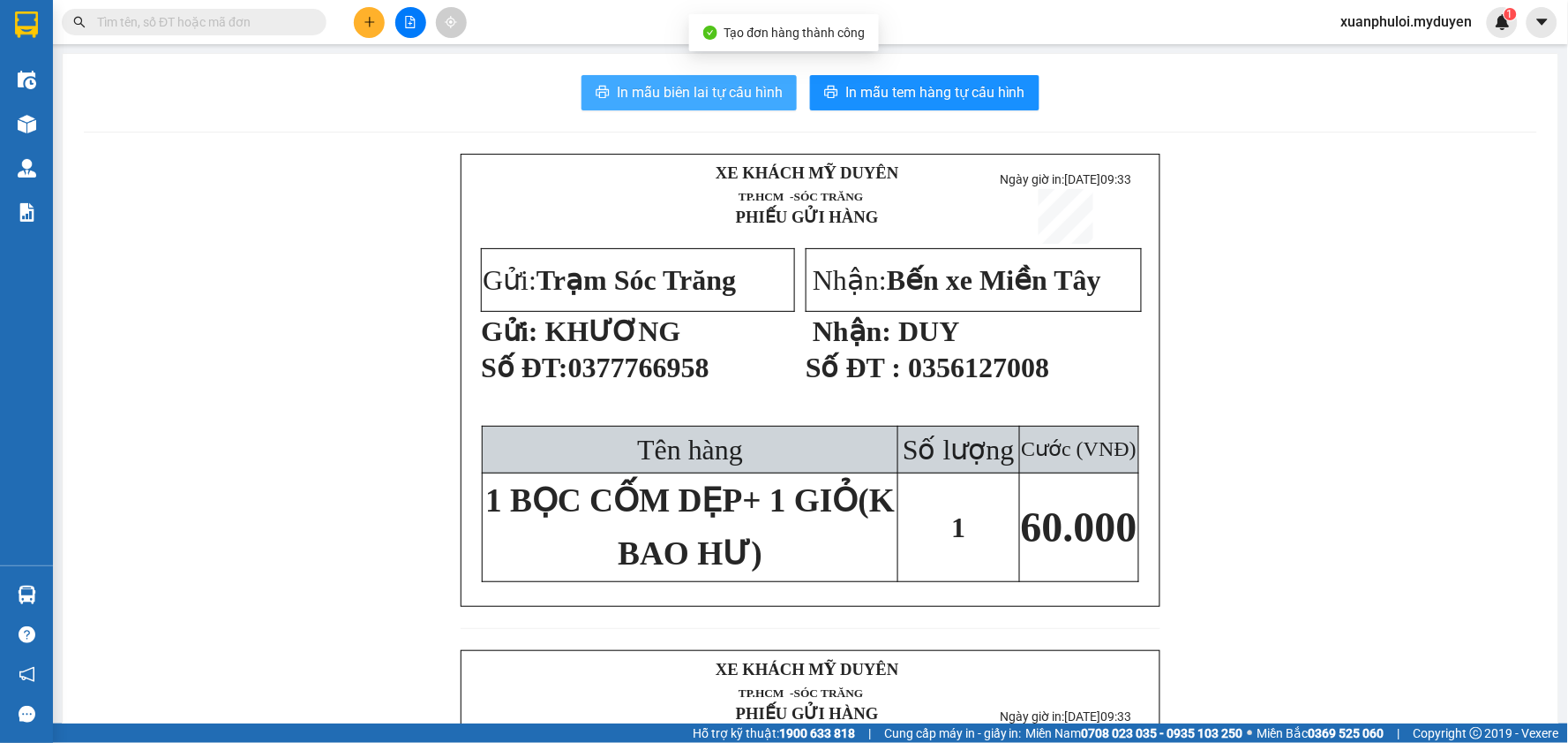
click at [722, 88] on span "In mẫu biên lai tự cấu hình" at bounding box center [700, 92] width 166 height 22
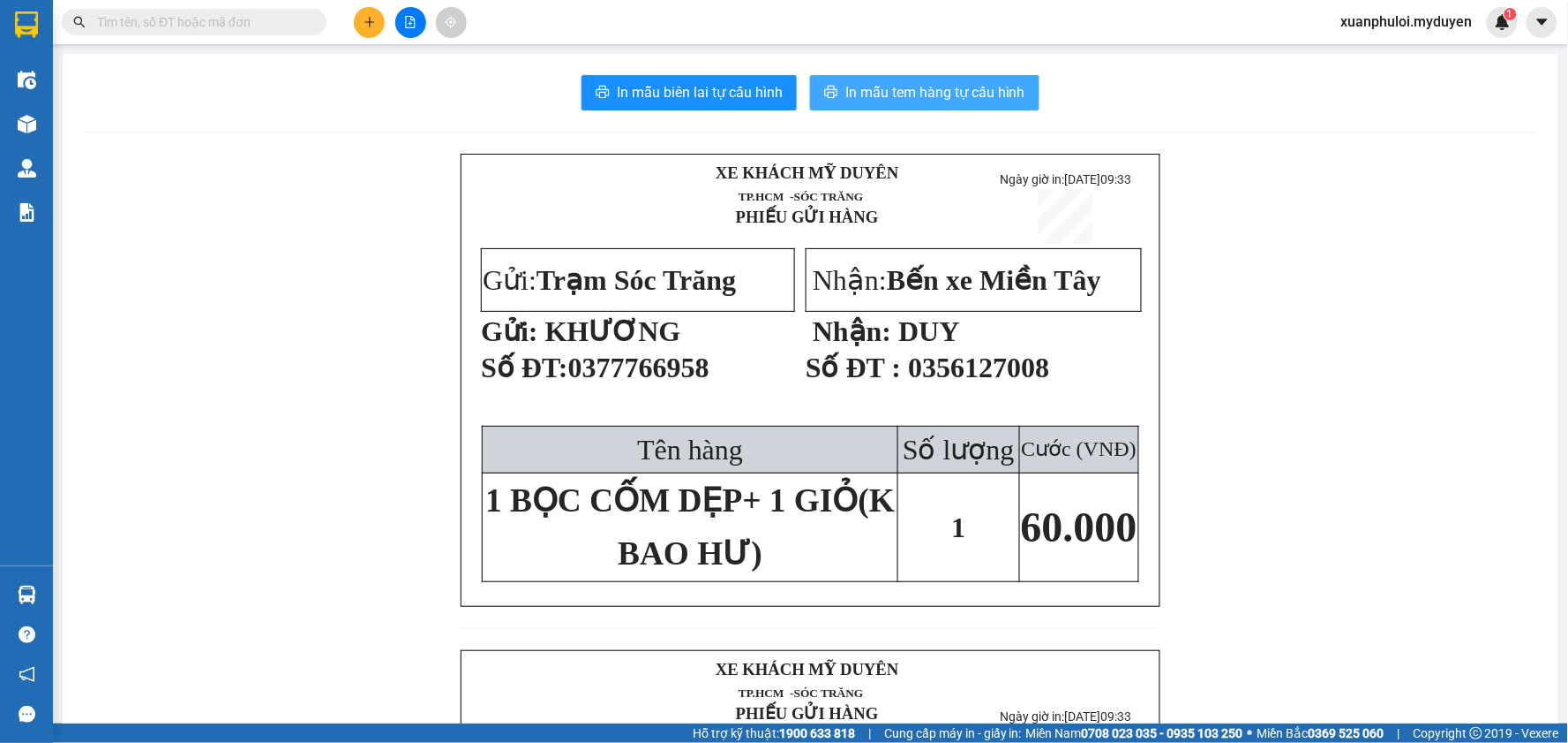
click at [948, 91] on span "In mẫu tem hàng tự cấu hình" at bounding box center [935, 92] width 180 height 22
